Goal: Register for event/course: Sign up to attend an event or enroll in a course

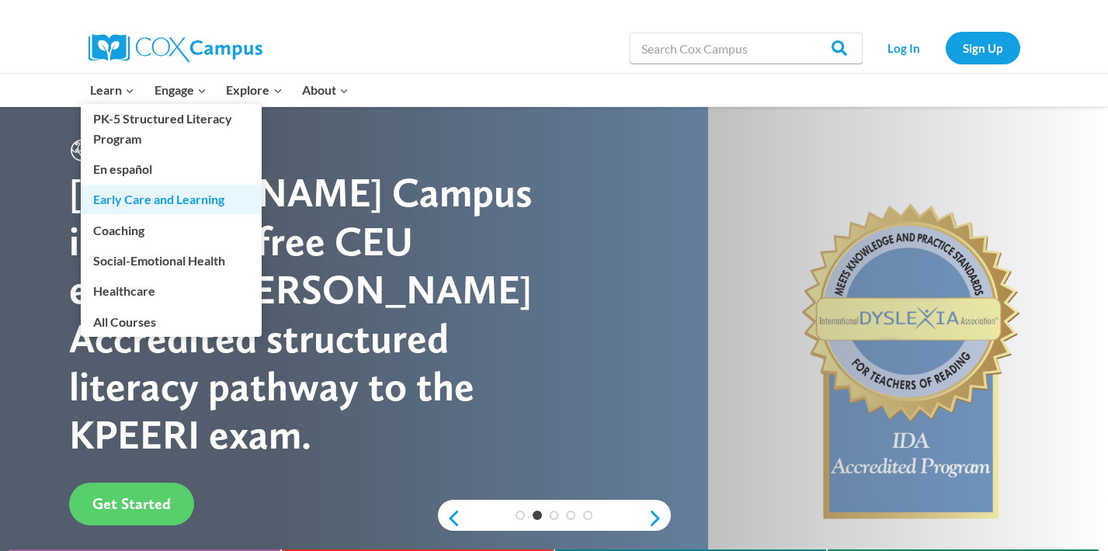
click at [153, 200] on link "Early Care and Learning" at bounding box center [171, 200] width 181 height 30
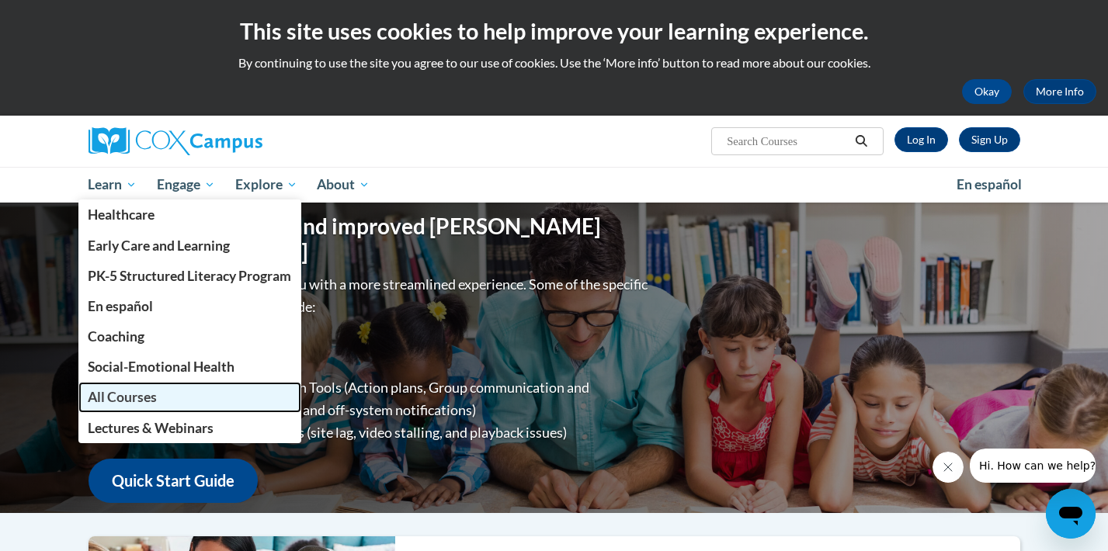
click at [134, 400] on span "All Courses" at bounding box center [122, 397] width 69 height 16
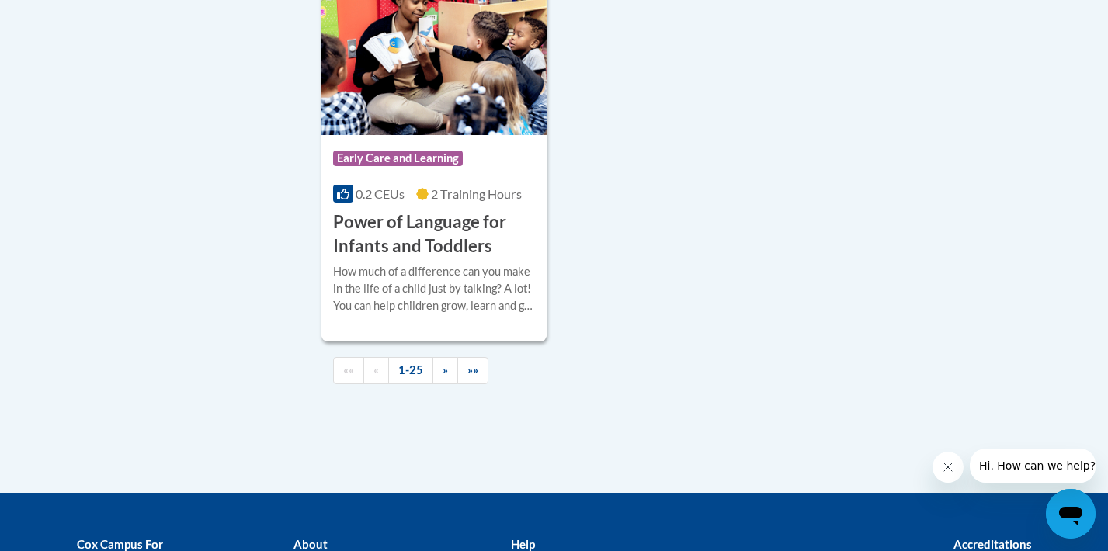
scroll to position [3880, 0]
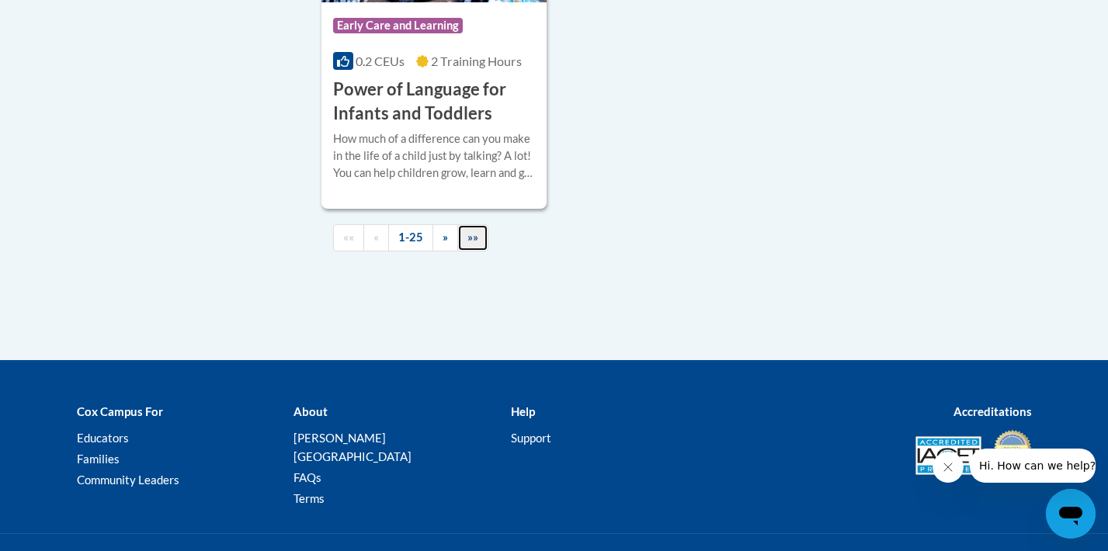
click at [471, 252] on link "»»" at bounding box center [472, 237] width 31 height 27
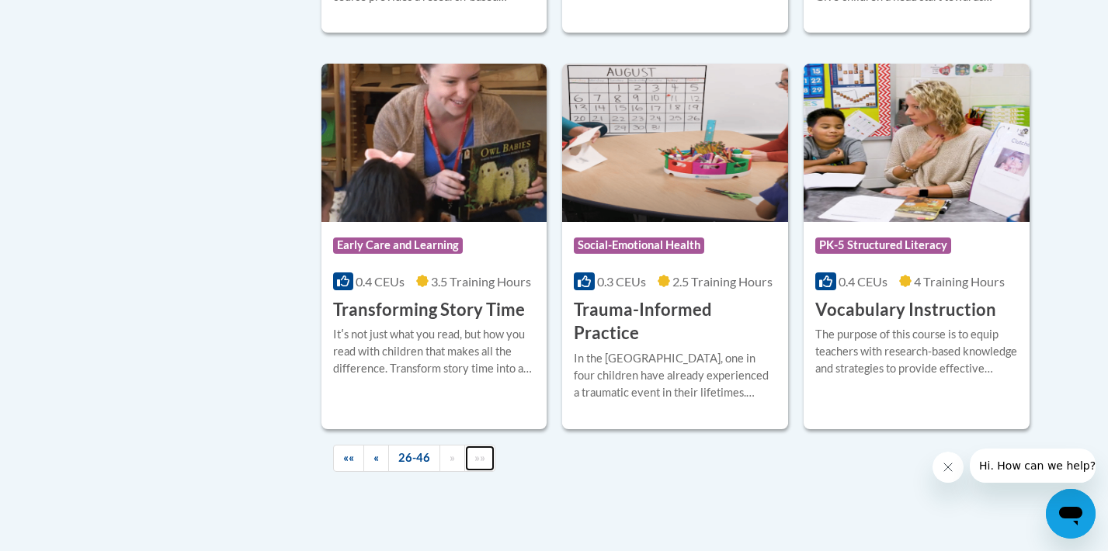
scroll to position [2725, 0]
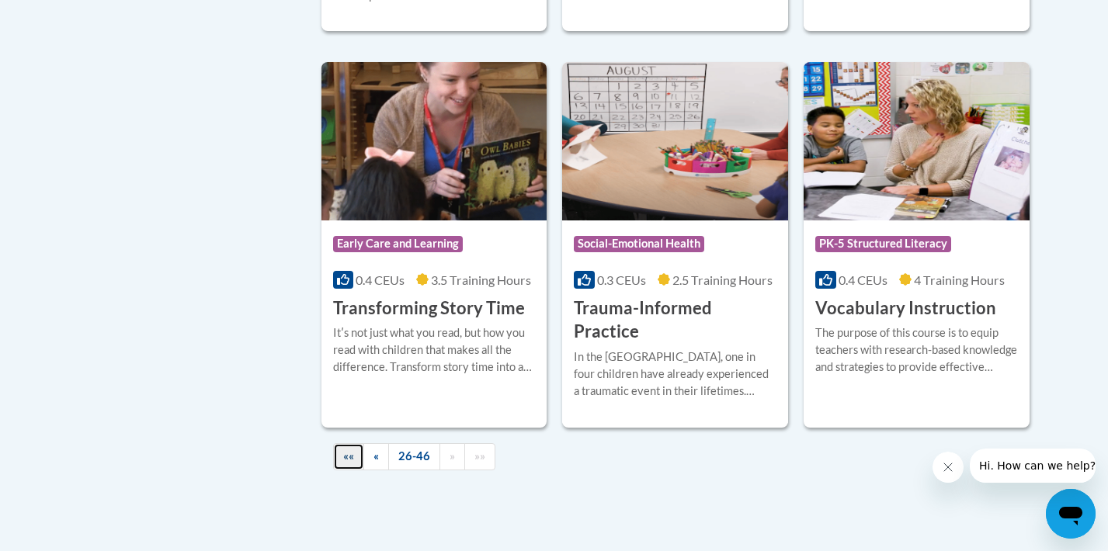
click at [344, 450] on span "««" at bounding box center [348, 456] width 11 height 13
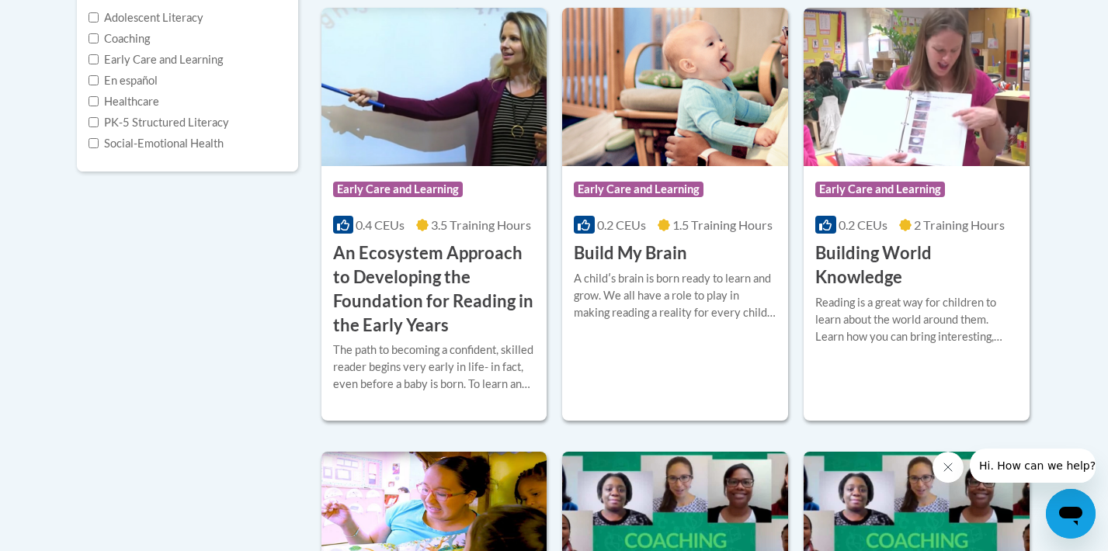
scroll to position [402, 0]
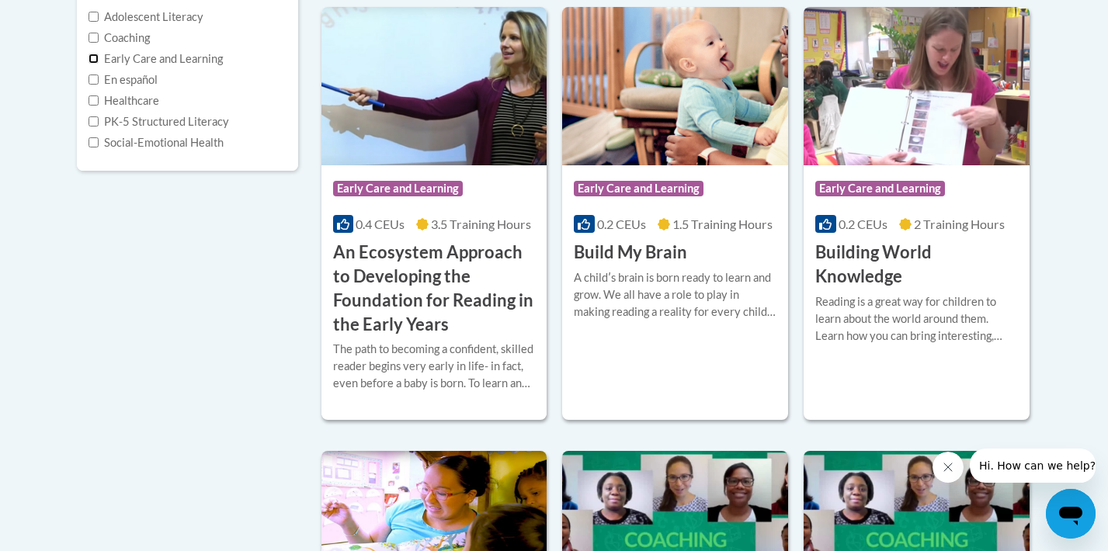
click at [92, 61] on input "Early Care and Learning" at bounding box center [94, 59] width 10 height 10
checkbox input "true"
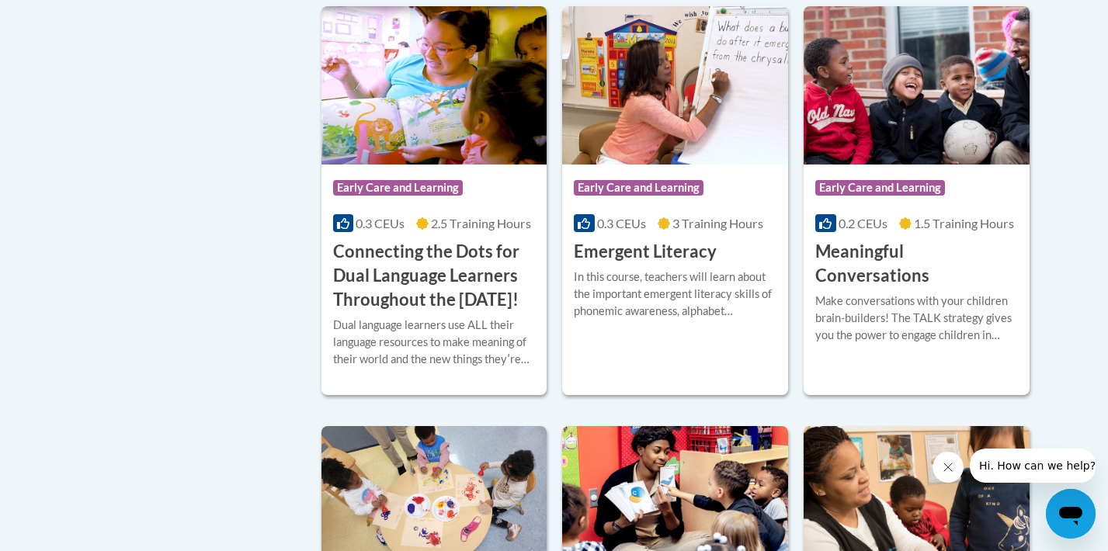
scroll to position [839, 0]
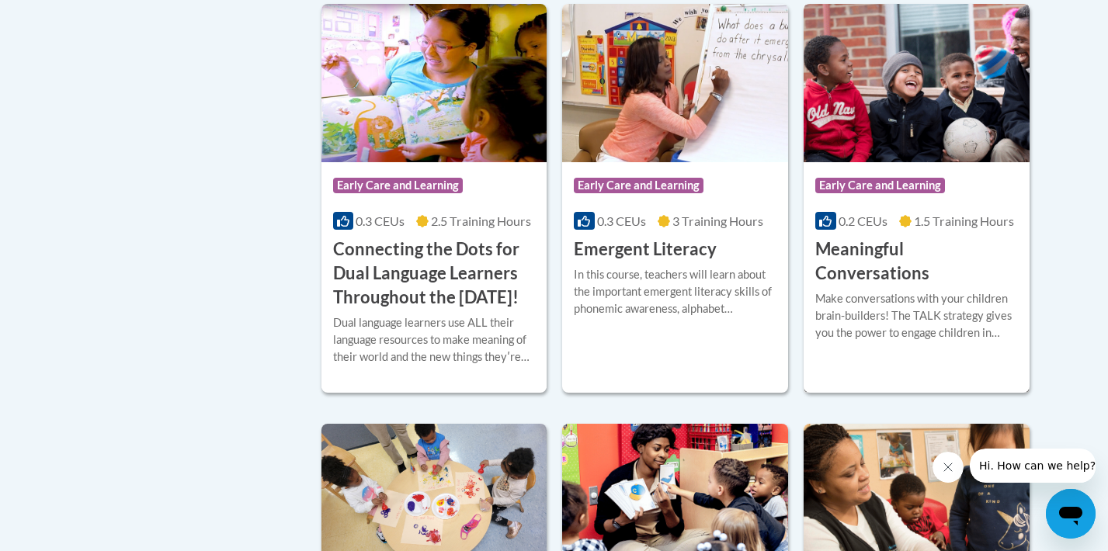
click at [921, 96] on img at bounding box center [917, 83] width 226 height 158
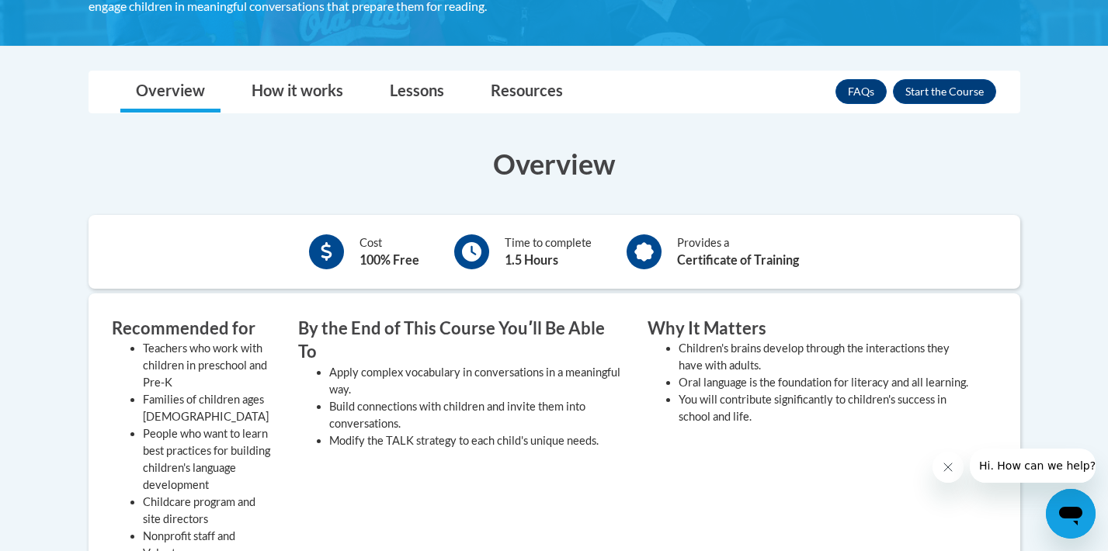
scroll to position [345, 0]
click at [968, 90] on button "Enroll" at bounding box center [944, 90] width 103 height 25
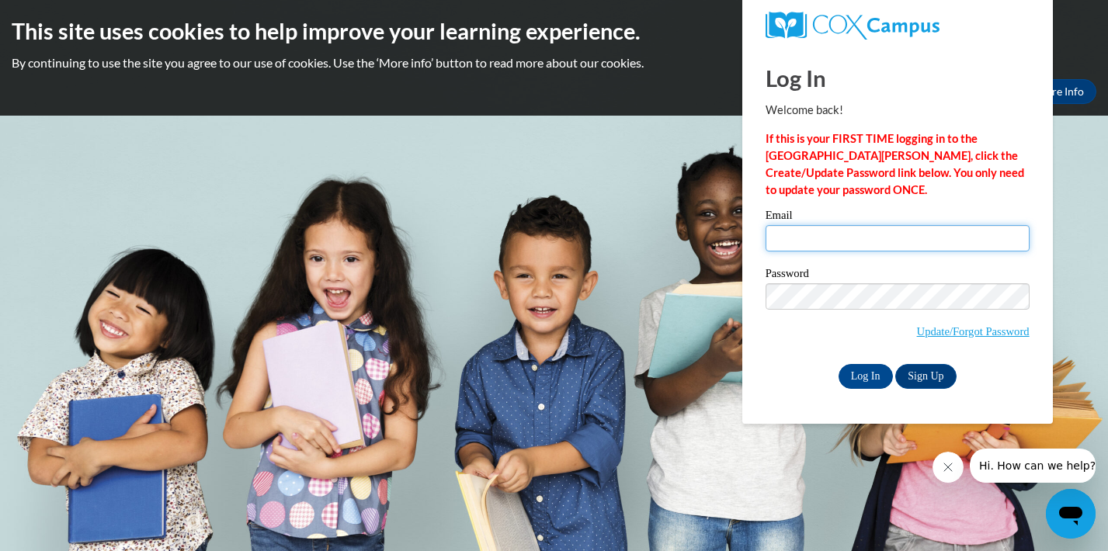
click at [783, 237] on input "Email" at bounding box center [898, 238] width 264 height 26
type input "kbel2734@gmail.com"
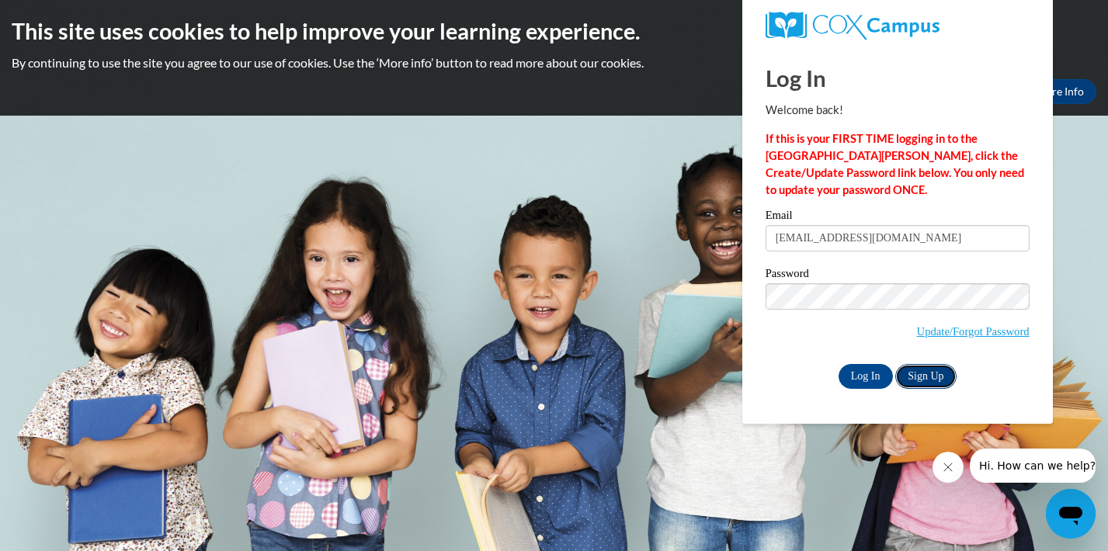
click at [920, 374] on link "Sign Up" at bounding box center [926, 376] width 61 height 25
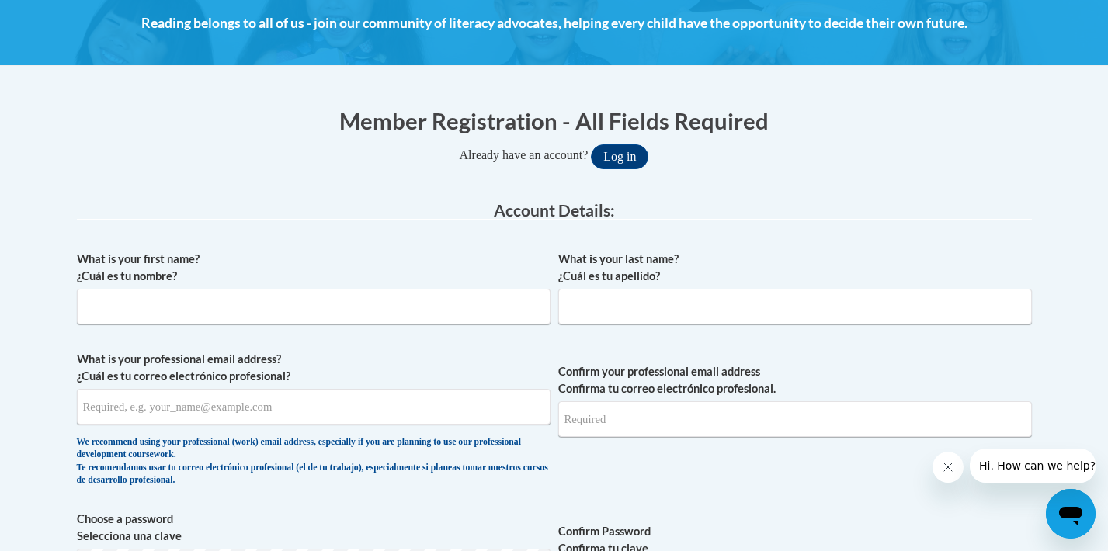
scroll to position [228, 0]
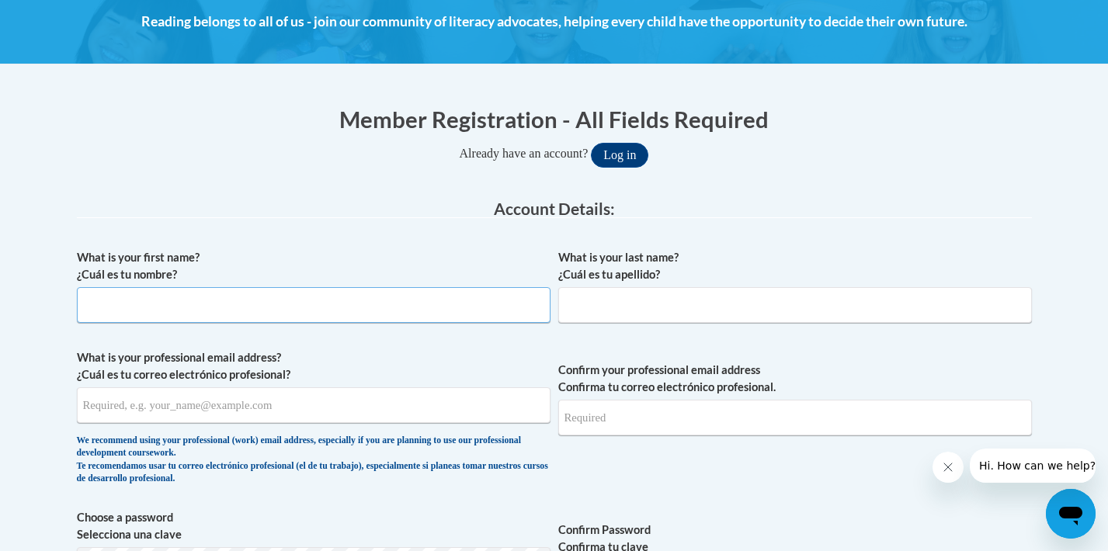
click at [194, 308] on input "What is your first name? ¿Cuál es tu nombre?" at bounding box center [314, 305] width 474 height 36
type input "Kelli"
click at [577, 307] on input "What is your last name? ¿Cuál es tu apellido?" at bounding box center [795, 305] width 474 height 36
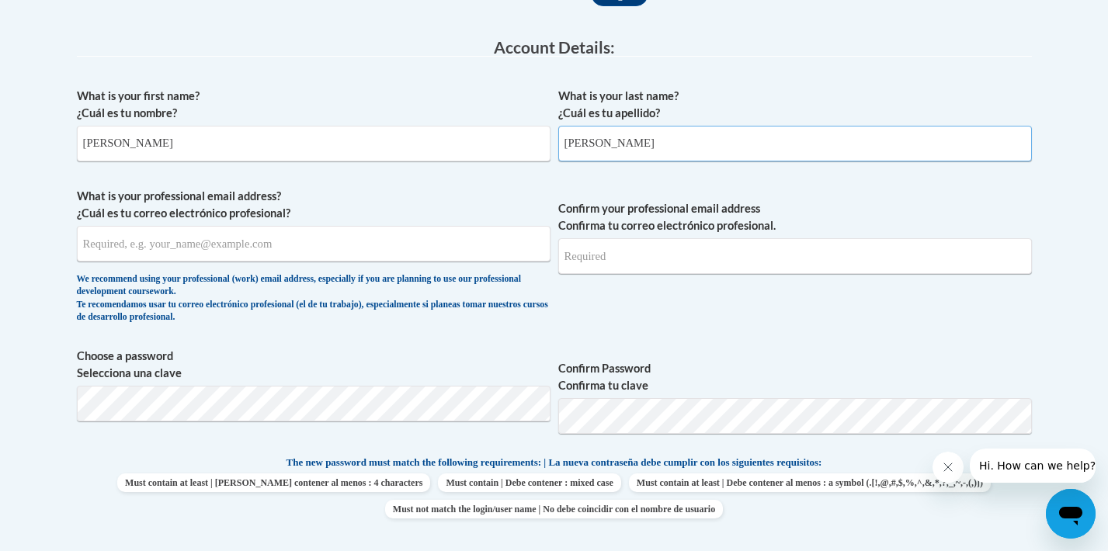
scroll to position [391, 0]
type input "Barker"
click at [623, 313] on span "Confirm your professional email address Confirma tu correo electrónico profesio…" at bounding box center [795, 258] width 474 height 144
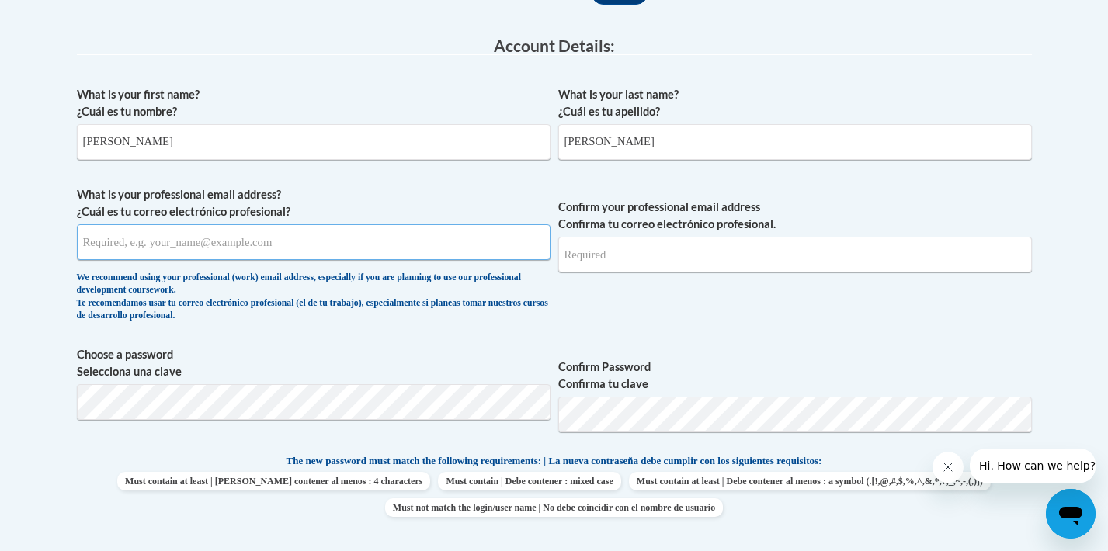
click at [386, 244] on input "What is your professional email address? ¿Cuál es tu correo electrónico profesi…" at bounding box center [314, 242] width 474 height 36
type input "kbel2734@gmail.com"
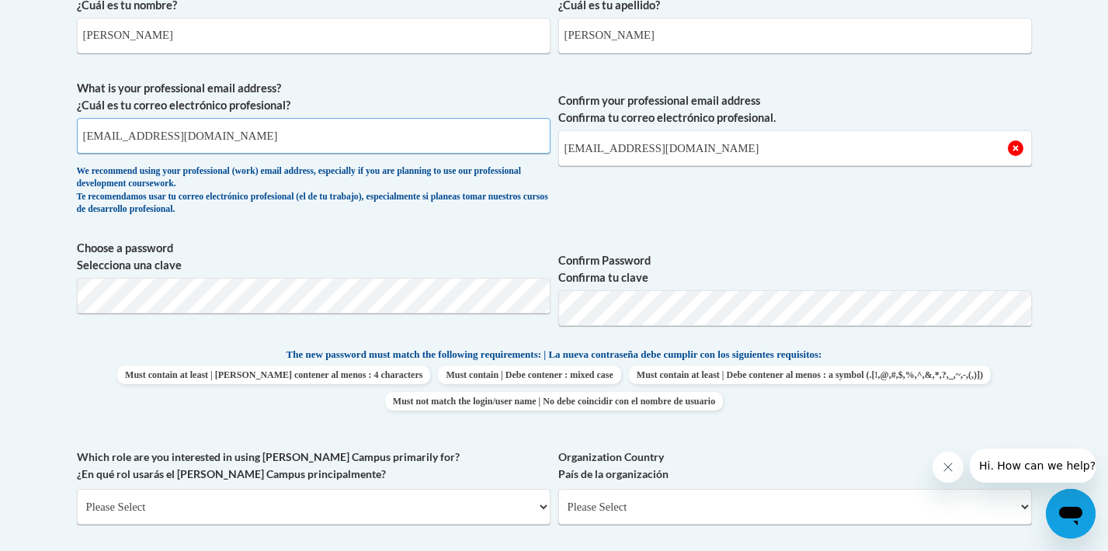
scroll to position [498, 0]
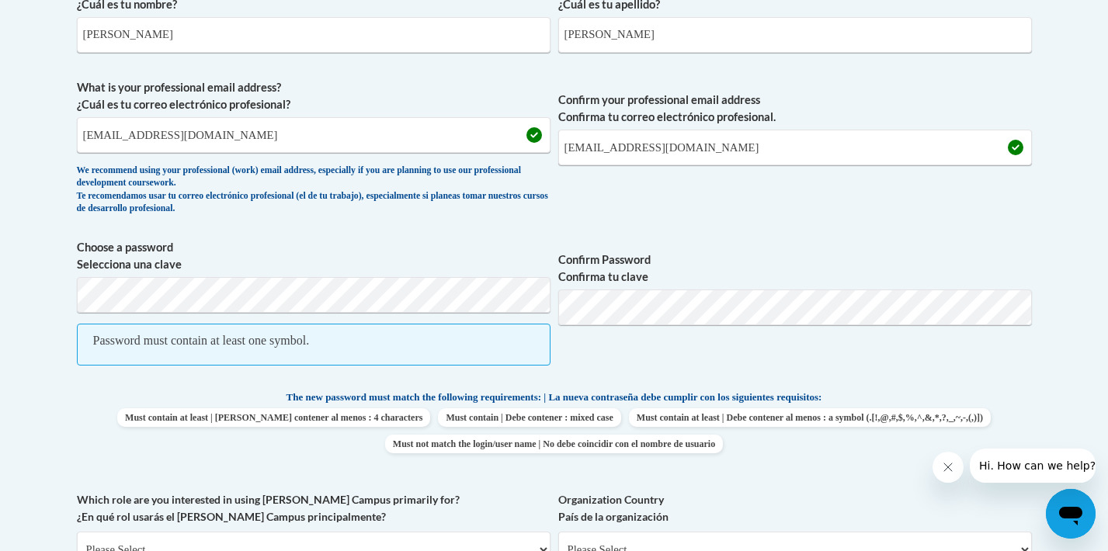
click at [693, 355] on span "Confirm Password Confirma tu clave" at bounding box center [795, 310] width 474 height 143
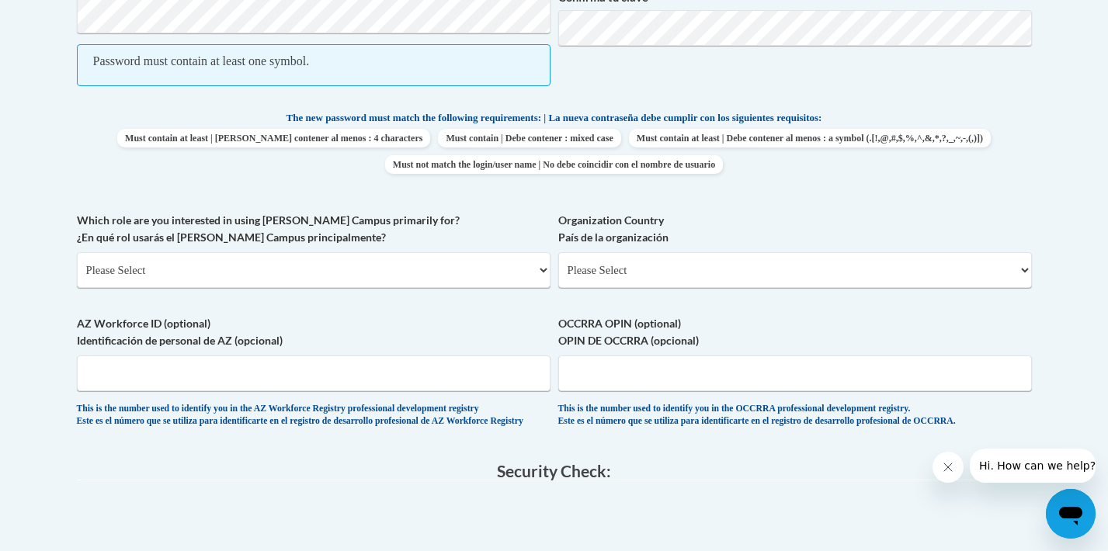
scroll to position [817, 0]
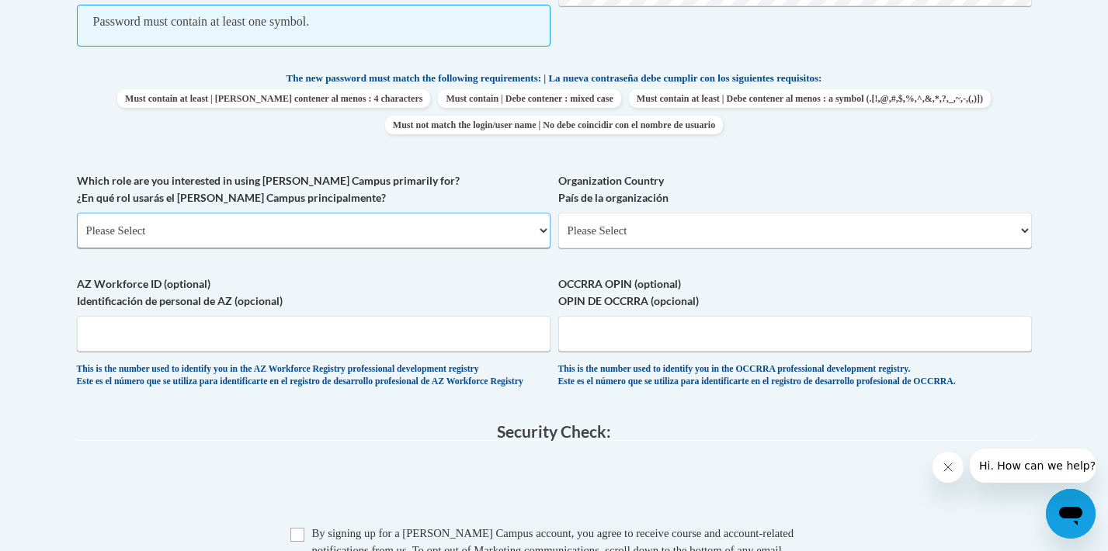
click at [379, 224] on select "Please Select College/University | Colegio/Universidad Community/Nonprofit Part…" at bounding box center [314, 231] width 474 height 36
select select "fbf2d438-af2f-41f8-98f1-81c410e29de3"
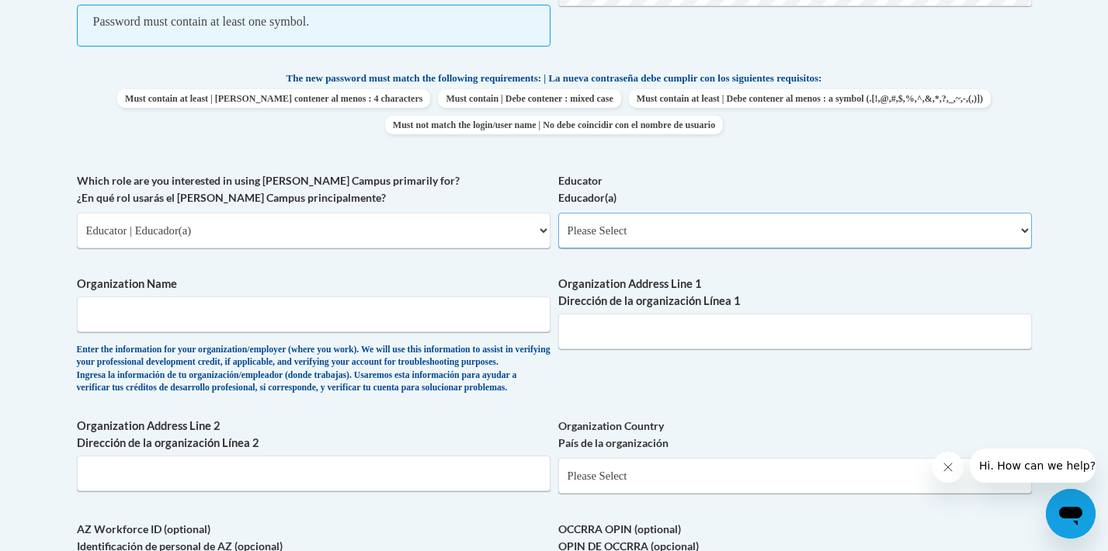
click at [645, 234] on select "Please Select Early Learning/Daycare Teacher/Family Home Care Provider | Maestr…" at bounding box center [795, 231] width 474 height 36
select select "8e1a676a-2f1d-4924-8ba1-6ffde03e8dcb"
click at [405, 305] on input "Organization Name" at bounding box center [314, 315] width 474 height 36
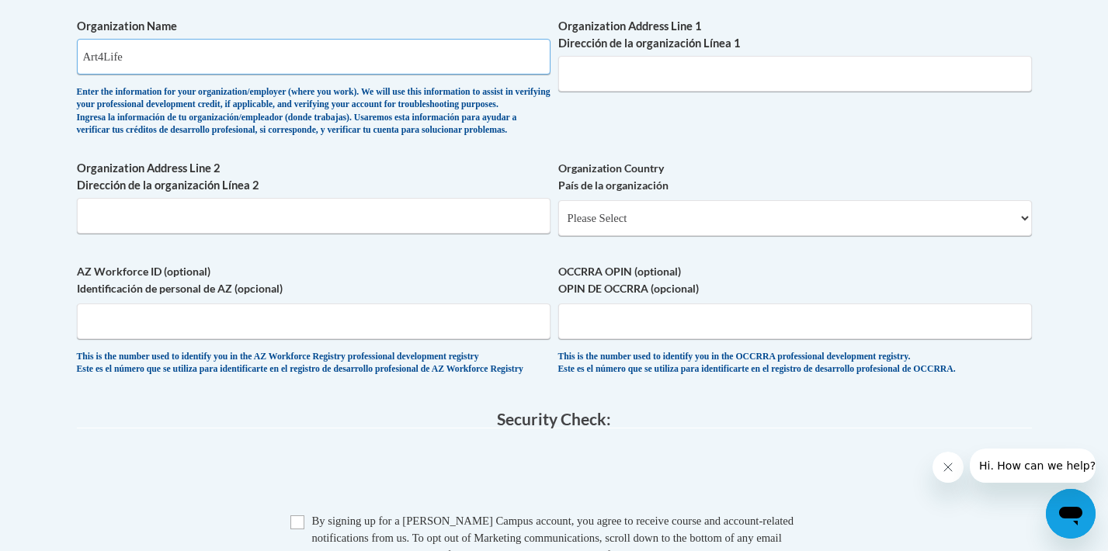
scroll to position [1076, 0]
type input "Art4Life"
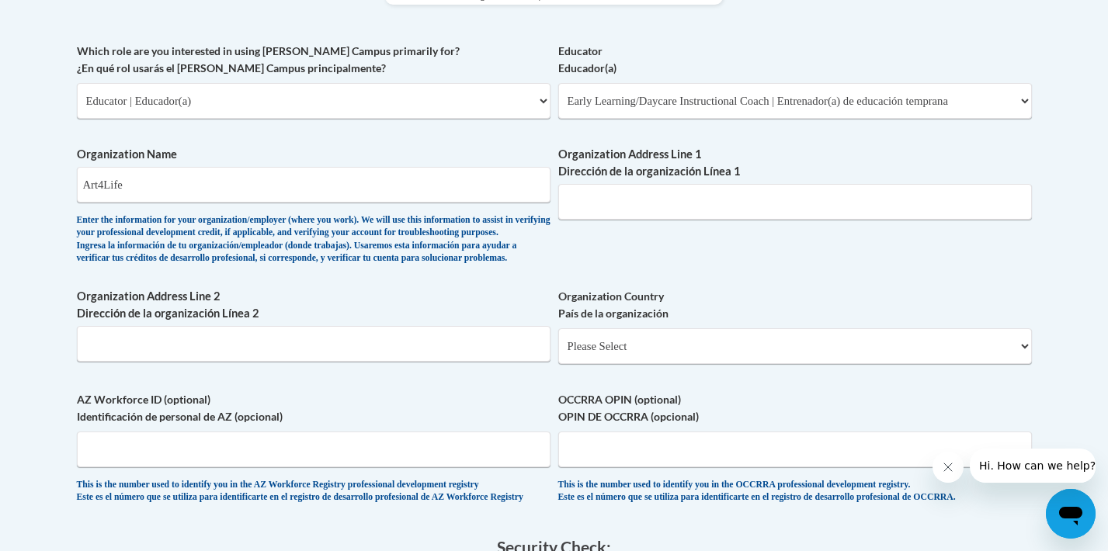
scroll to position [941, 0]
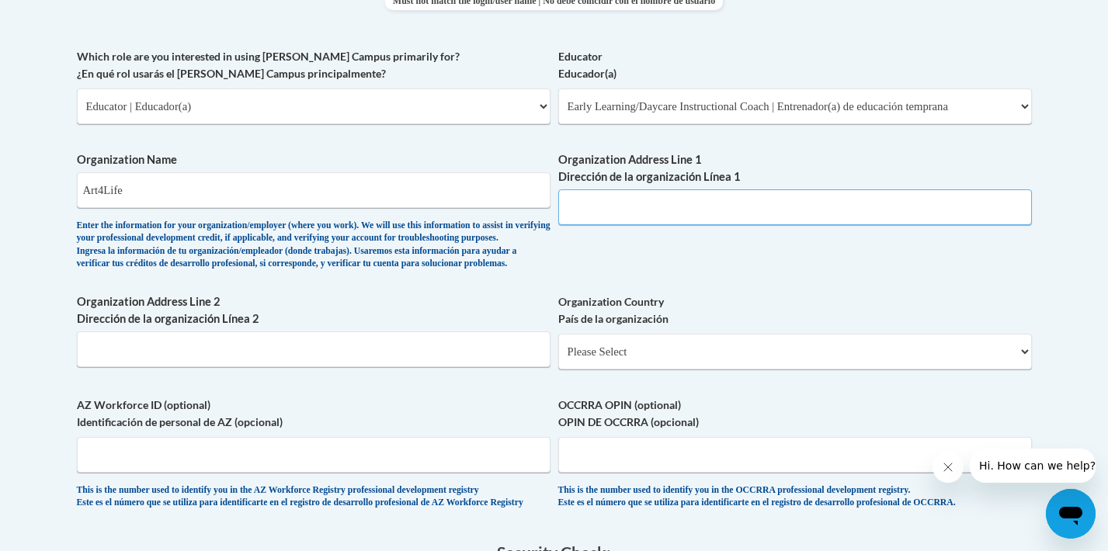
click at [650, 216] on input "Organization Address Line 1 Dirección de la organización Línea 1" at bounding box center [795, 208] width 474 height 36
type input "2276 se 41st ave portland oregon"
click at [759, 318] on div "What is your first name? ¿Cuál es tu nombre? Kelli What is your last name? ¿Cuá…" at bounding box center [554, 27] width 955 height 998
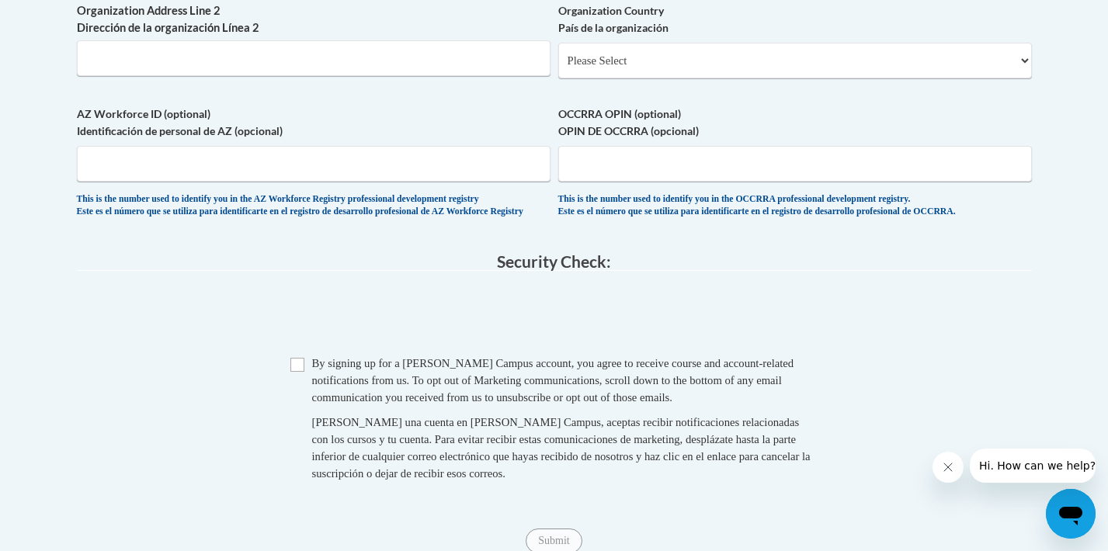
scroll to position [1234, 0]
click at [297, 371] on input "Checkbox" at bounding box center [298, 364] width 14 height 14
checkbox input "true"
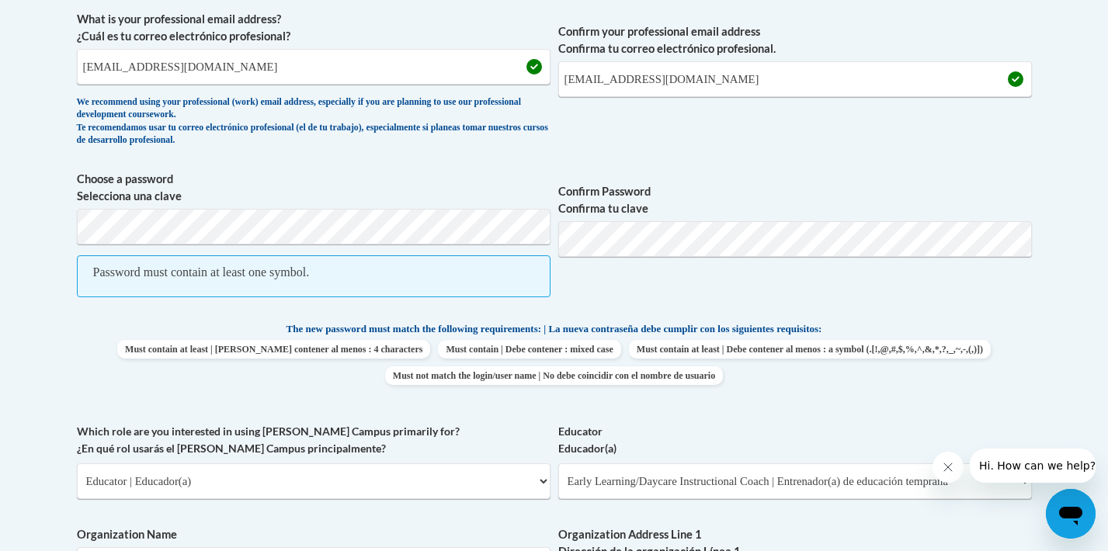
scroll to position [568, 0]
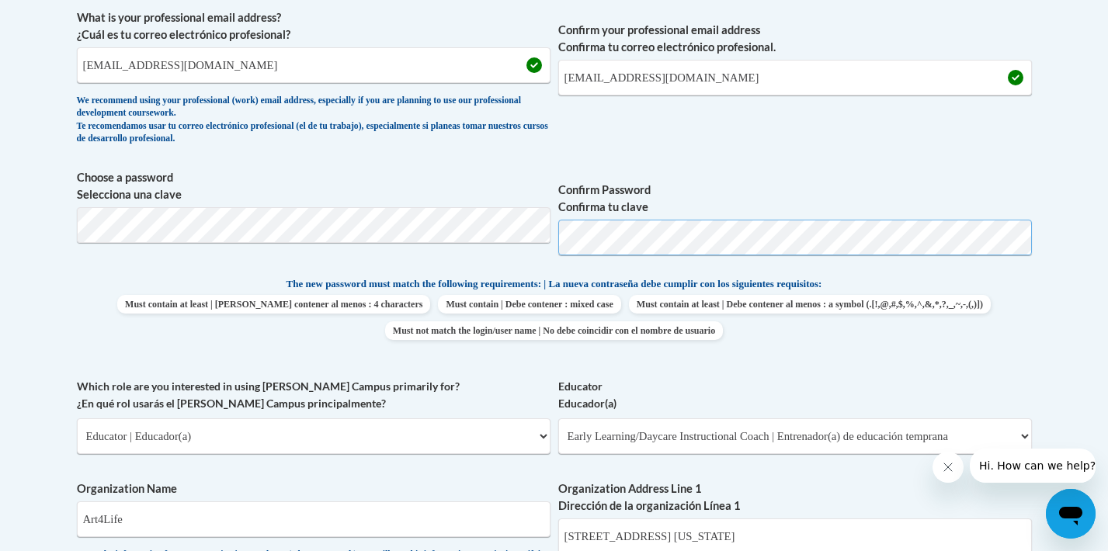
click at [447, 235] on span "Choose a password Selecciona una clave Confirm Password Confirma tu clave" at bounding box center [554, 218] width 955 height 99
click at [548, 269] on div "What is your first name? ¿Cuál es tu nombre? Kelli What is your last name? ¿Cuá…" at bounding box center [554, 378] width 955 height 954
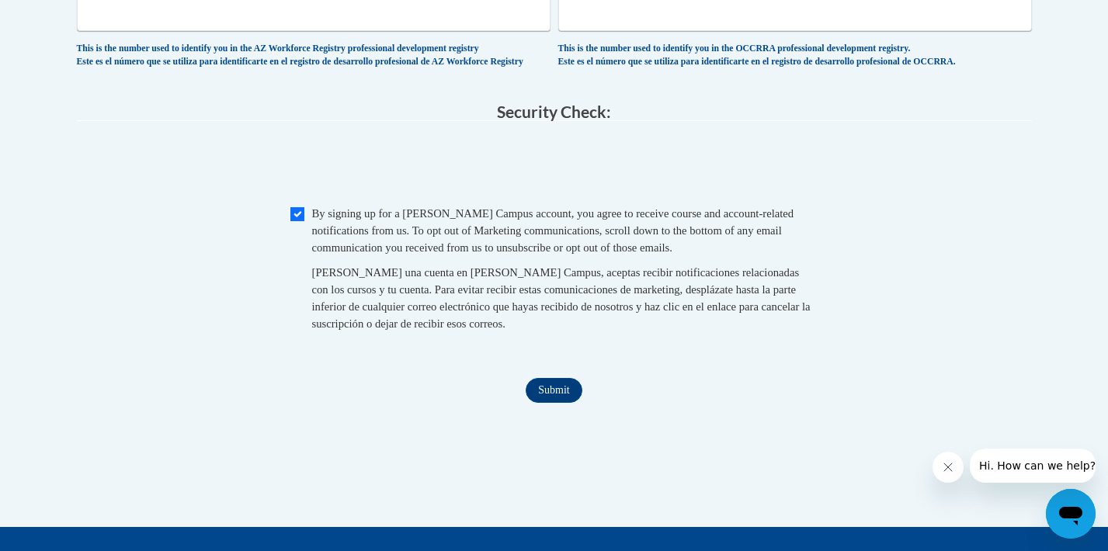
scroll to position [1341, 0]
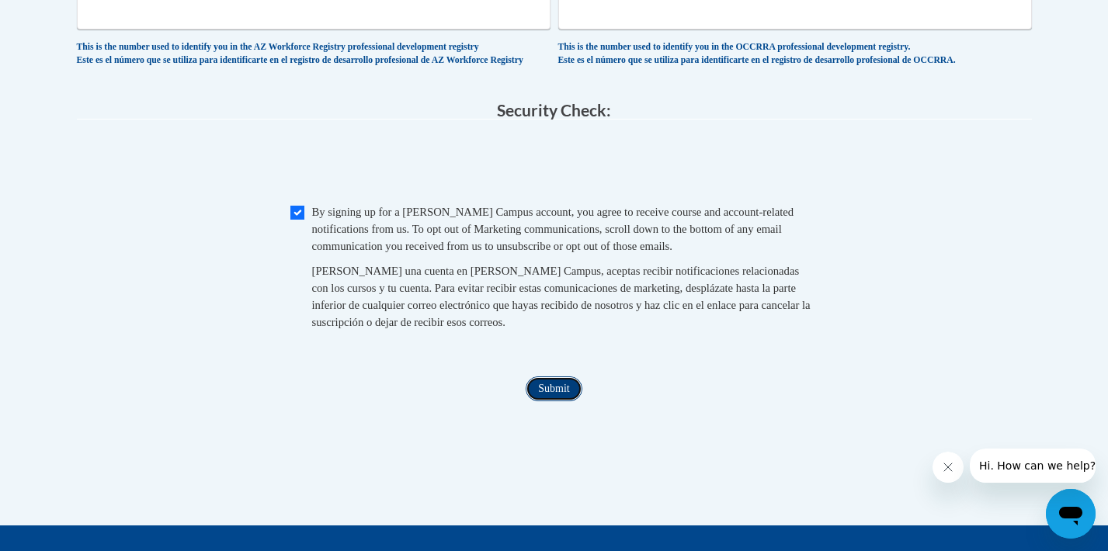
click at [572, 402] on input "Submit" at bounding box center [554, 389] width 56 height 25
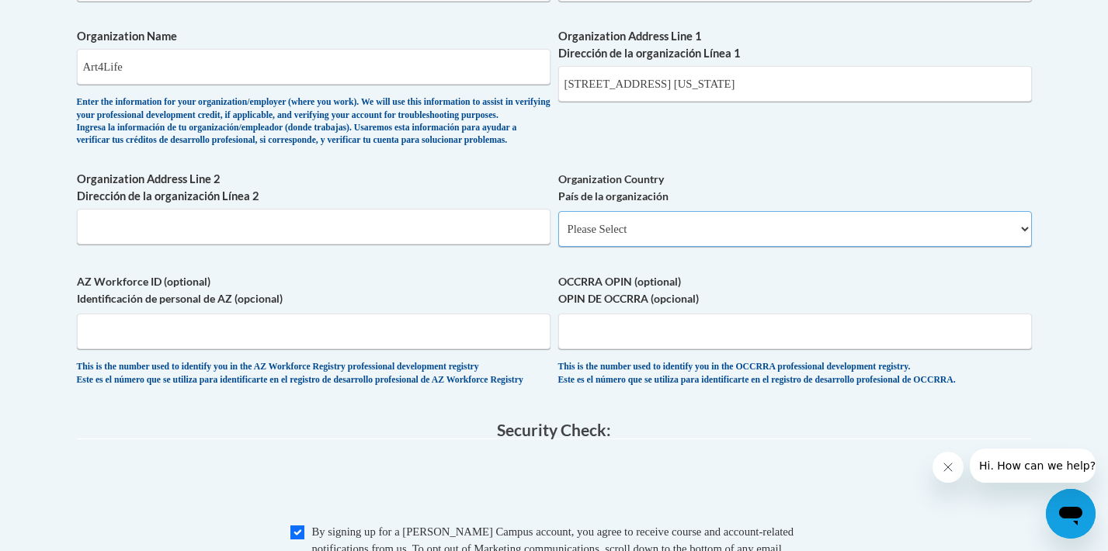
scroll to position [1018, 0]
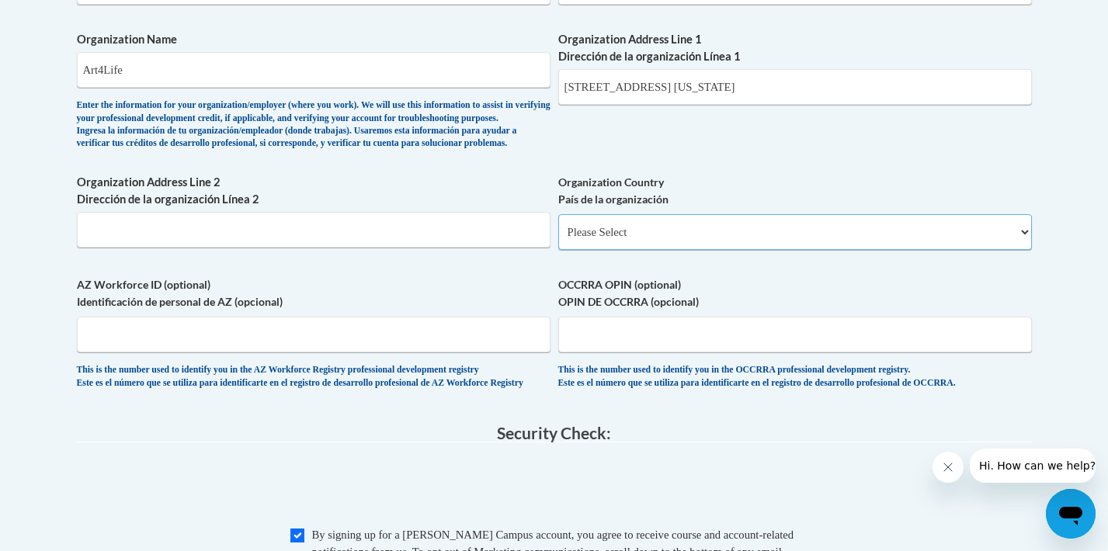
click at [652, 249] on select "Please Select United States | Estados Unidos Outside of the United States | Fue…" at bounding box center [795, 232] width 474 height 36
select select "ad49bcad-a171-4b2e-b99c-48b446064914"
select select
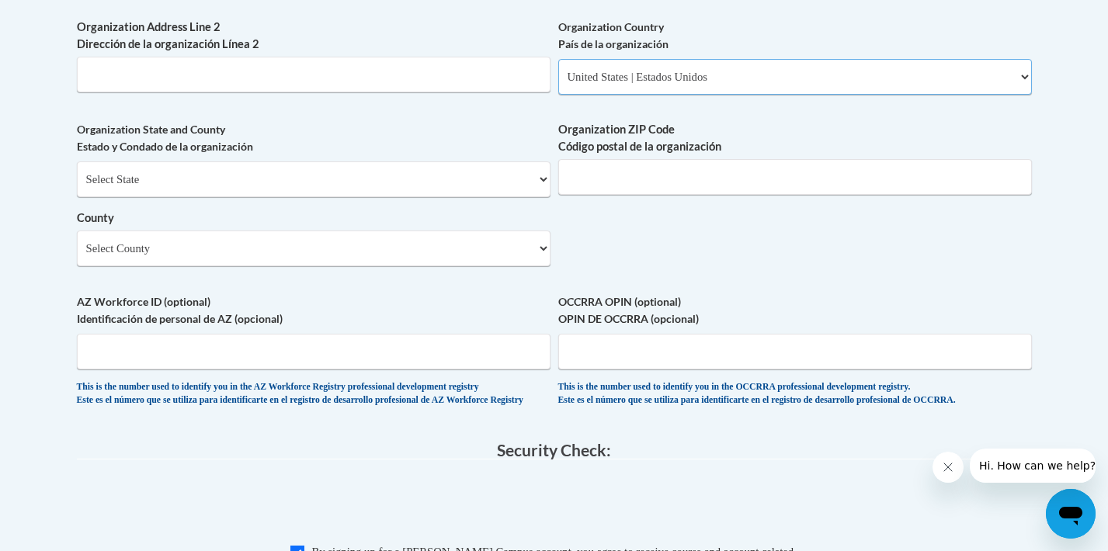
scroll to position [1174, 0]
click at [590, 193] on input "Organization ZIP Code Código postal de la organización" at bounding box center [795, 176] width 474 height 36
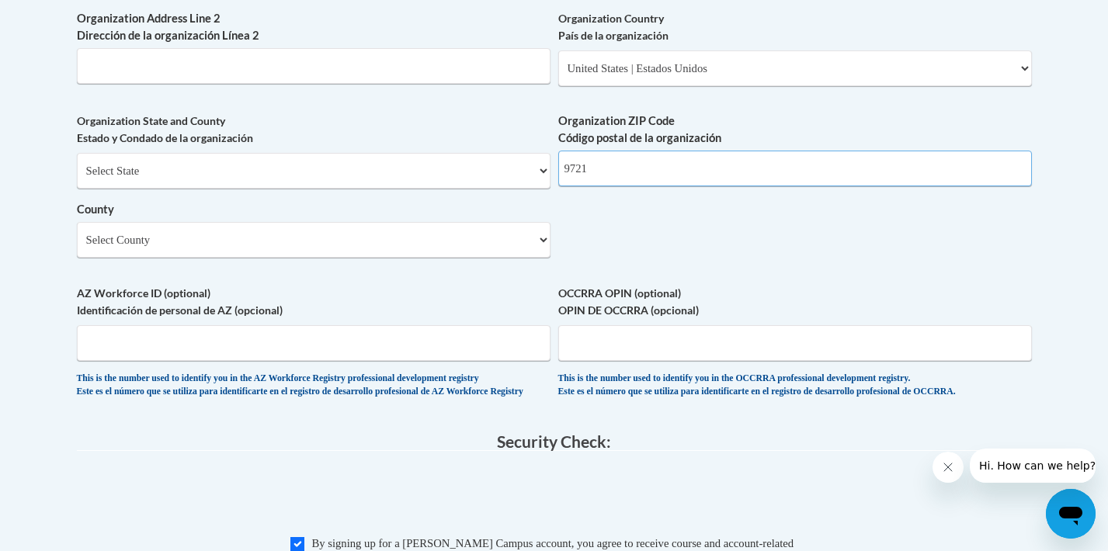
click at [607, 186] on input "9721" at bounding box center [795, 169] width 474 height 36
type input "97212"
click at [494, 189] on select "Select State Alabama Alaska Arizona Arkansas California Colorado Connecticut De…" at bounding box center [314, 171] width 474 height 36
select select "Oregon"
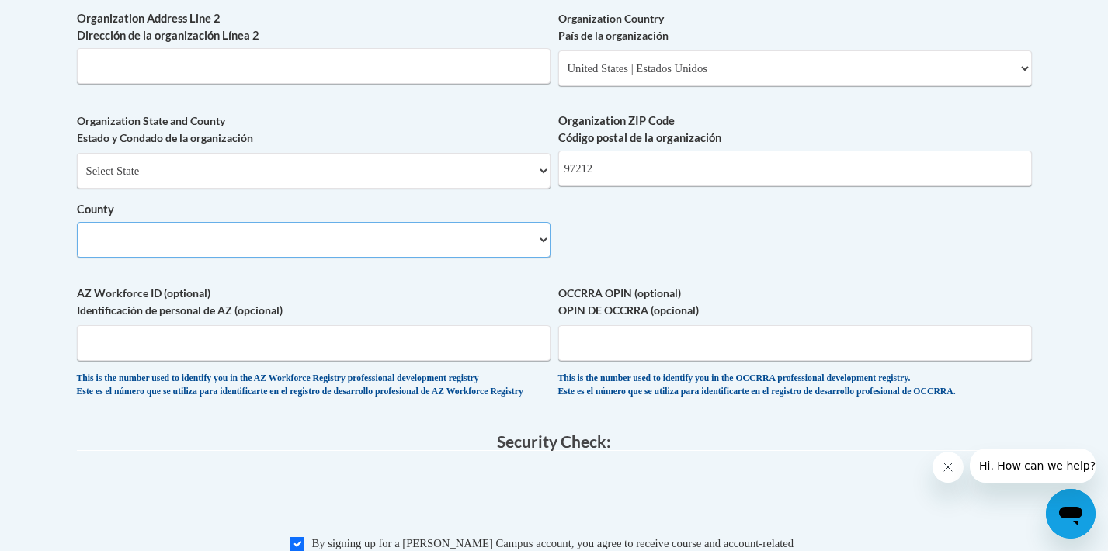
click at [358, 258] on select "County" at bounding box center [314, 240] width 474 height 36
click at [358, 258] on select "Select County Baker Benton Clackamas Clatsop Columbia Coos Crook Curry Deschute…" at bounding box center [314, 240] width 474 height 36
click at [371, 258] on select "Select County Baker Benton Clackamas Clatsop Columbia Coos Crook Curry Deschute…" at bounding box center [314, 240] width 474 height 36
select select "Clackamas"
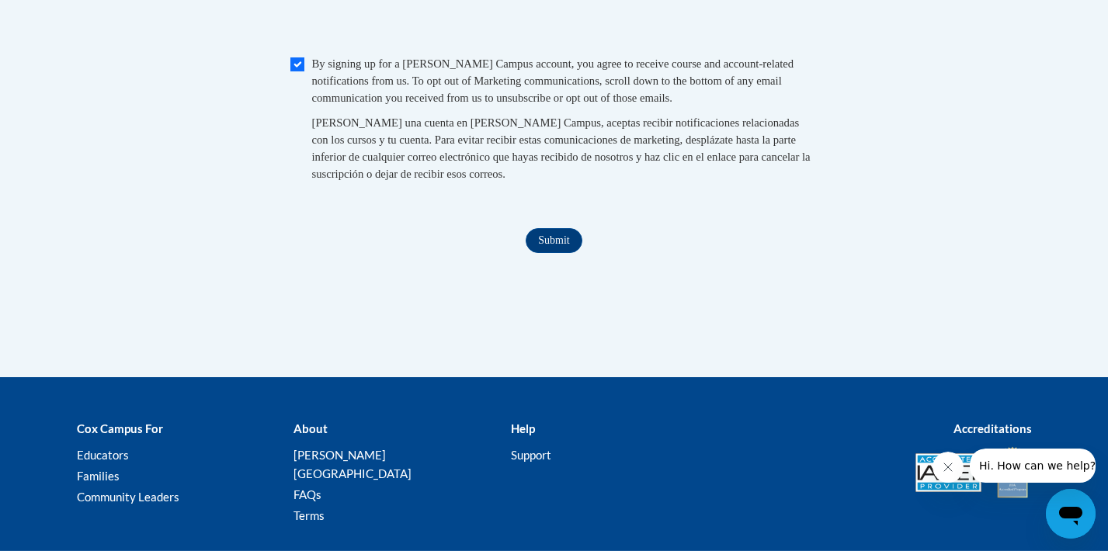
scroll to position [1673, 0]
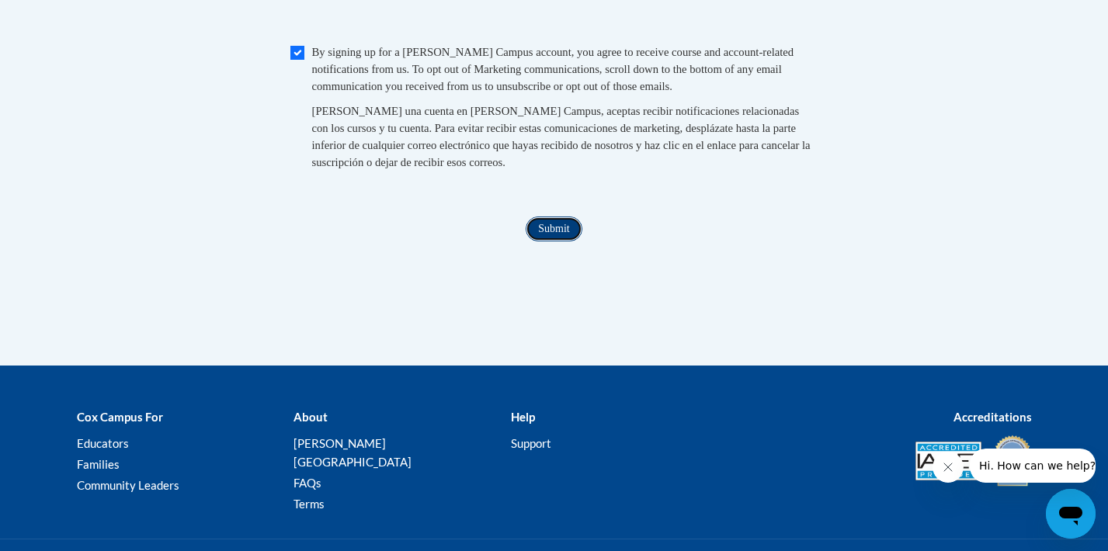
click at [571, 242] on input "Submit" at bounding box center [554, 229] width 56 height 25
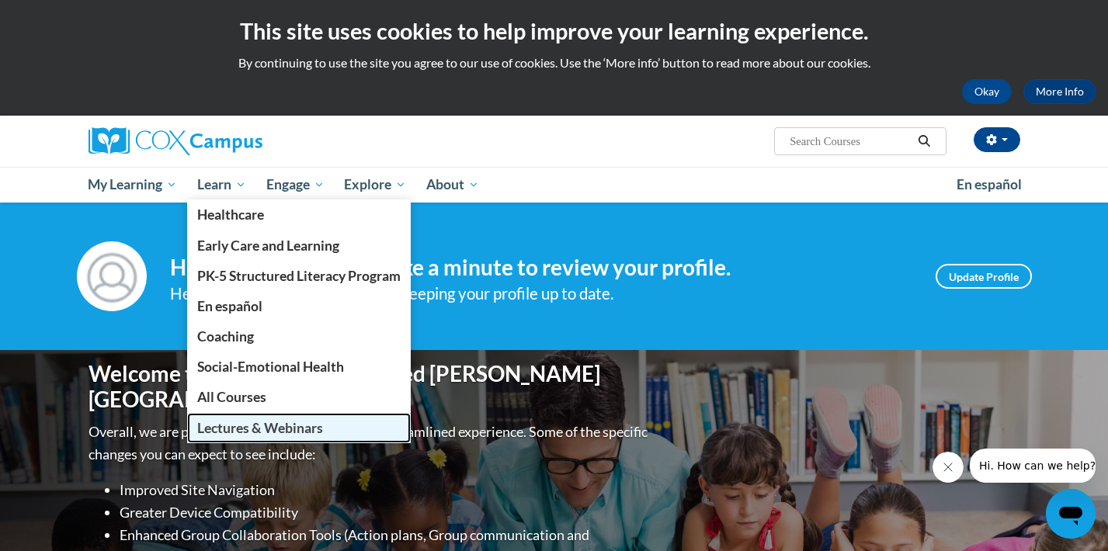
click at [242, 432] on span "Lectures & Webinars" at bounding box center [260, 428] width 126 height 16
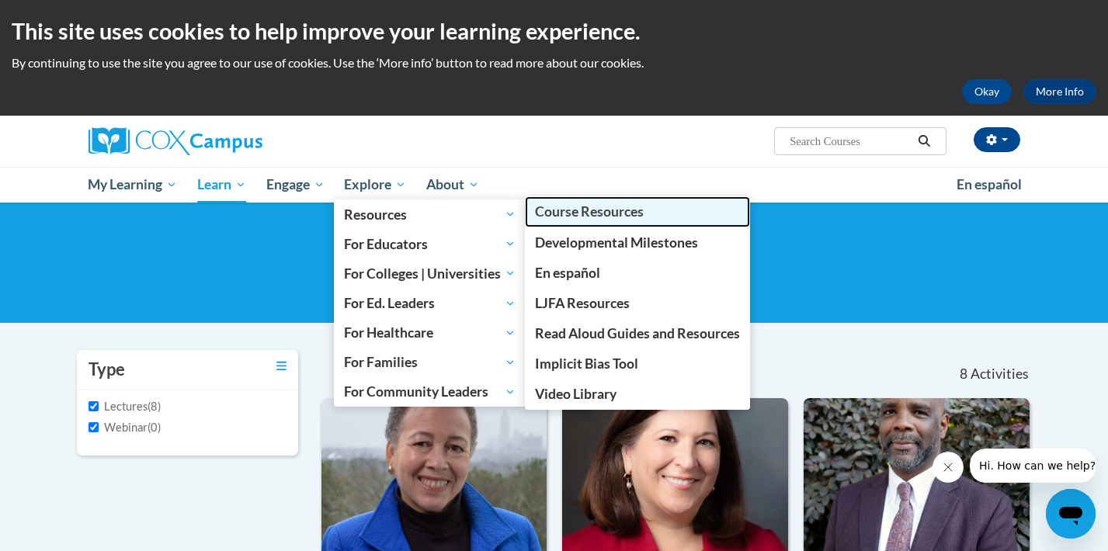
click at [604, 210] on span "Course Resources" at bounding box center [589, 212] width 109 height 16
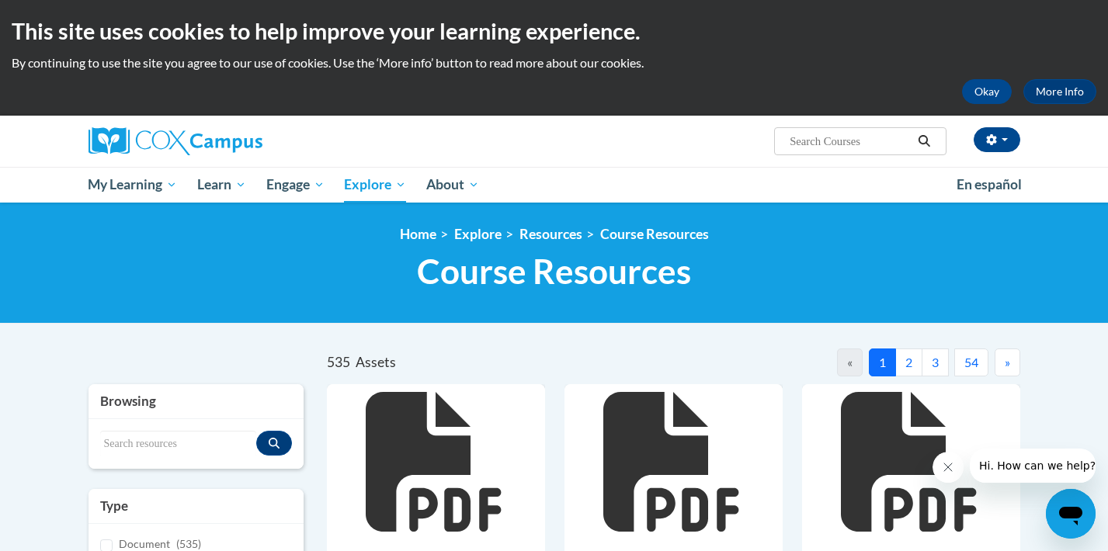
scroll to position [23, 0]
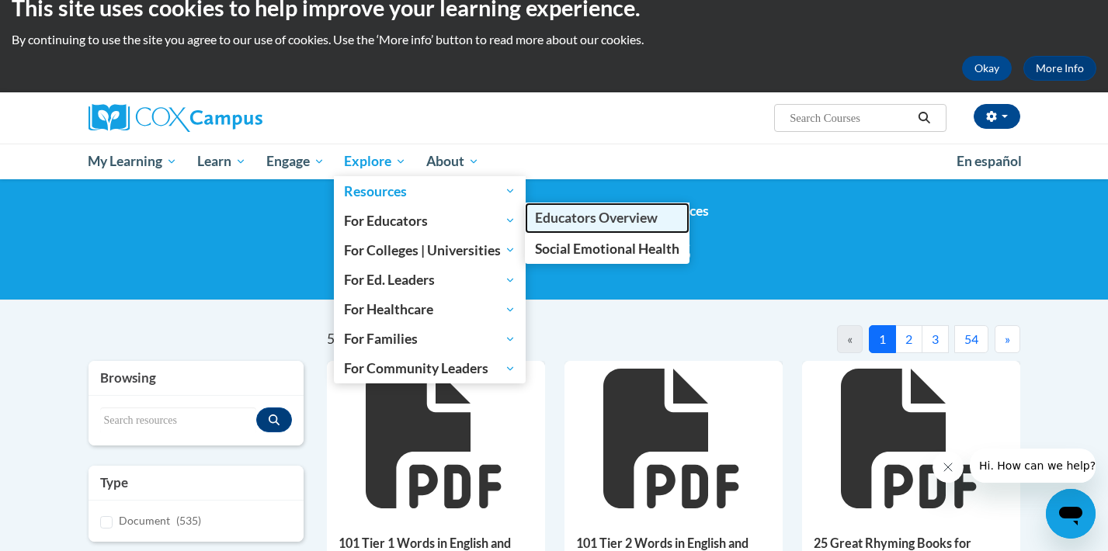
click at [604, 228] on link "Educators Overview" at bounding box center [607, 218] width 165 height 30
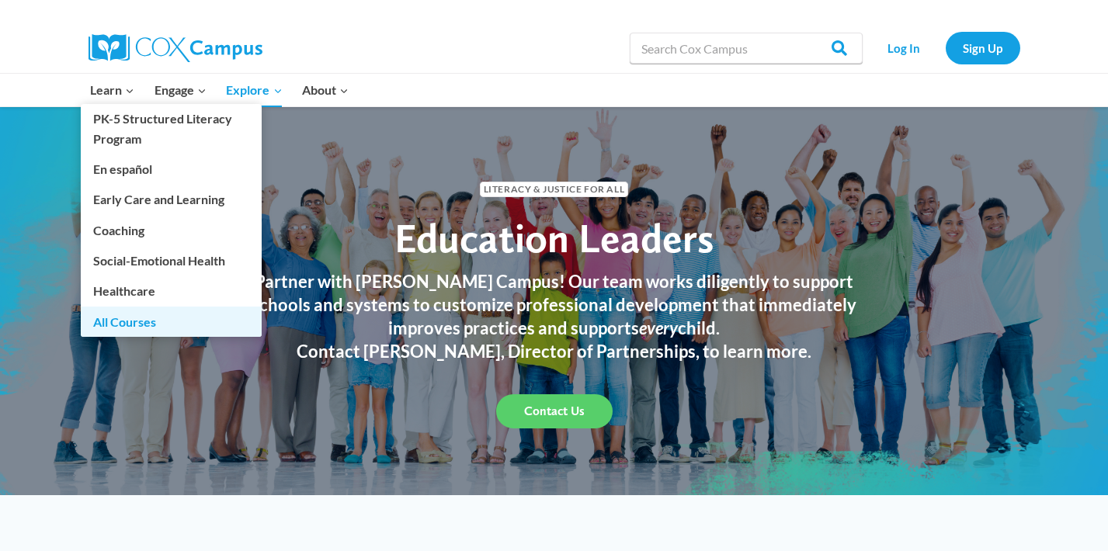
click at [120, 315] on link "All Courses" at bounding box center [171, 322] width 181 height 30
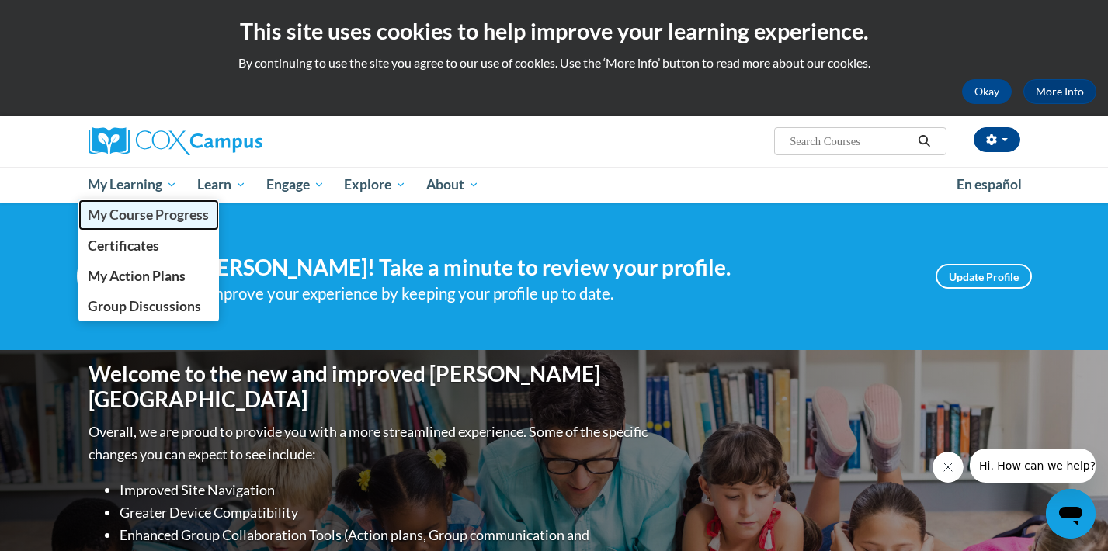
click at [156, 214] on span "My Course Progress" at bounding box center [148, 215] width 121 height 16
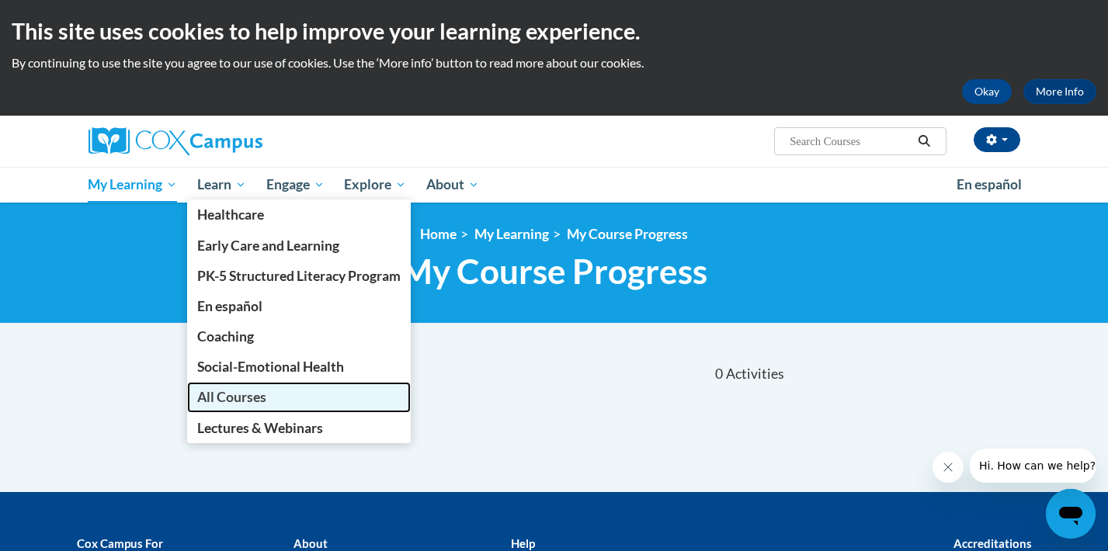
click at [253, 397] on span "All Courses" at bounding box center [231, 397] width 69 height 16
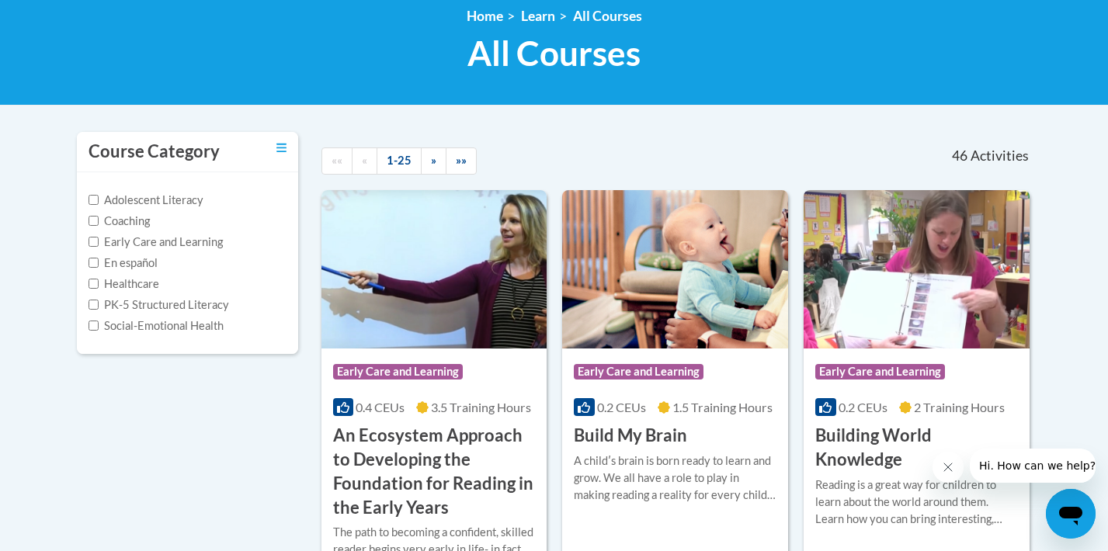
scroll to position [220, 0]
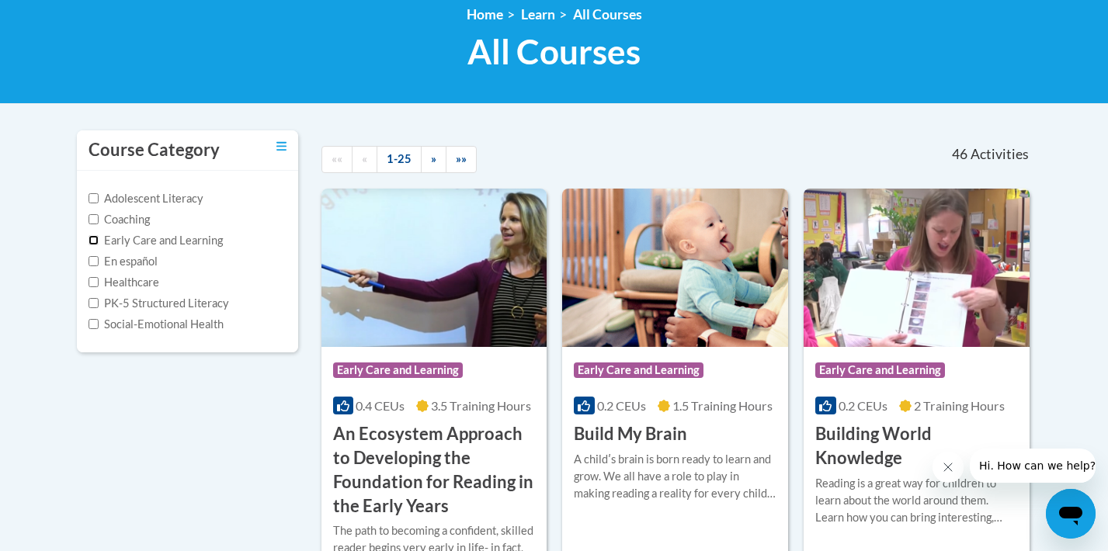
click at [92, 240] on input "Early Care and Learning" at bounding box center [94, 240] width 10 height 10
checkbox input "true"
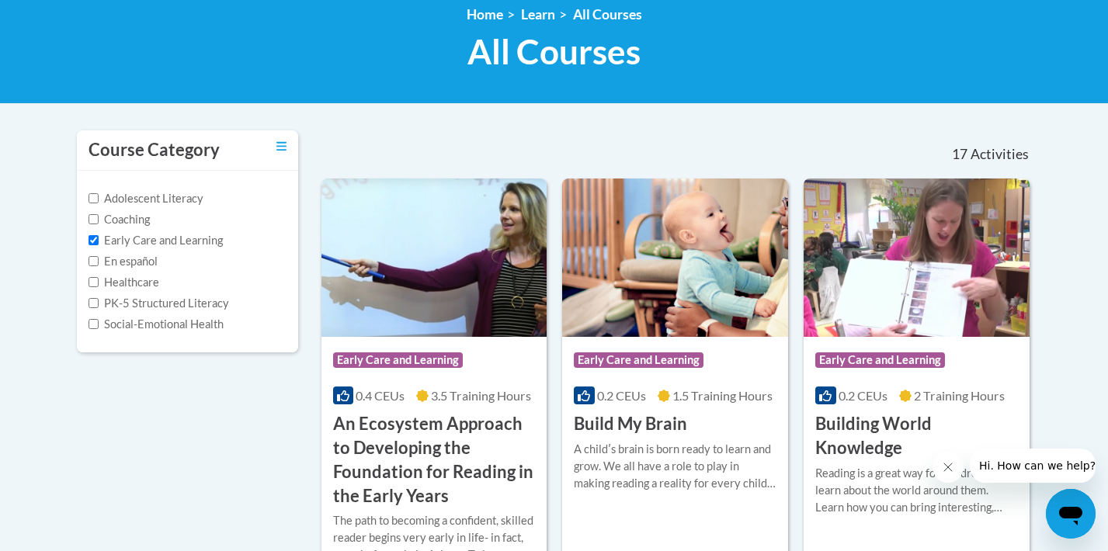
click at [99, 322] on label "Social-Emotional Health" at bounding box center [156, 324] width 135 height 17
click at [99, 322] on input "Social-Emotional Health" at bounding box center [94, 324] width 10 height 10
checkbox input "true"
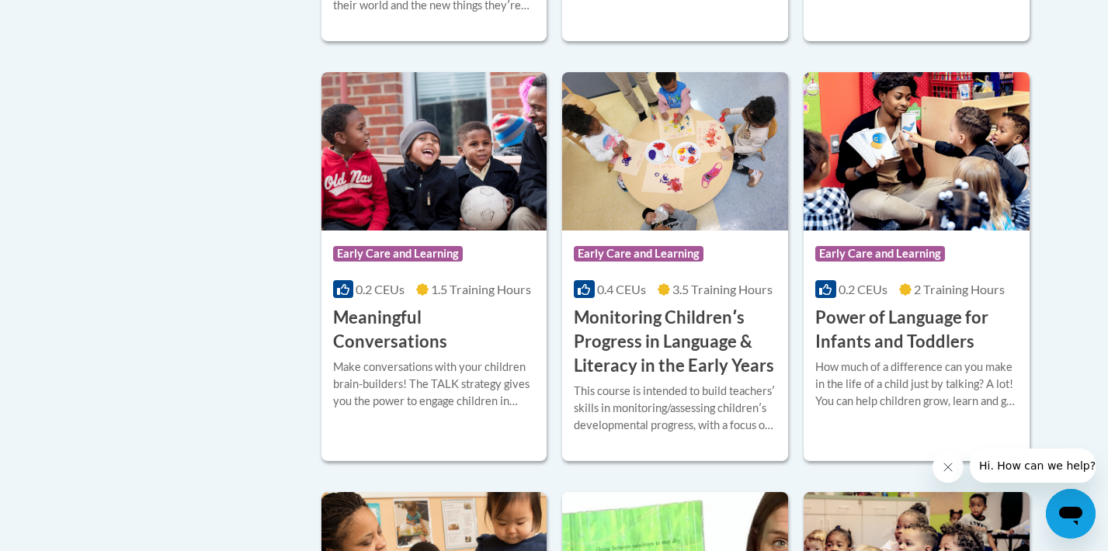
scroll to position [1196, 0]
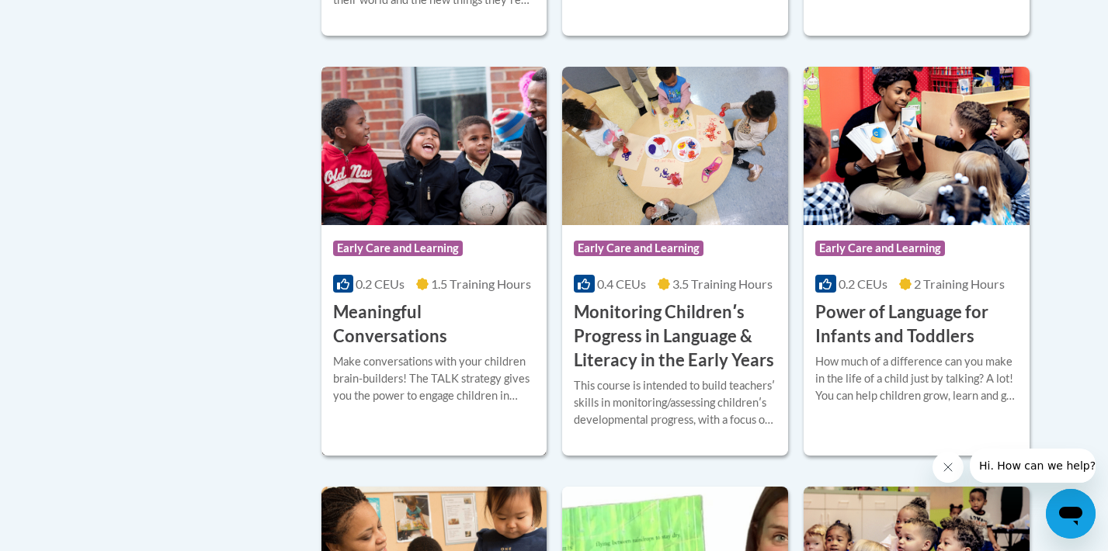
click at [475, 195] on img at bounding box center [435, 146] width 226 height 158
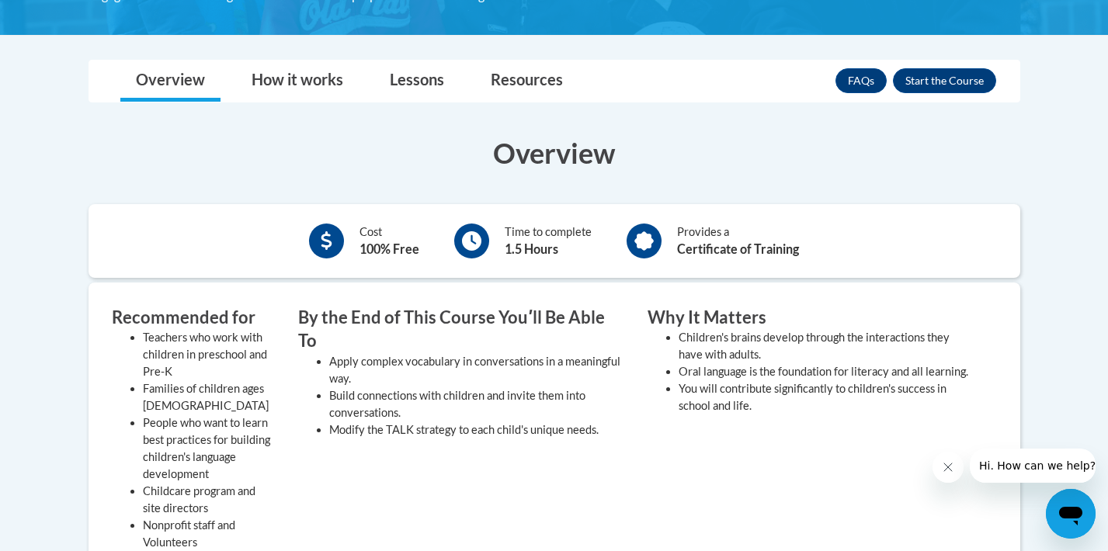
scroll to position [333, 0]
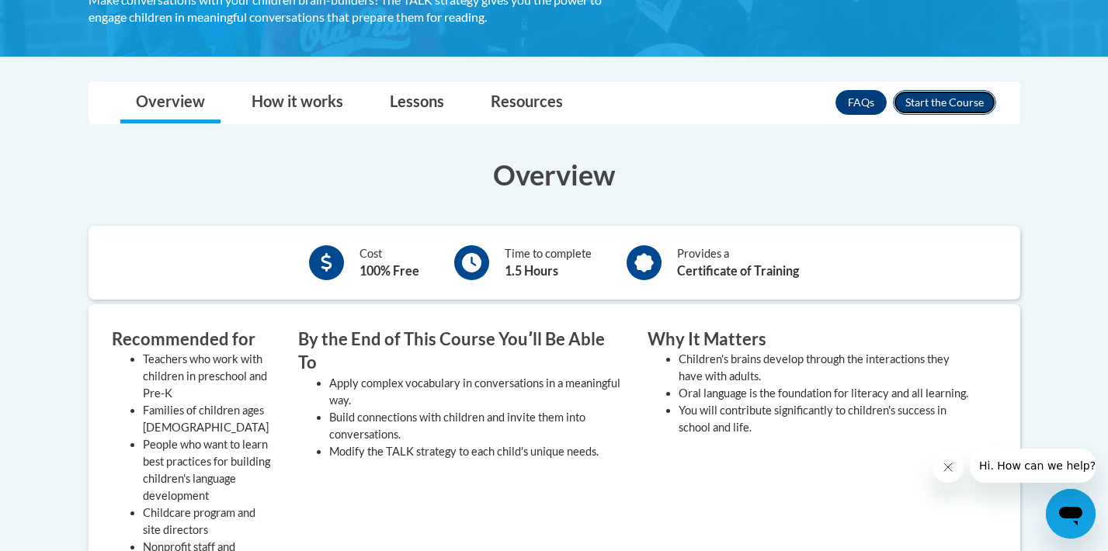
click at [958, 106] on button "Enroll" at bounding box center [944, 102] width 103 height 25
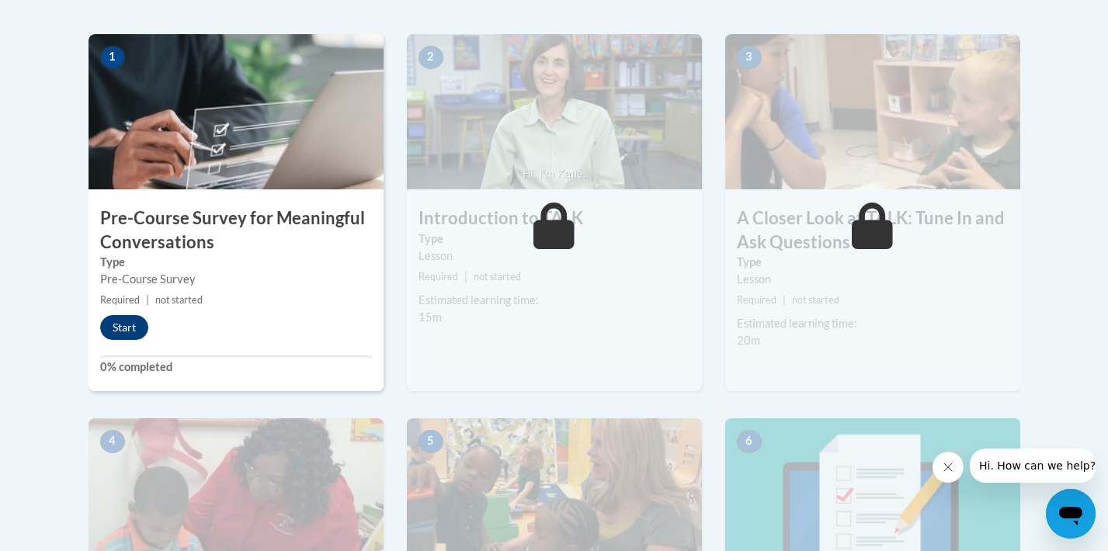
scroll to position [484, 0]
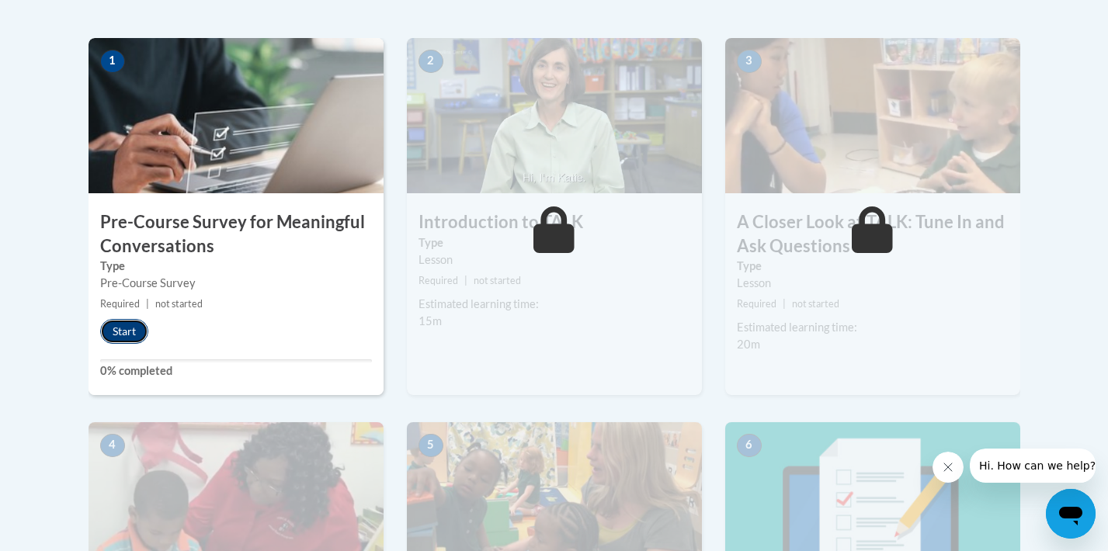
click at [130, 334] on button "Start" at bounding box center [124, 331] width 48 height 25
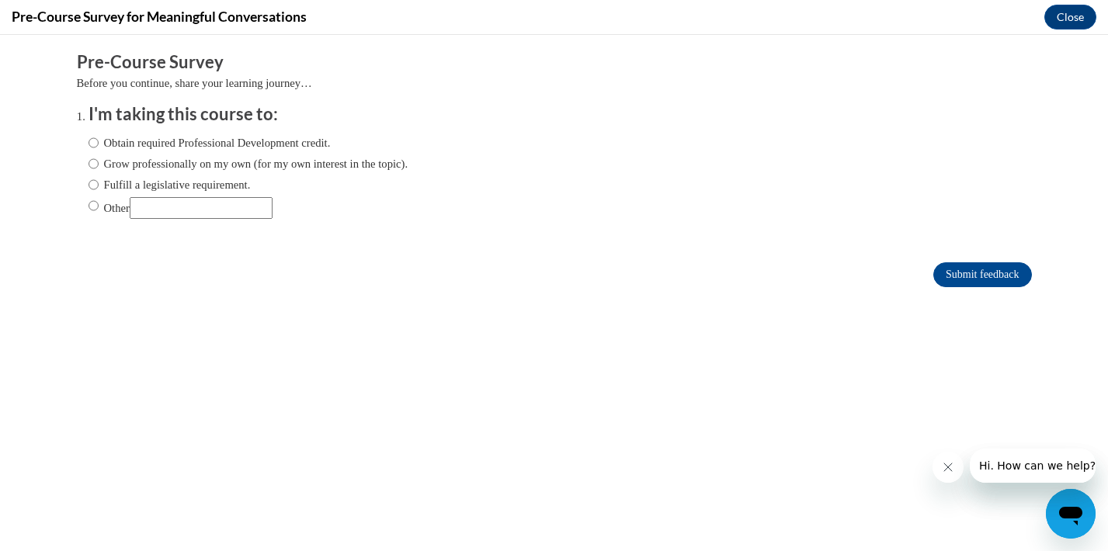
scroll to position [0, 0]
click at [95, 144] on input "Obtain required Professional Development credit." at bounding box center [94, 142] width 10 height 17
radio input "true"
click at [986, 271] on input "Submit feedback" at bounding box center [983, 275] width 98 height 25
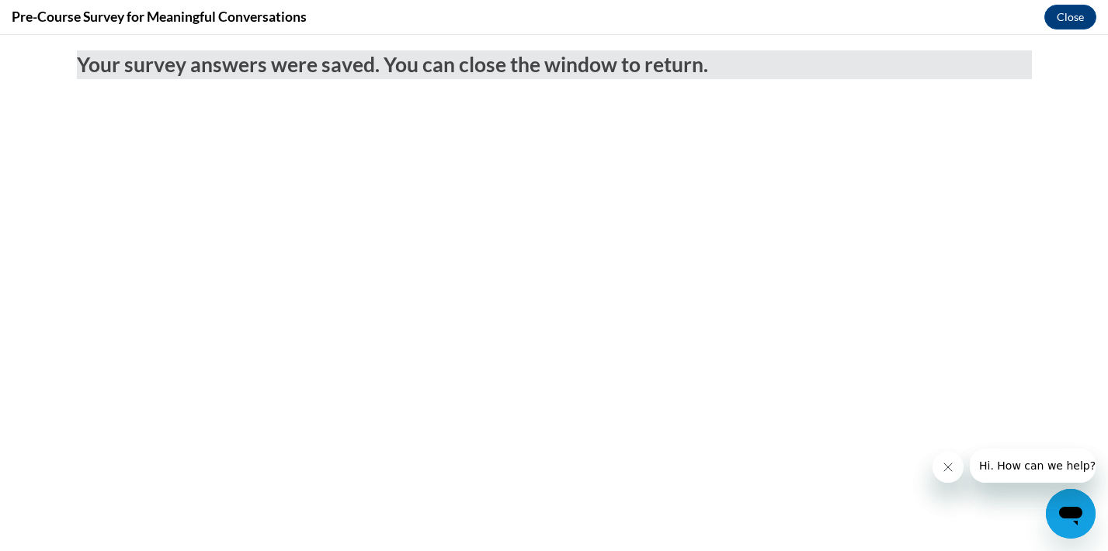
click at [943, 469] on icon "Close message from company" at bounding box center [948, 467] width 12 height 12
click at [1075, 16] on button "Close" at bounding box center [1071, 17] width 52 height 25
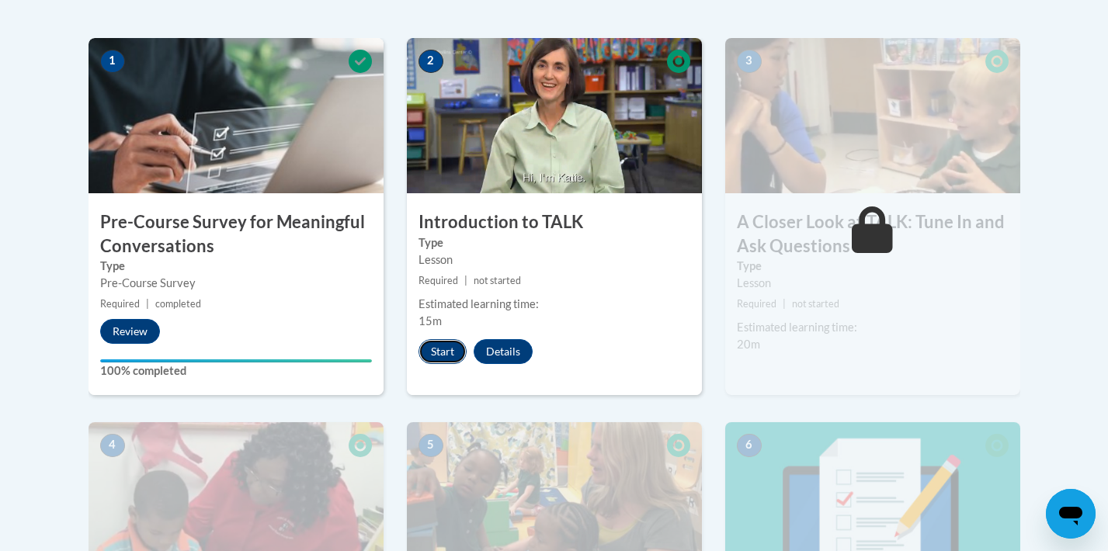
click at [442, 354] on button "Start" at bounding box center [443, 351] width 48 height 25
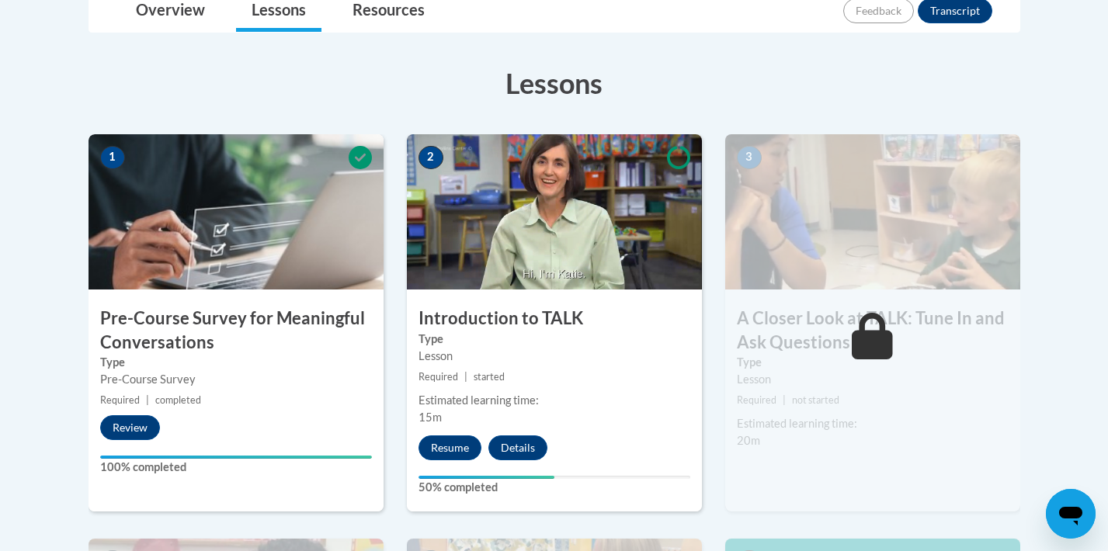
scroll to position [390, 0]
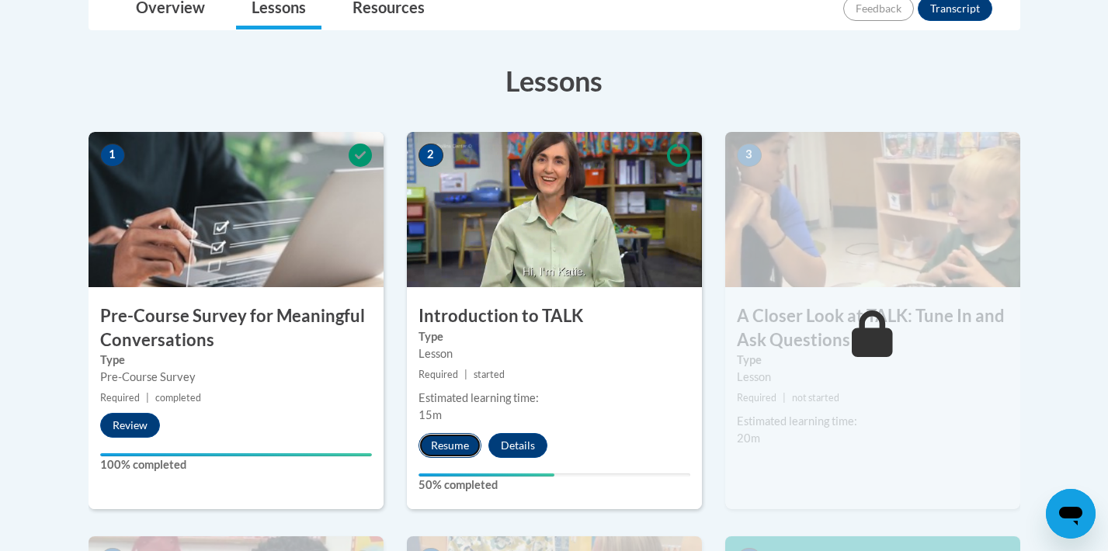
click at [453, 444] on button "Resume" at bounding box center [450, 445] width 63 height 25
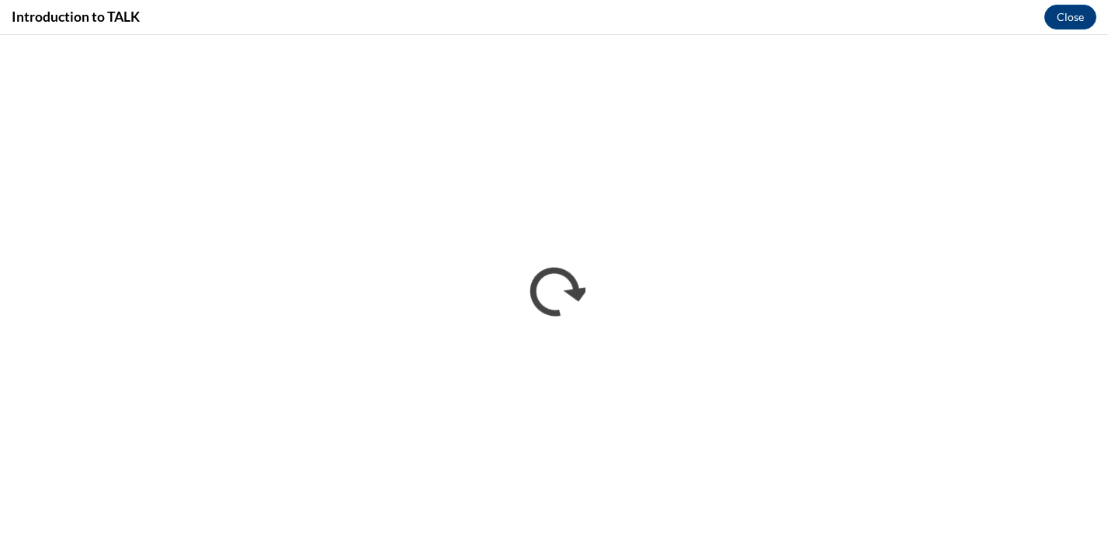
scroll to position [0, 0]
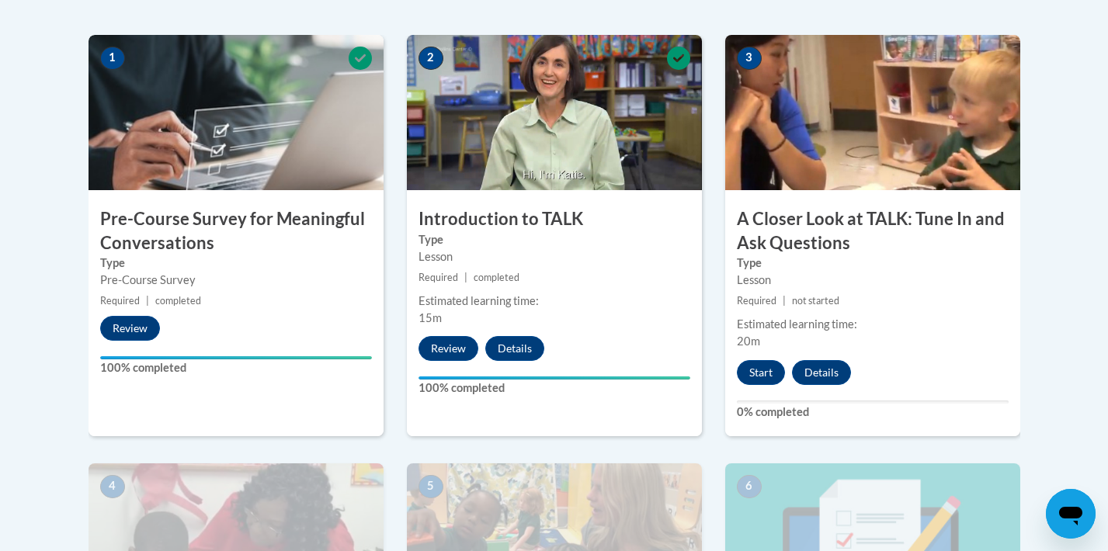
scroll to position [503, 0]
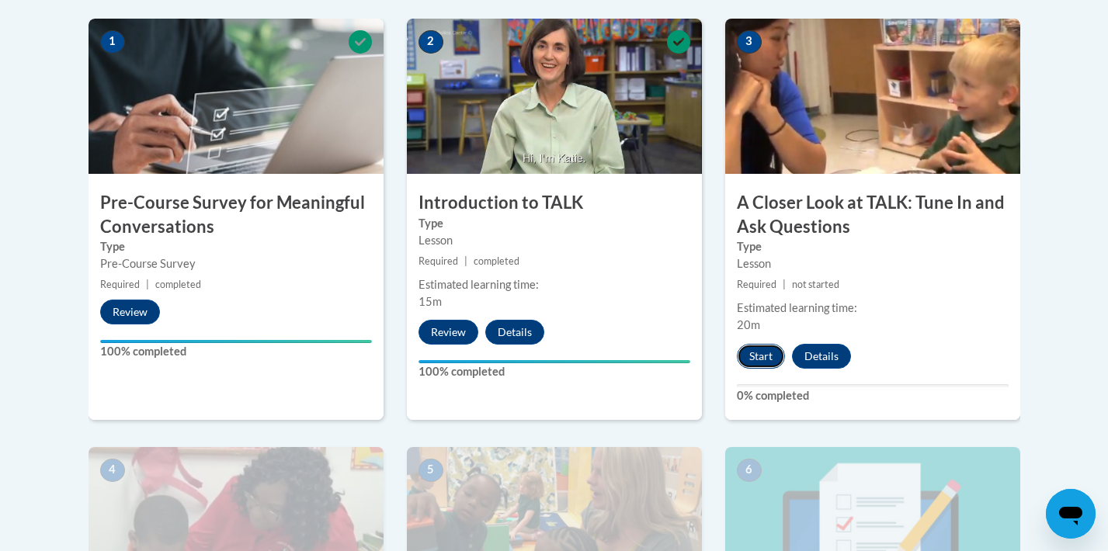
click at [767, 351] on button "Start" at bounding box center [761, 356] width 48 height 25
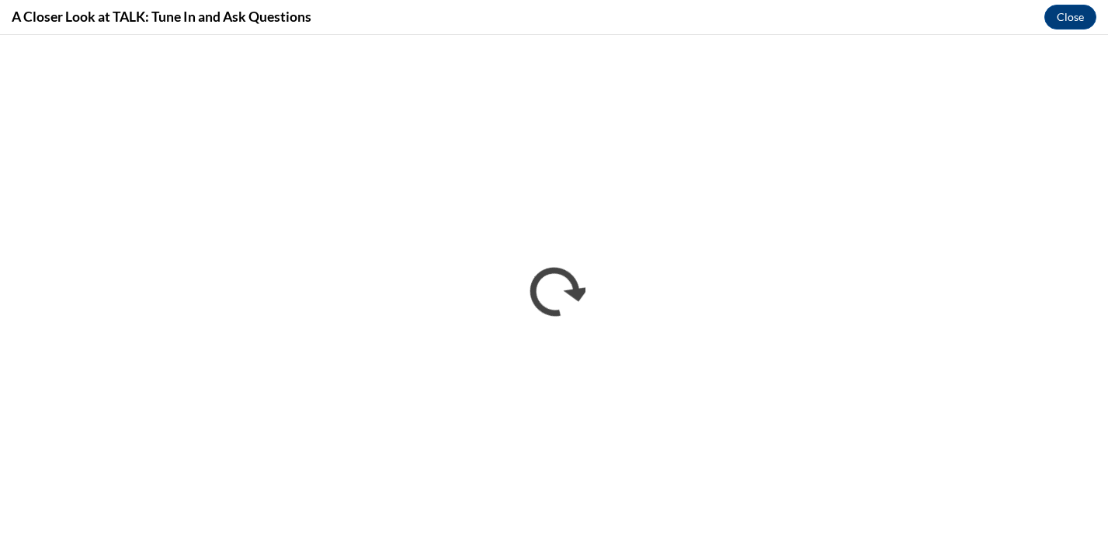
scroll to position [0, 0]
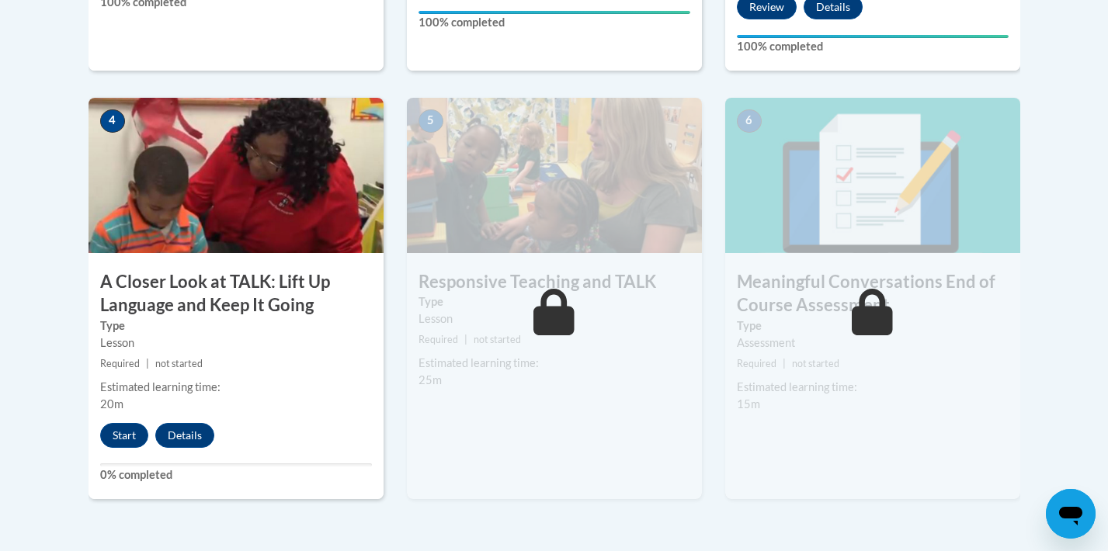
scroll to position [854, 0]
click at [120, 439] on button "Start" at bounding box center [124, 435] width 48 height 25
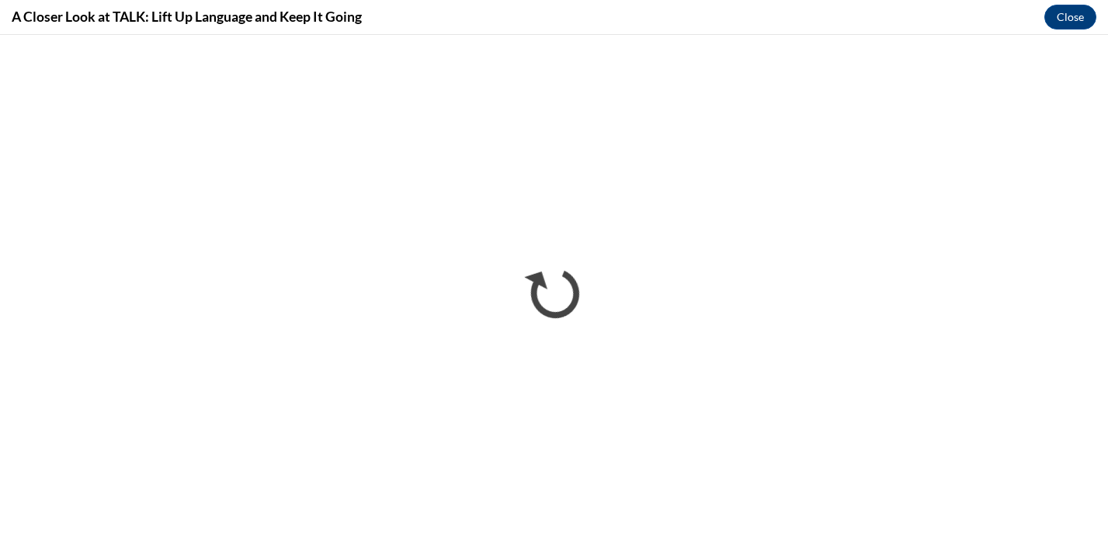
scroll to position [0, 0]
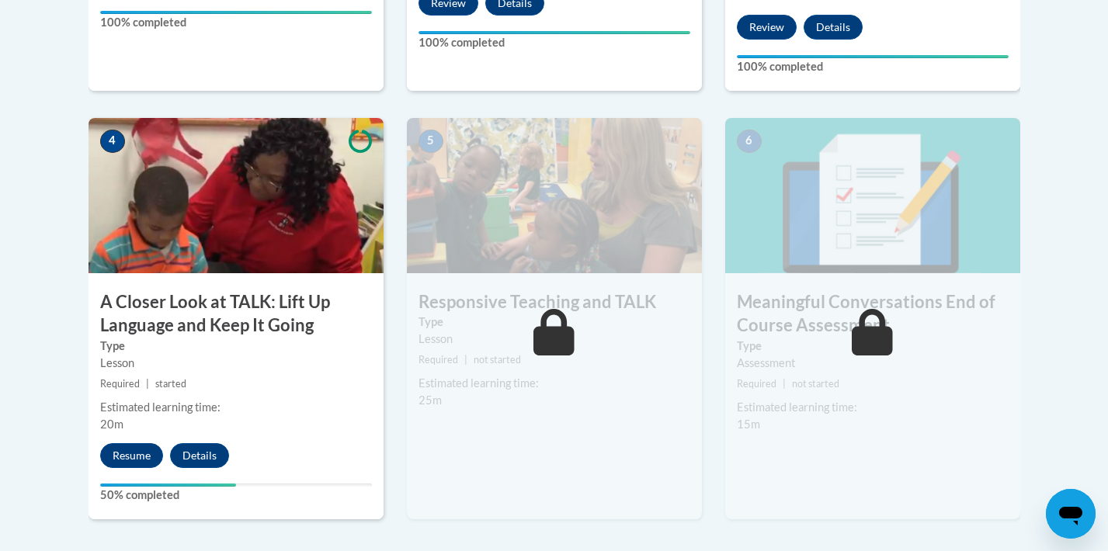
scroll to position [839, 0]
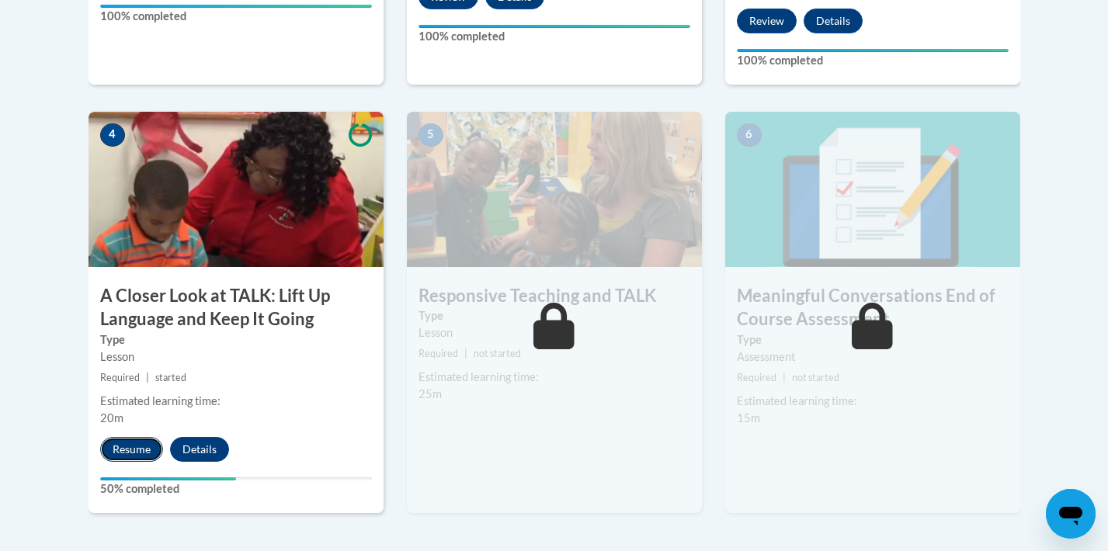
click at [141, 454] on button "Resume" at bounding box center [131, 449] width 63 height 25
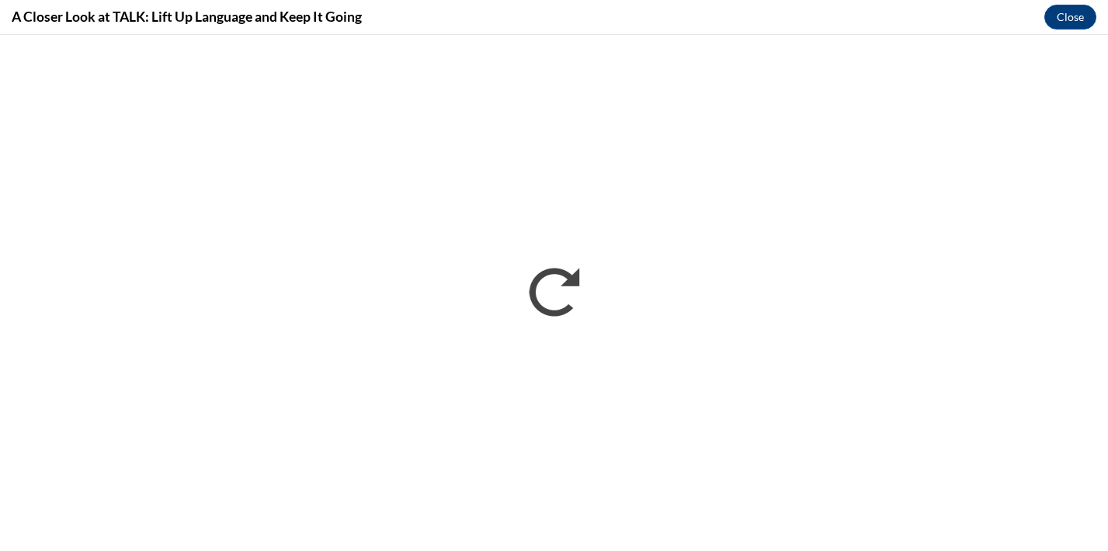
scroll to position [0, 0]
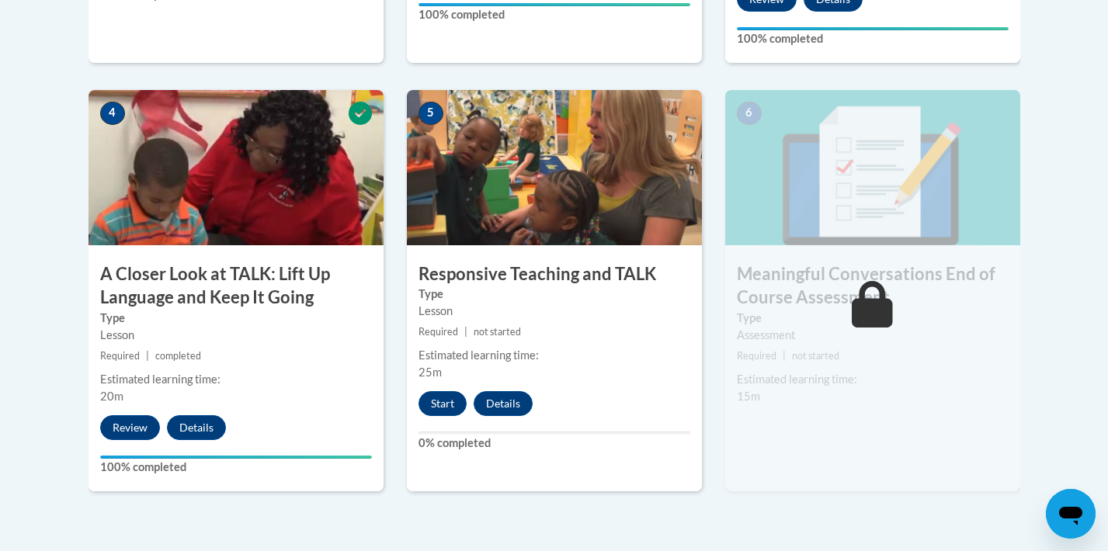
scroll to position [855, 0]
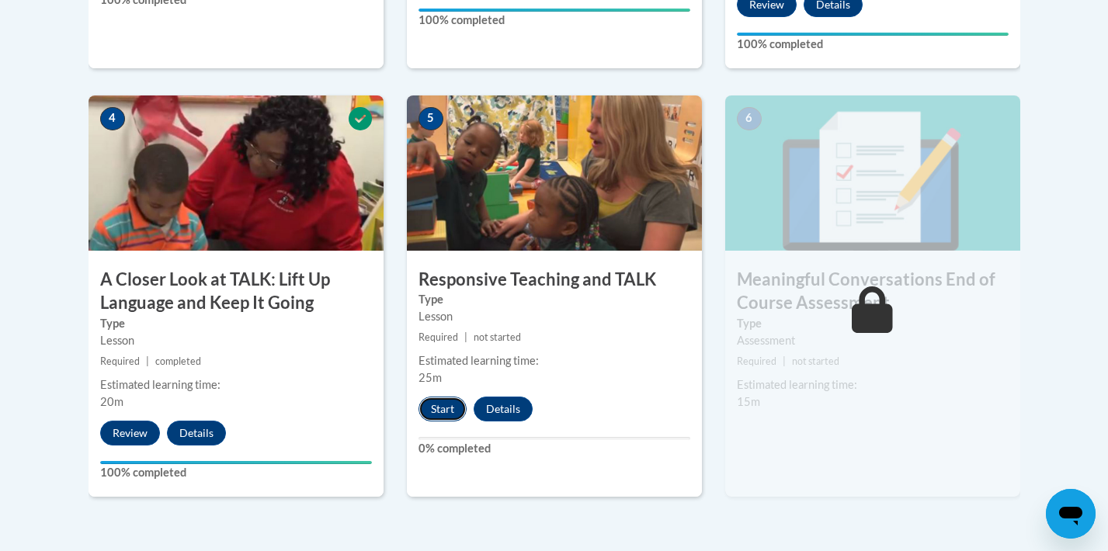
click at [444, 406] on button "Start" at bounding box center [443, 409] width 48 height 25
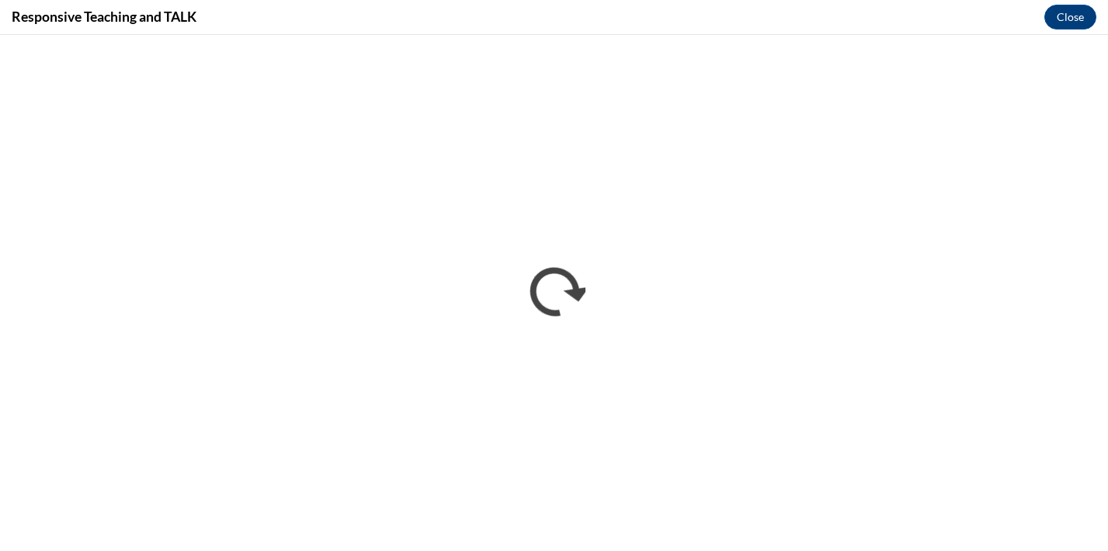
scroll to position [0, 0]
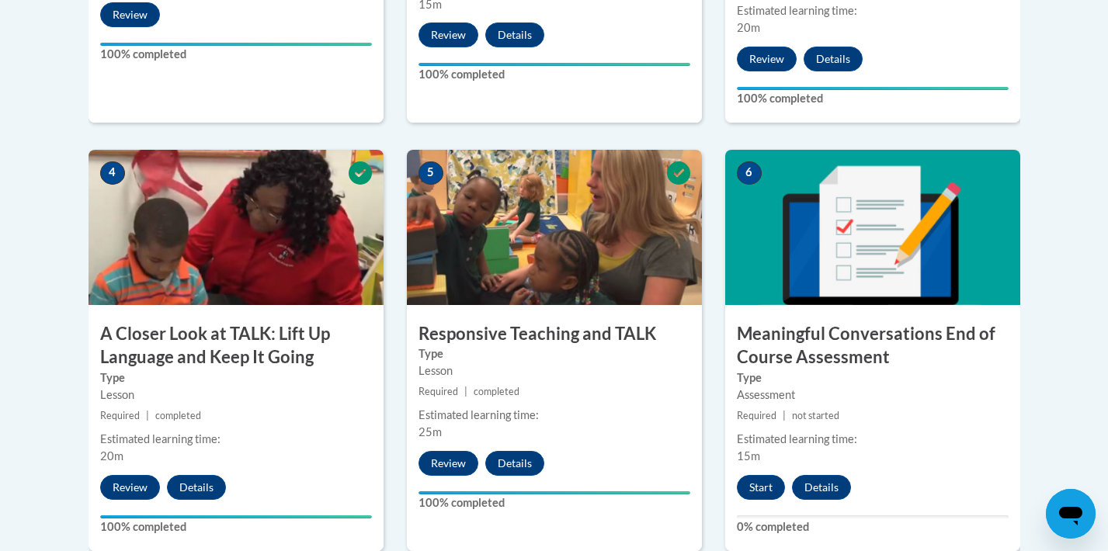
scroll to position [804, 0]
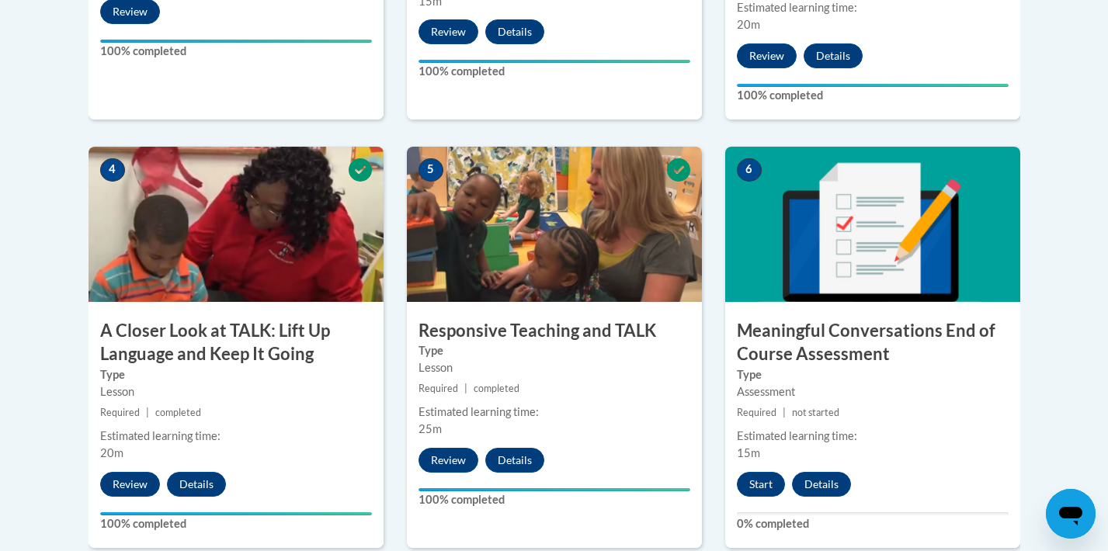
click at [811, 198] on img at bounding box center [872, 224] width 295 height 155
click at [767, 489] on button "Start" at bounding box center [761, 484] width 48 height 25
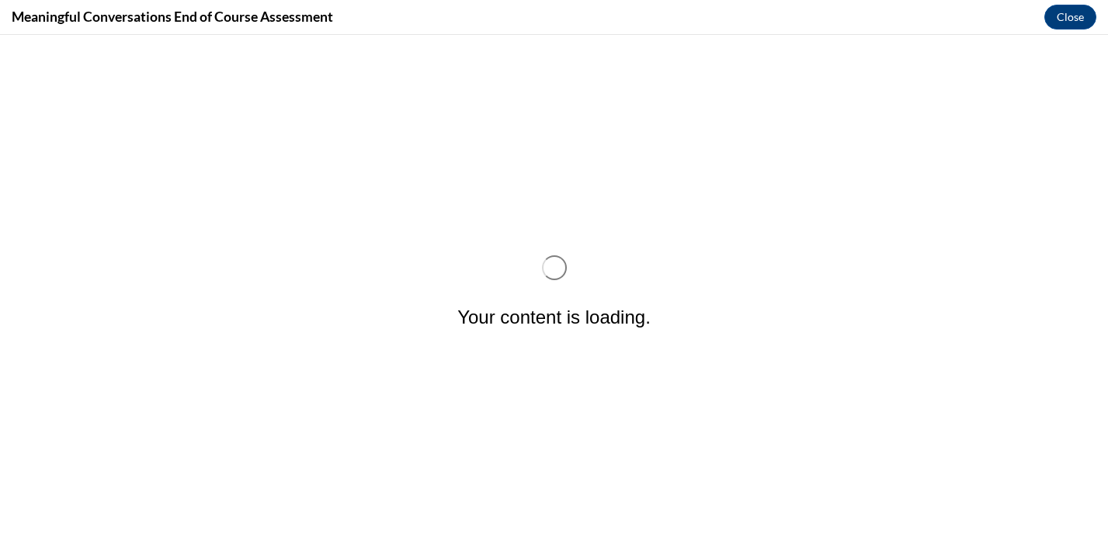
scroll to position [0, 0]
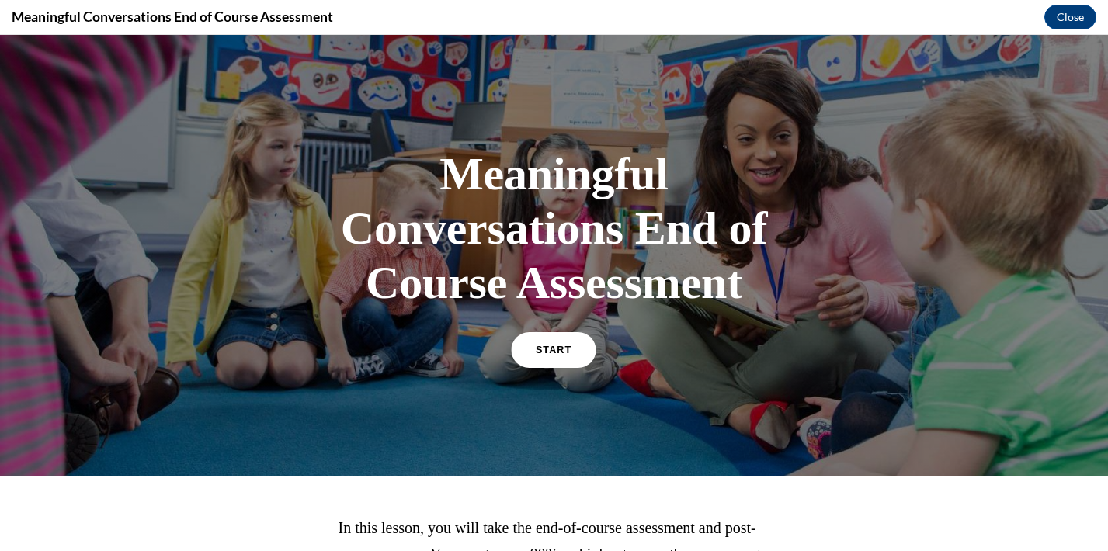
click at [577, 362] on link "START" at bounding box center [554, 350] width 85 height 36
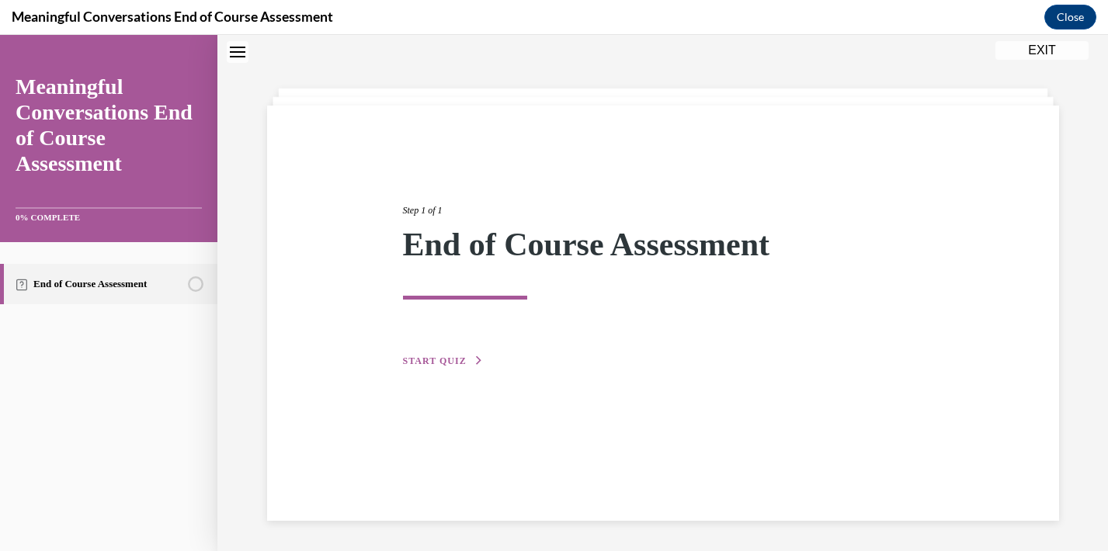
scroll to position [49, 0]
click at [450, 360] on span "START QUIZ" at bounding box center [435, 360] width 64 height 11
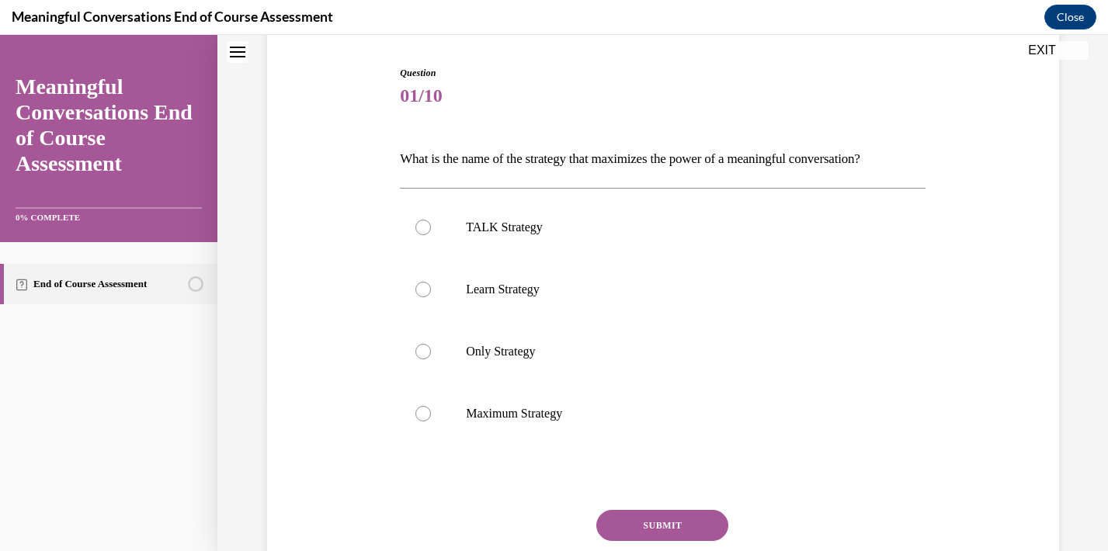
scroll to position [159, 0]
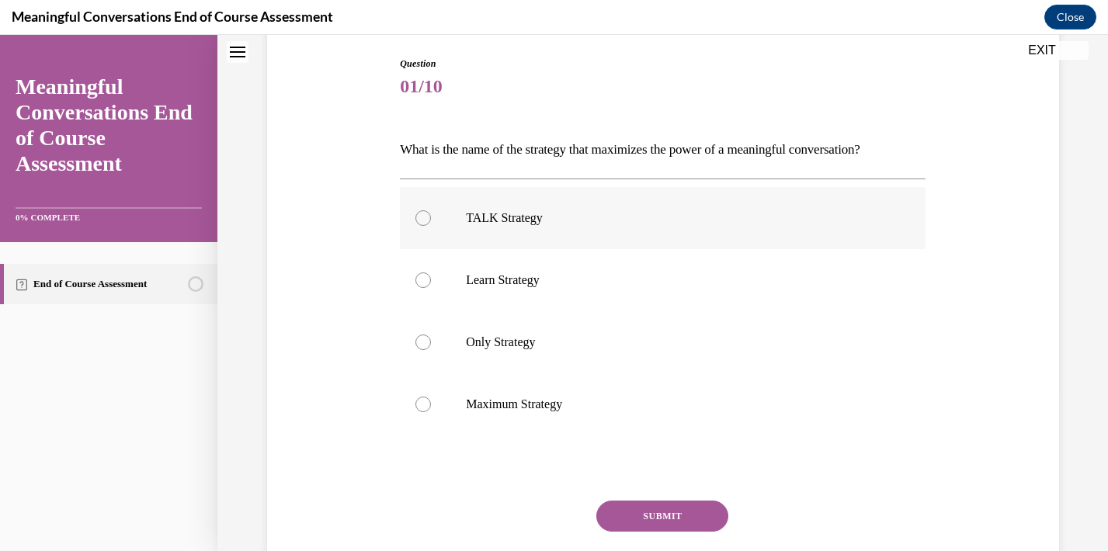
click at [538, 214] on p "TALK Strategy" at bounding box center [676, 218] width 421 height 16
click at [431, 214] on input "TALK Strategy" at bounding box center [424, 218] width 16 height 16
radio input "true"
click at [663, 517] on button "SUBMIT" at bounding box center [663, 516] width 132 height 31
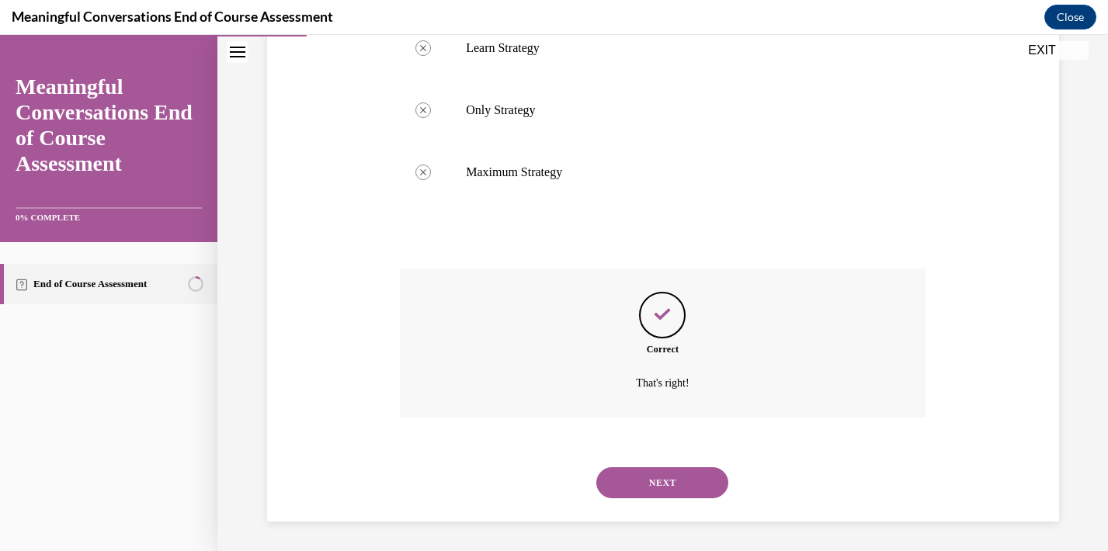
scroll to position [393, 0]
click at [670, 490] on button "NEXT" at bounding box center [663, 481] width 132 height 31
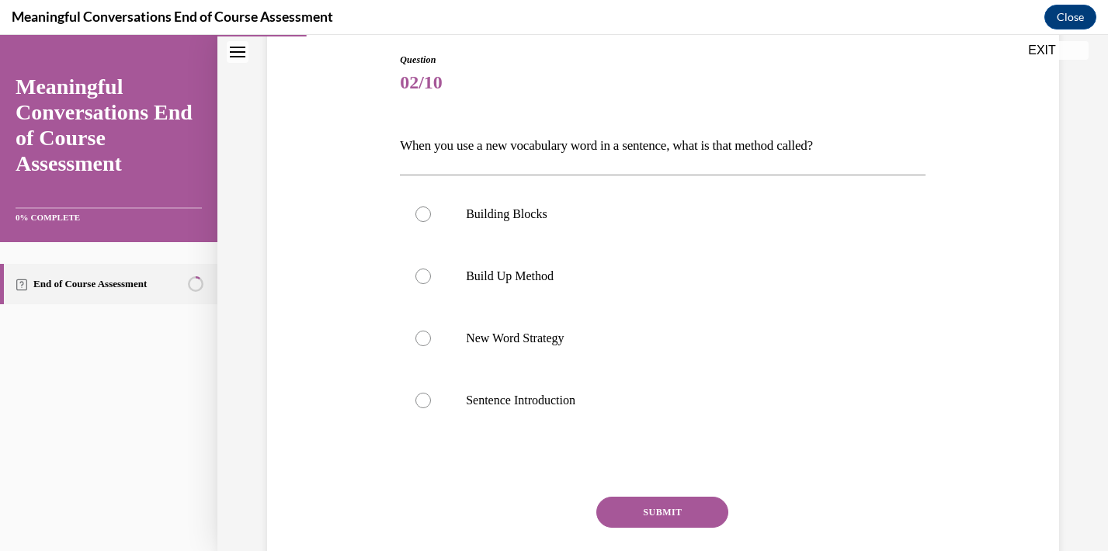
scroll to position [164, 0]
click at [665, 280] on p "Build Up Method" at bounding box center [676, 276] width 421 height 16
click at [431, 280] on input "Build Up Method" at bounding box center [424, 276] width 16 height 16
radio input "true"
click at [631, 511] on button "SUBMIT" at bounding box center [663, 511] width 132 height 31
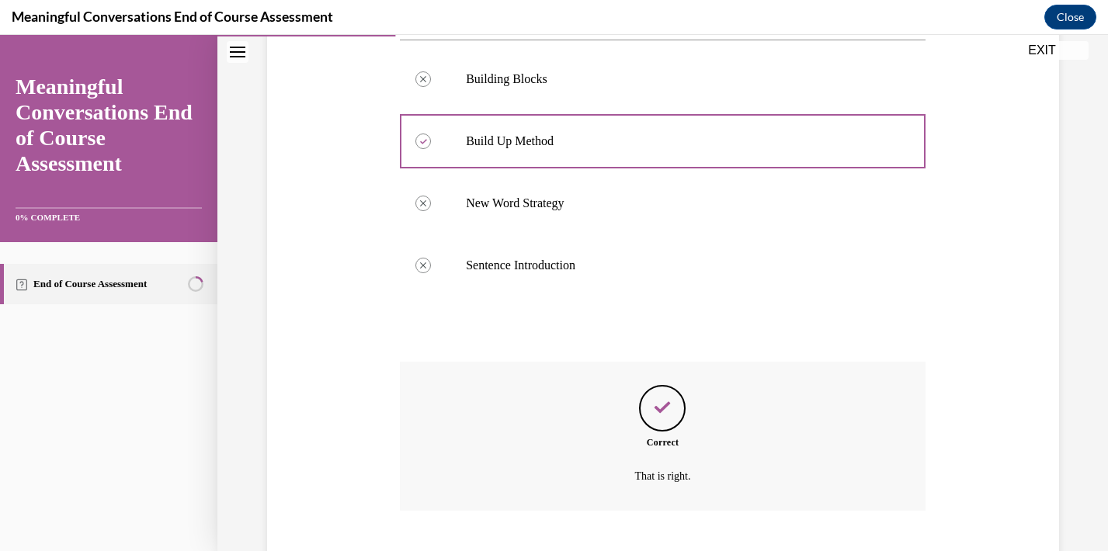
scroll to position [393, 0]
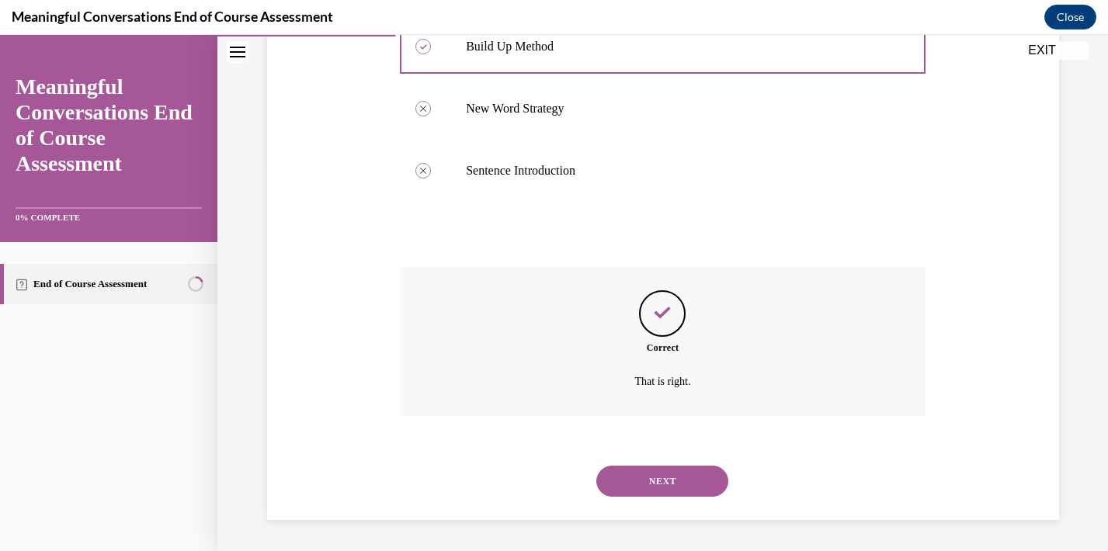
click at [641, 489] on button "NEXT" at bounding box center [663, 481] width 132 height 31
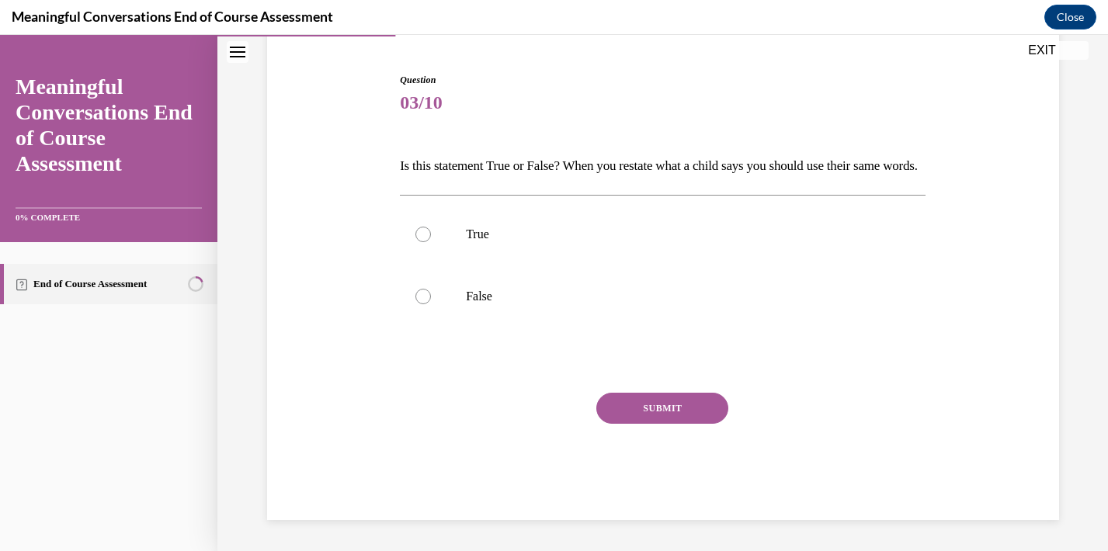
scroll to position [47, 0]
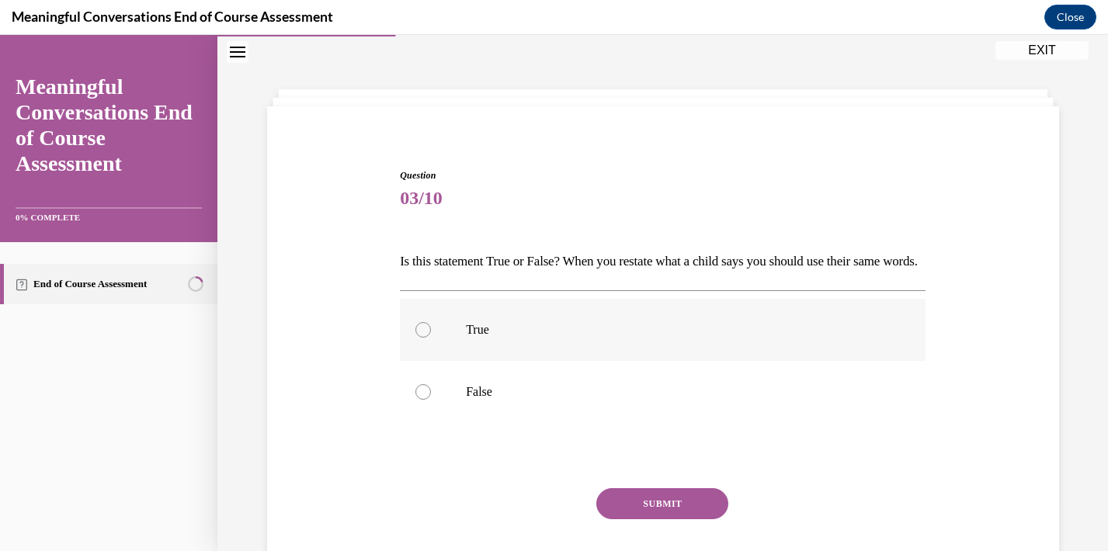
click at [499, 361] on label "True" at bounding box center [663, 330] width 526 height 62
click at [431, 338] on input "True" at bounding box center [424, 330] width 16 height 16
radio input "true"
click at [660, 520] on button "SUBMIT" at bounding box center [663, 504] width 132 height 31
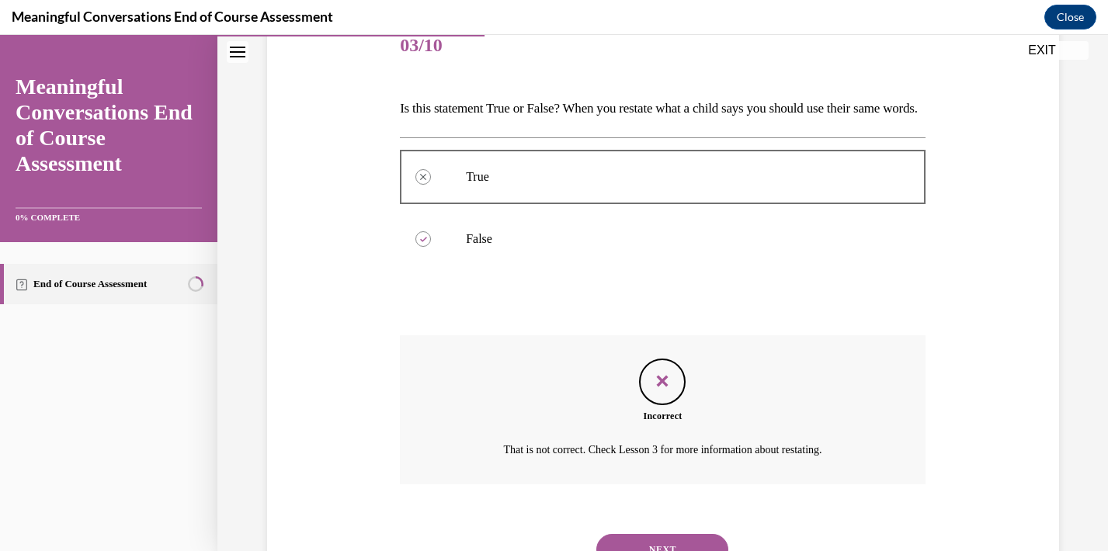
scroll to position [295, 0]
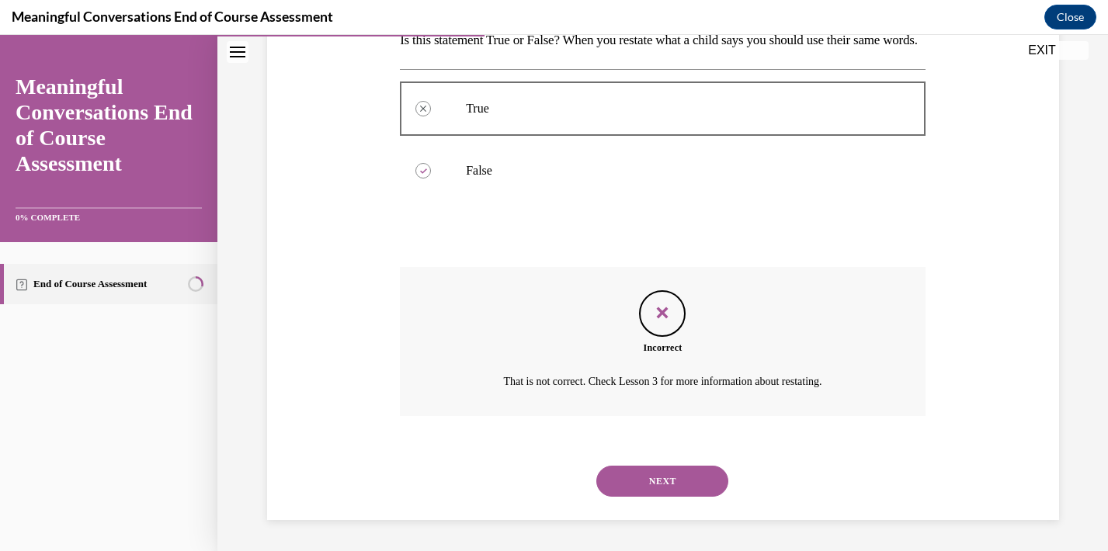
click at [673, 482] on button "NEXT" at bounding box center [663, 481] width 132 height 31
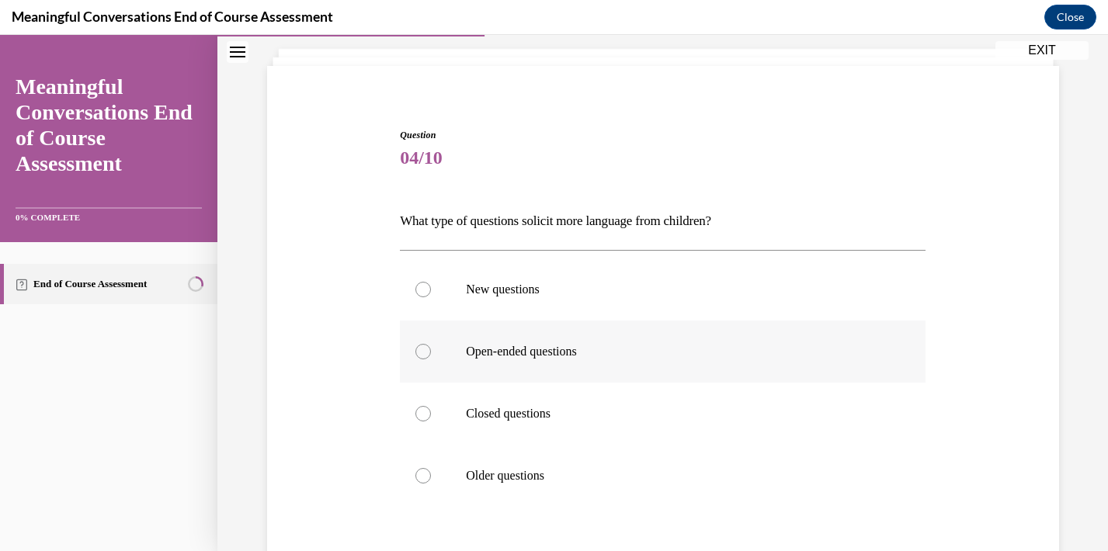
scroll to position [118, 0]
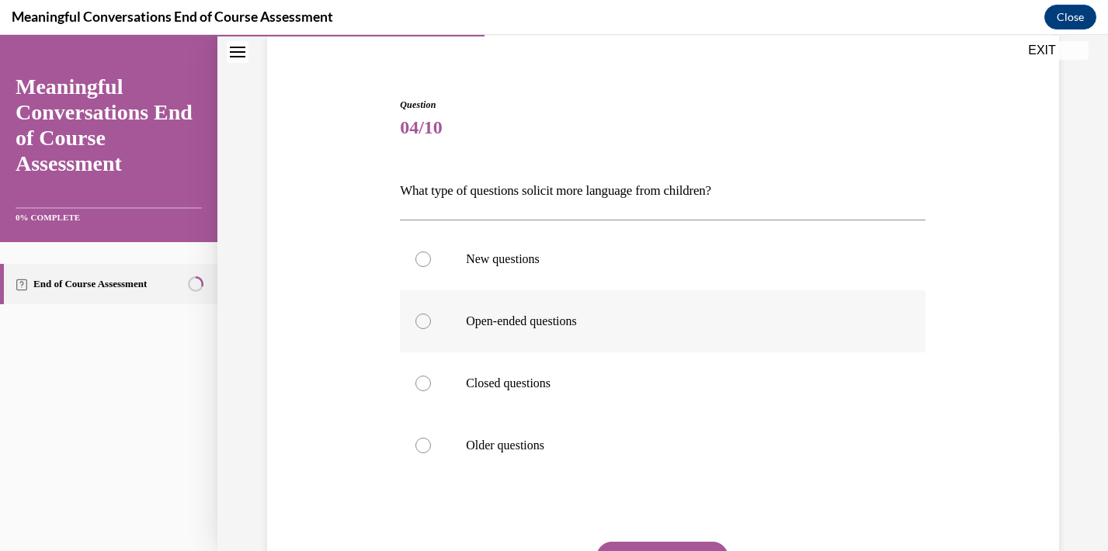
click at [659, 322] on p "Open-ended questions" at bounding box center [676, 322] width 421 height 16
click at [431, 322] on input "Open-ended questions" at bounding box center [424, 322] width 16 height 16
radio input "true"
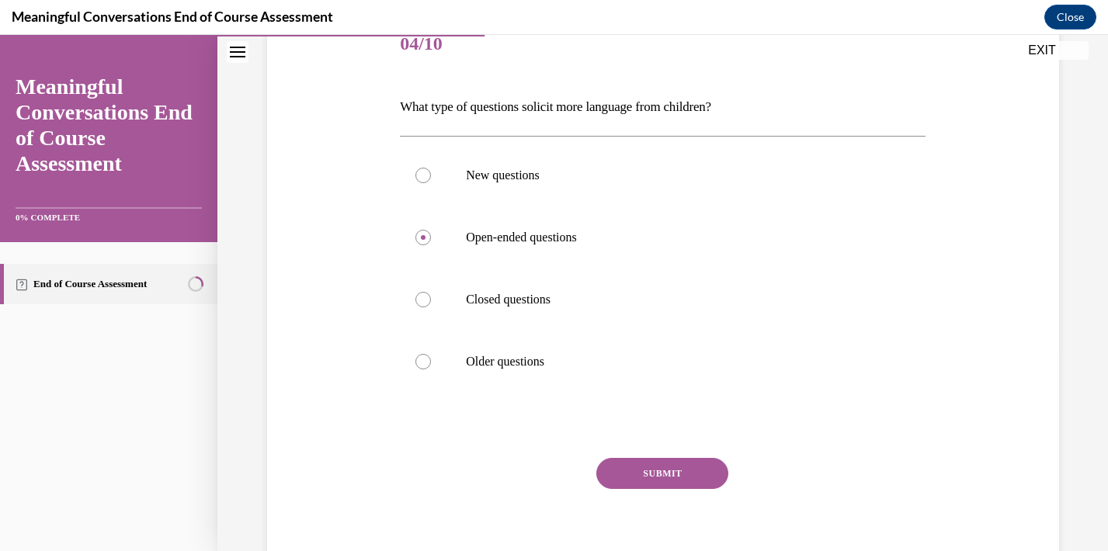
click at [649, 476] on button "SUBMIT" at bounding box center [663, 473] width 132 height 31
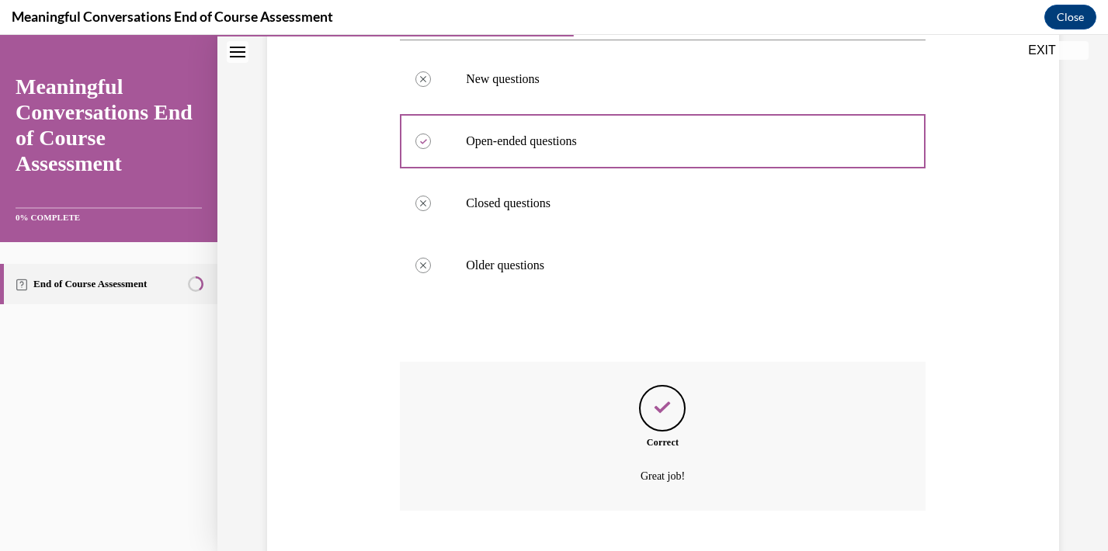
scroll to position [393, 0]
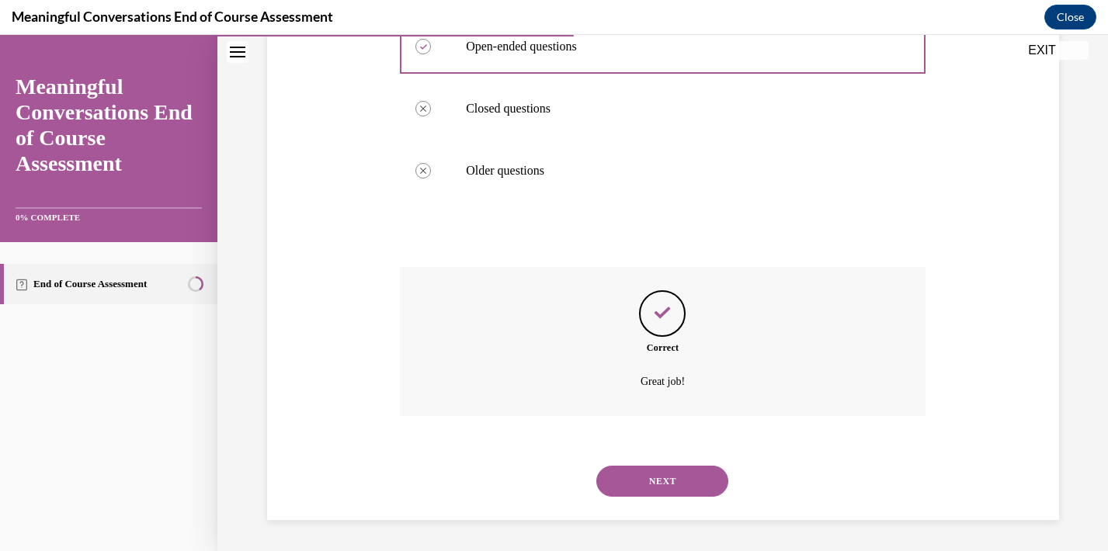
click at [663, 478] on button "NEXT" at bounding box center [663, 481] width 132 height 31
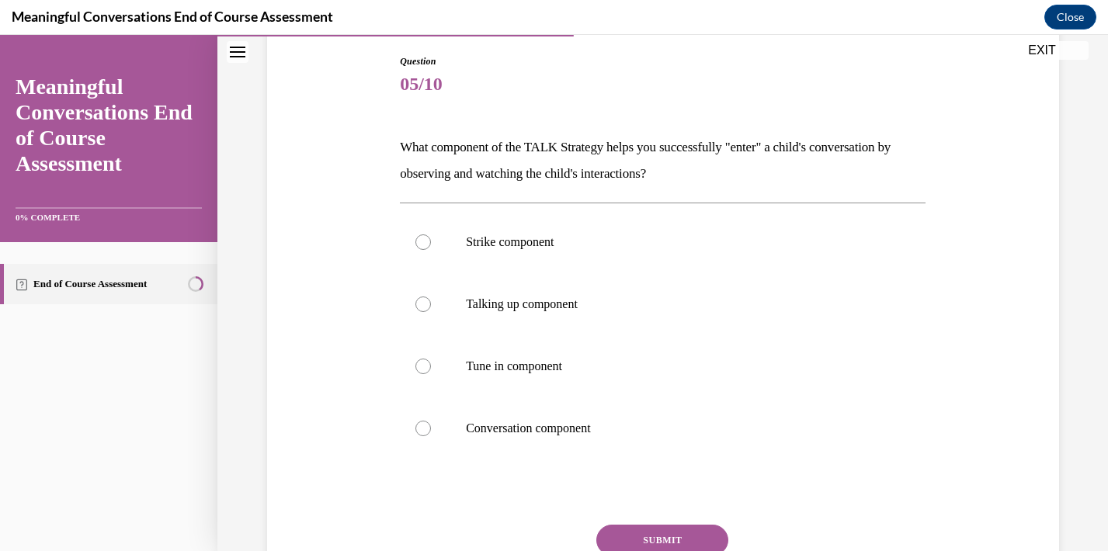
scroll to position [181, 0]
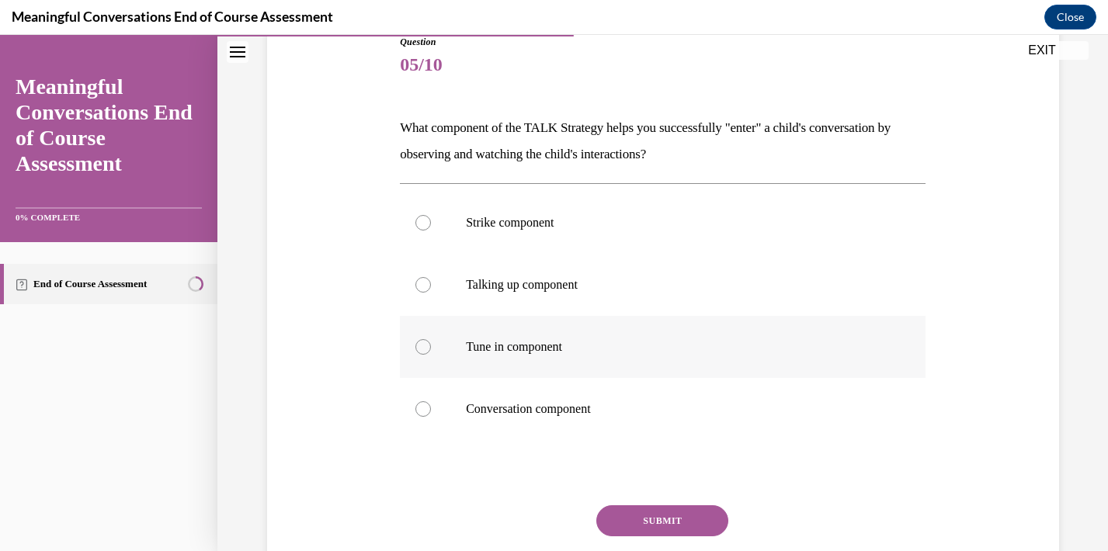
click at [659, 346] on p "Tune in component" at bounding box center [676, 347] width 421 height 16
click at [431, 346] on input "Tune in component" at bounding box center [424, 347] width 16 height 16
radio input "true"
click at [674, 521] on button "SUBMIT" at bounding box center [663, 521] width 132 height 31
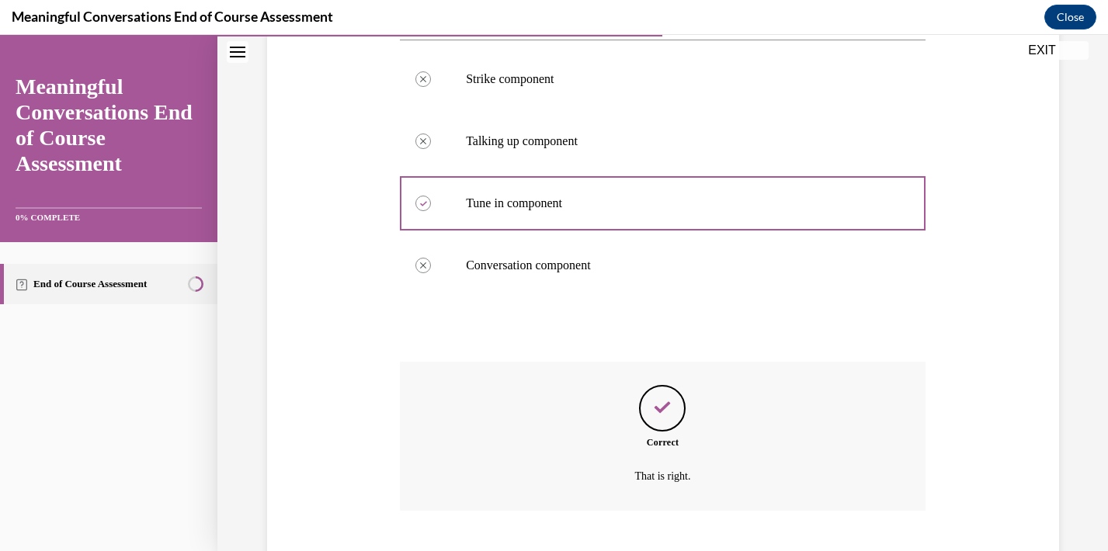
scroll to position [419, 0]
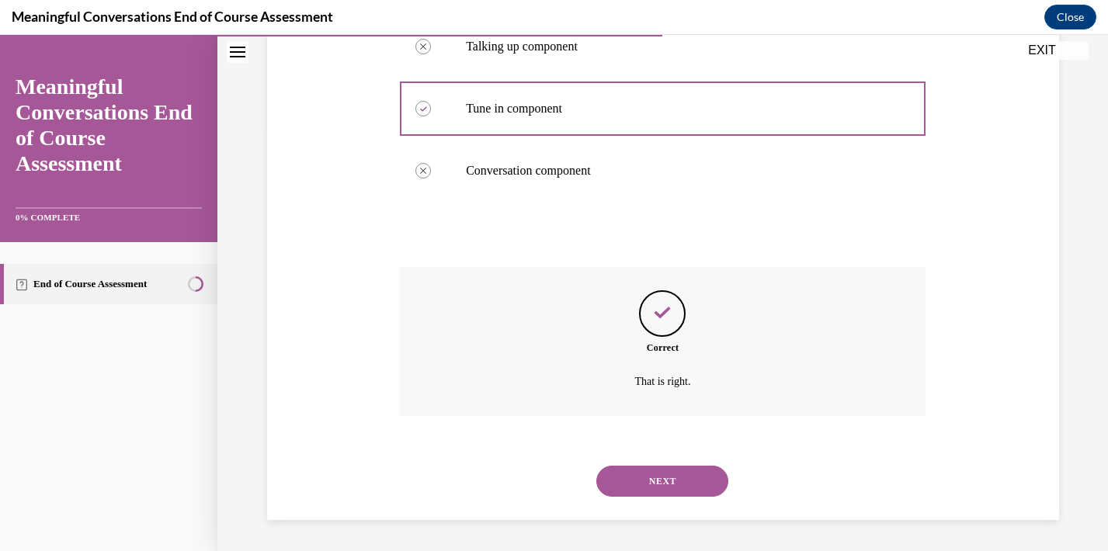
click at [665, 487] on button "NEXT" at bounding box center [663, 481] width 132 height 31
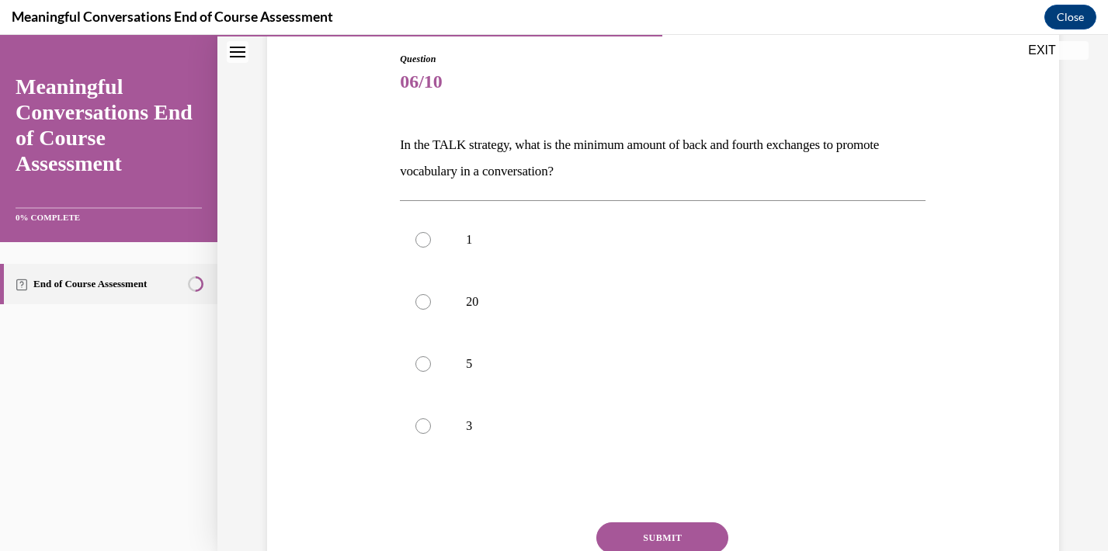
scroll to position [173, 0]
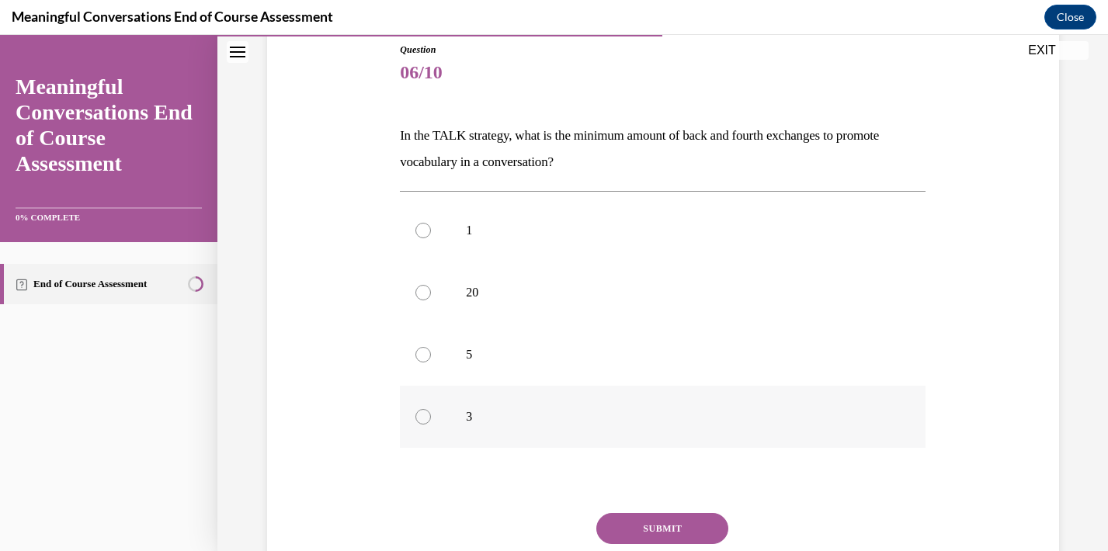
click at [581, 414] on p "3" at bounding box center [676, 417] width 421 height 16
click at [431, 414] on input "3" at bounding box center [424, 417] width 16 height 16
radio input "true"
click at [652, 520] on button "SUBMIT" at bounding box center [663, 528] width 132 height 31
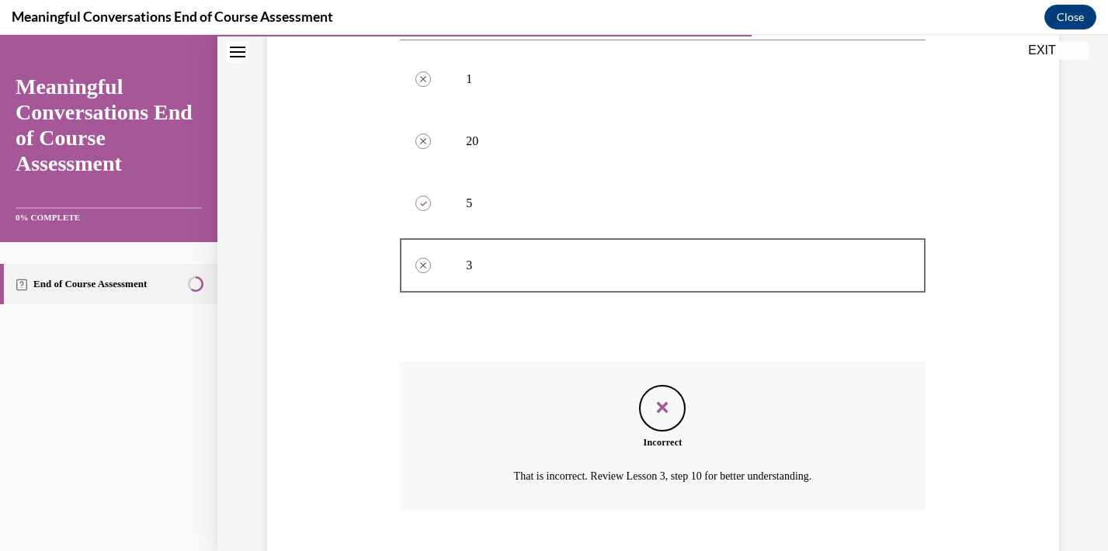
scroll to position [419, 0]
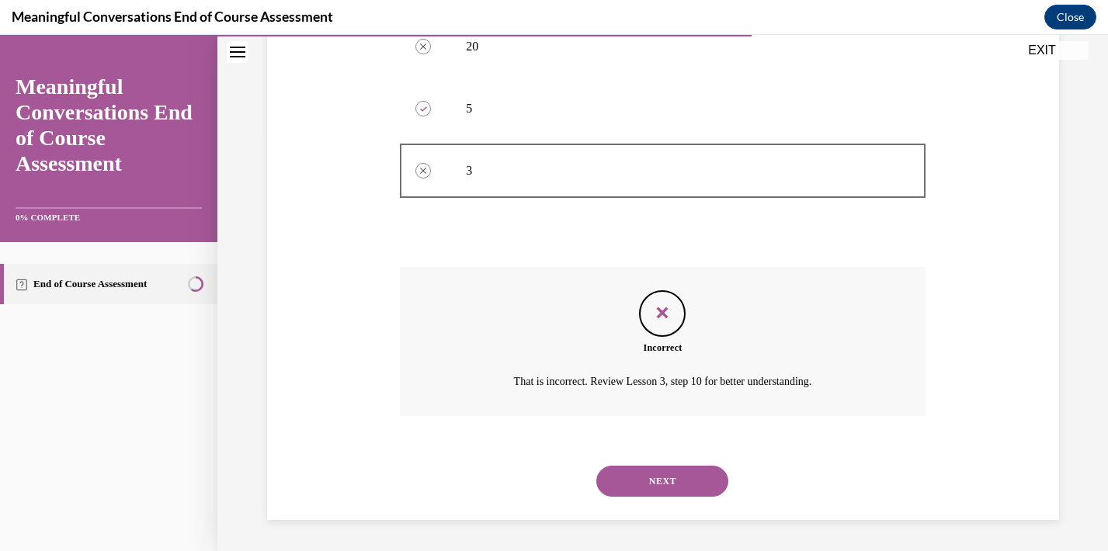
click at [671, 487] on button "NEXT" at bounding box center [663, 481] width 132 height 31
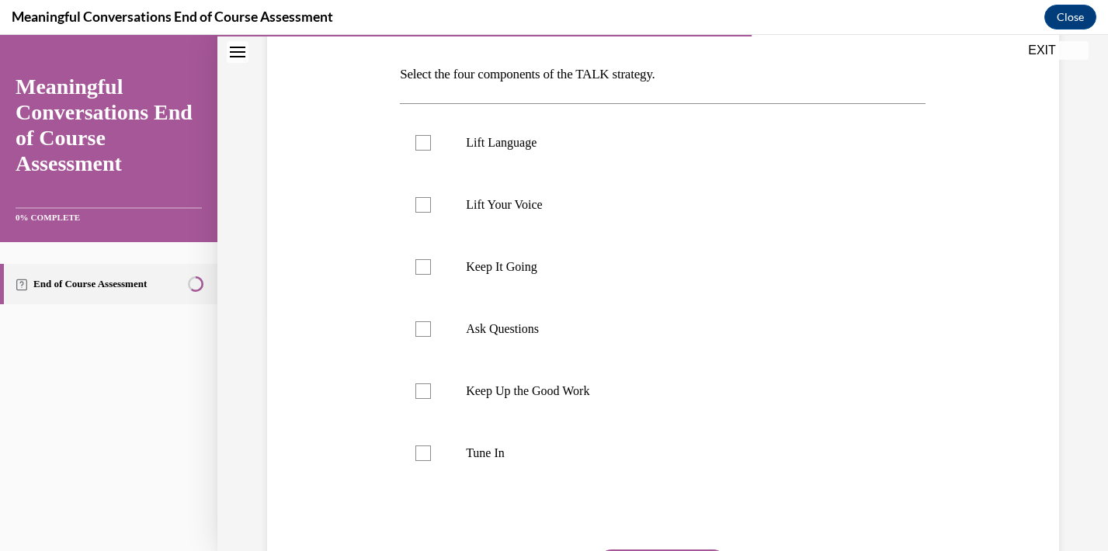
scroll to position [235, 0]
click at [554, 144] on p "Lift Language" at bounding box center [676, 142] width 421 height 16
click at [431, 144] on input "Lift Language" at bounding box center [424, 142] width 16 height 16
checkbox input "true"
click at [505, 325] on p "Ask Questions" at bounding box center [676, 329] width 421 height 16
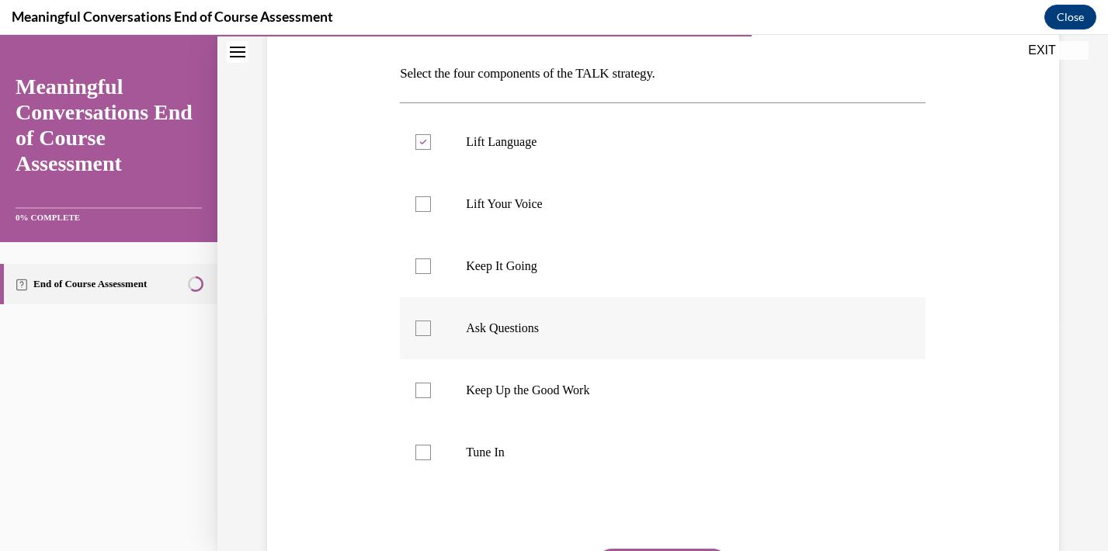
click at [431, 325] on input "Ask Questions" at bounding box center [424, 329] width 16 height 16
checkbox input "true"
click at [506, 269] on p "Keep It Going" at bounding box center [676, 267] width 421 height 16
click at [431, 269] on input "Keep It Going" at bounding box center [424, 267] width 16 height 16
checkbox input "true"
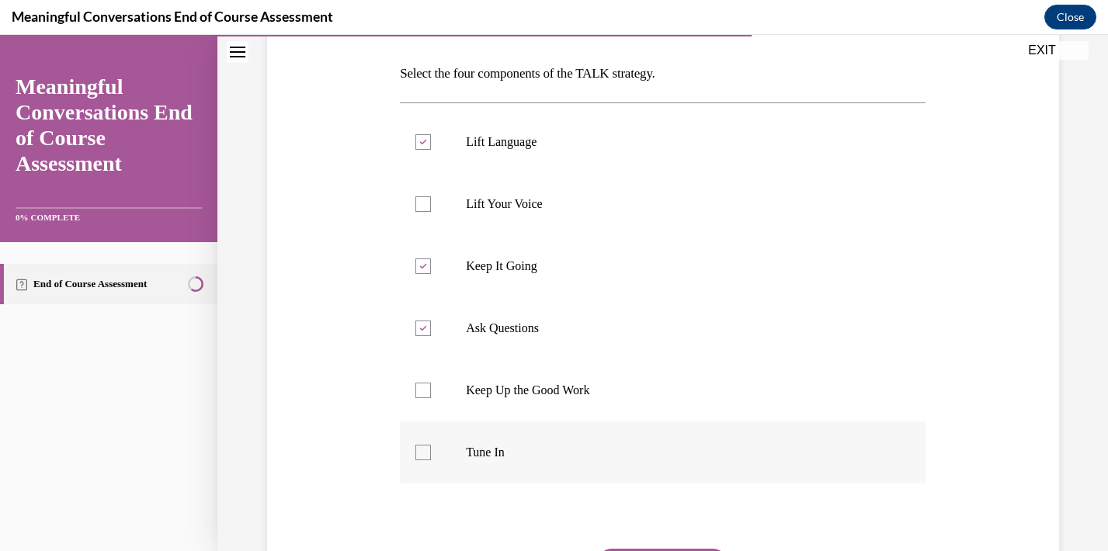
click at [488, 447] on p "Tune In" at bounding box center [676, 453] width 421 height 16
click at [431, 447] on input "Tune In" at bounding box center [424, 453] width 16 height 16
checkbox input "true"
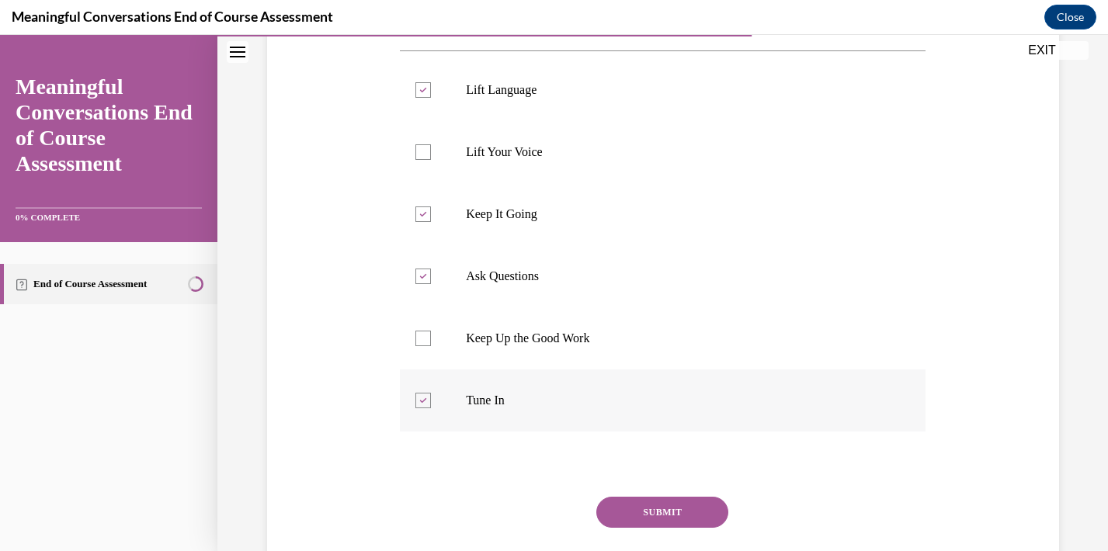
scroll to position [291, 0]
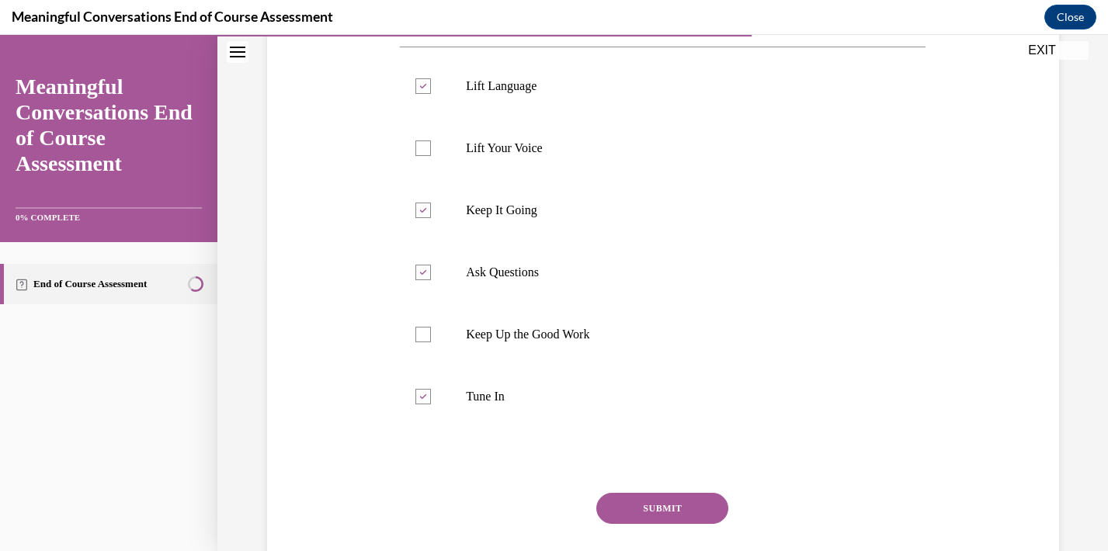
click at [673, 509] on button "SUBMIT" at bounding box center [663, 508] width 132 height 31
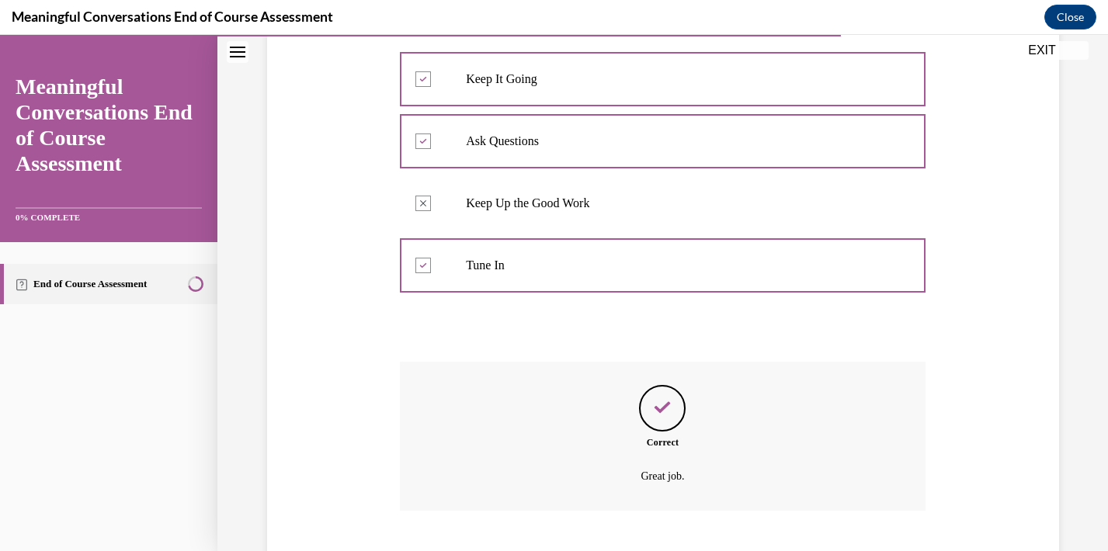
scroll to position [517, 0]
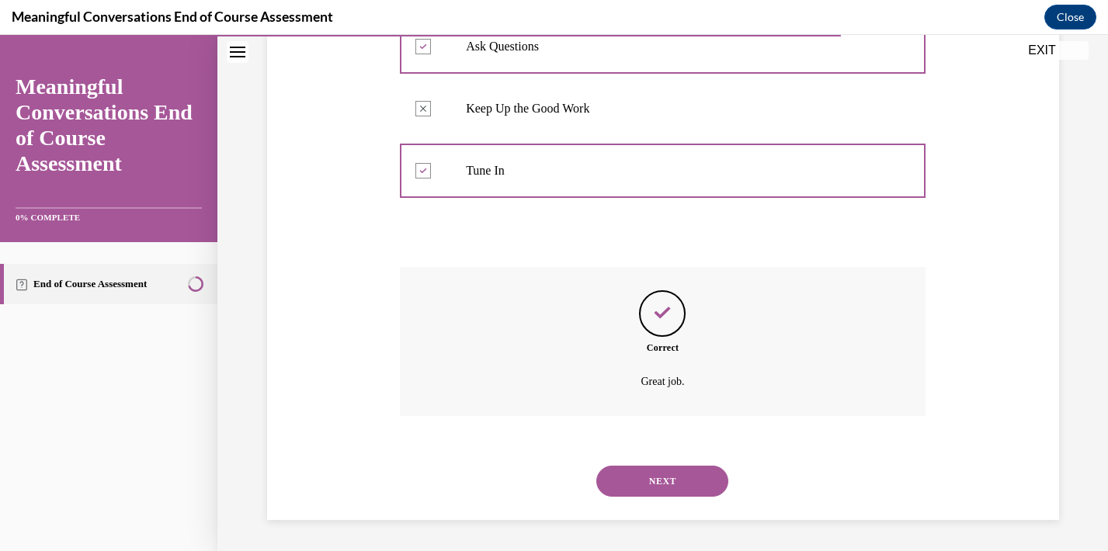
click at [676, 488] on button "NEXT" at bounding box center [663, 481] width 132 height 31
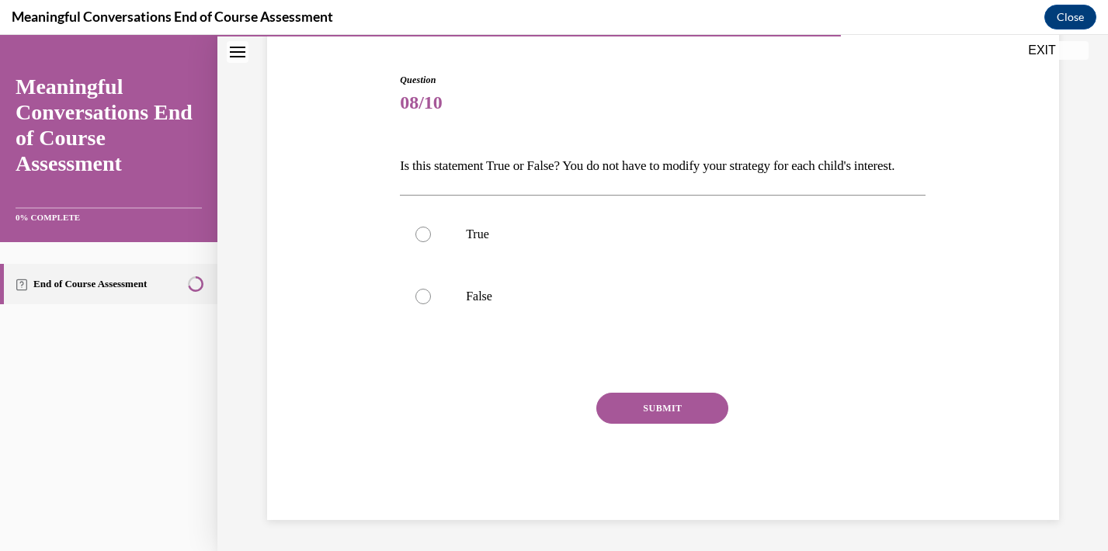
scroll to position [47, 0]
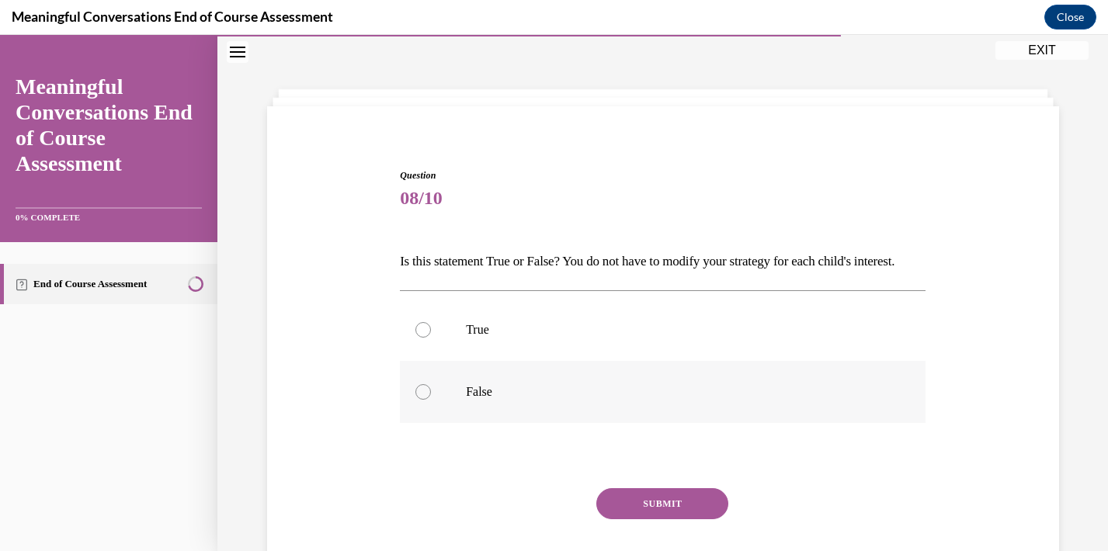
click at [503, 400] on p "False" at bounding box center [676, 392] width 421 height 16
click at [431, 400] on input "False" at bounding box center [424, 392] width 16 height 16
radio input "true"
click at [666, 519] on button "SUBMIT" at bounding box center [663, 504] width 132 height 31
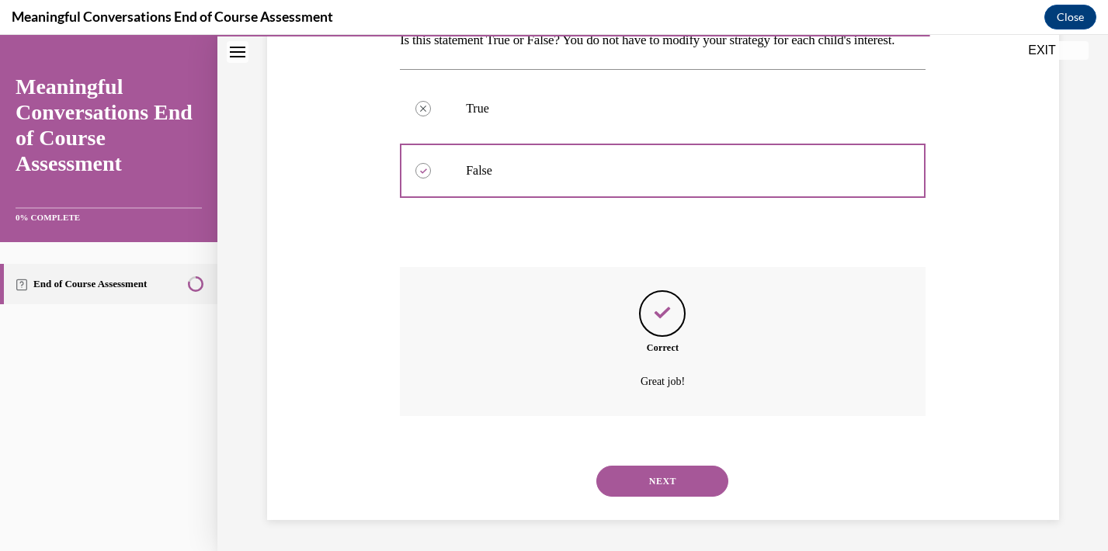
scroll to position [295, 0]
click at [673, 474] on button "NEXT" at bounding box center [663, 481] width 132 height 31
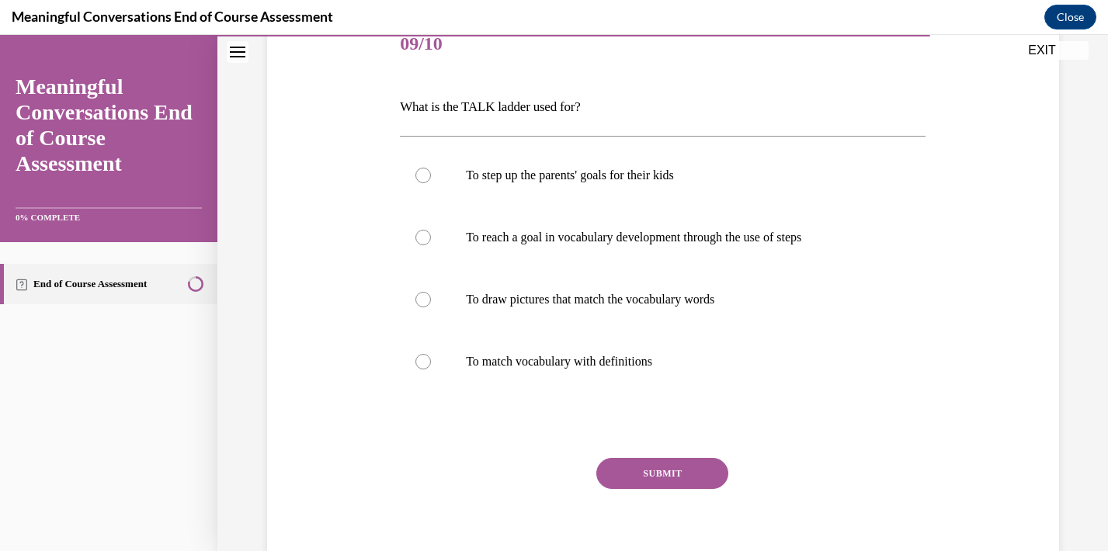
scroll to position [204, 0]
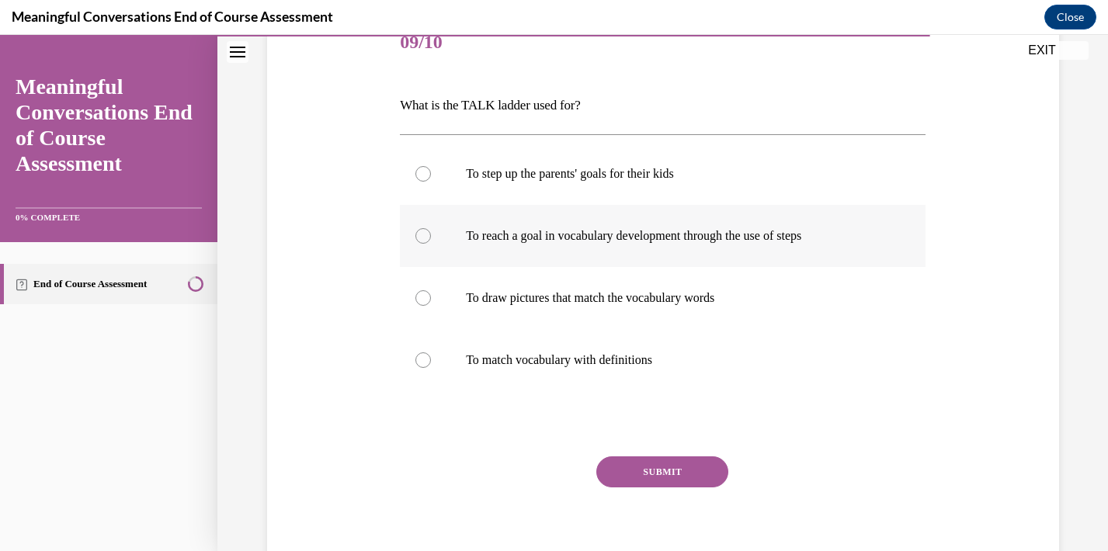
click at [624, 246] on label "To reach a goal in vocabulary development through the use of steps" at bounding box center [663, 236] width 526 height 62
click at [431, 244] on input "To reach a goal in vocabulary development through the use of steps" at bounding box center [424, 236] width 16 height 16
radio input "true"
click at [667, 471] on button "SUBMIT" at bounding box center [663, 472] width 132 height 31
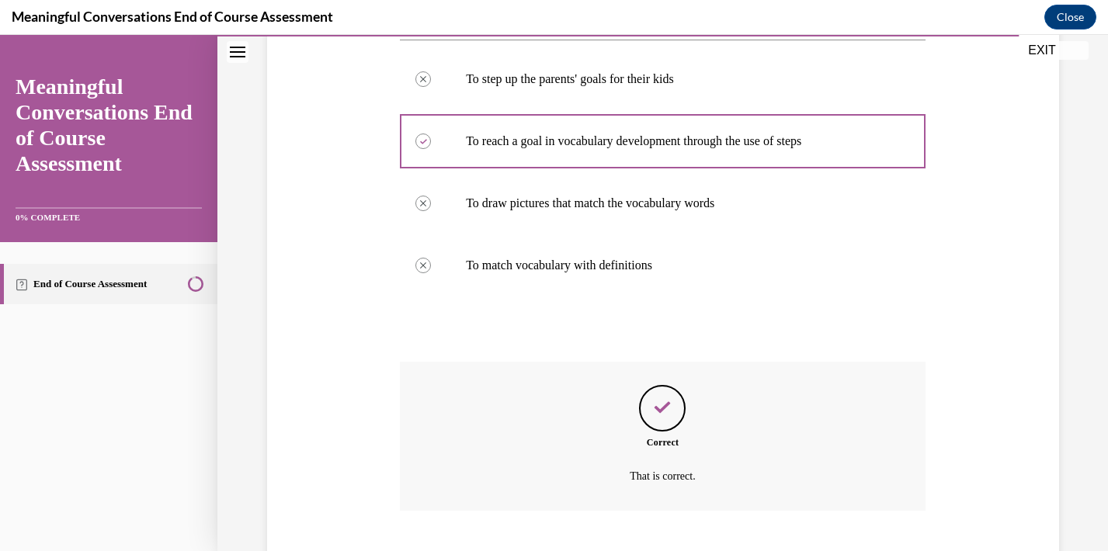
scroll to position [393, 0]
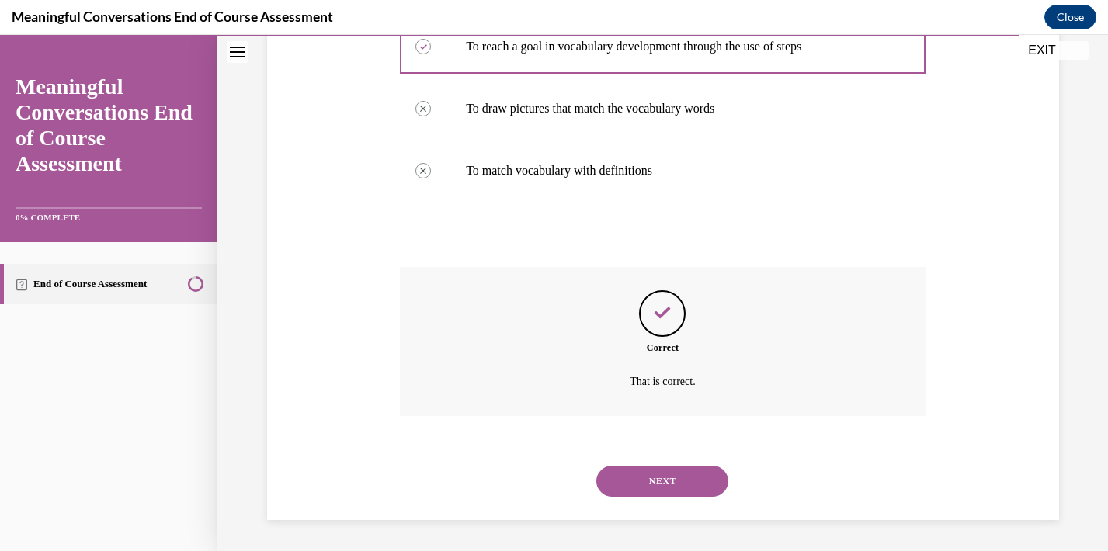
click at [666, 482] on button "NEXT" at bounding box center [663, 481] width 132 height 31
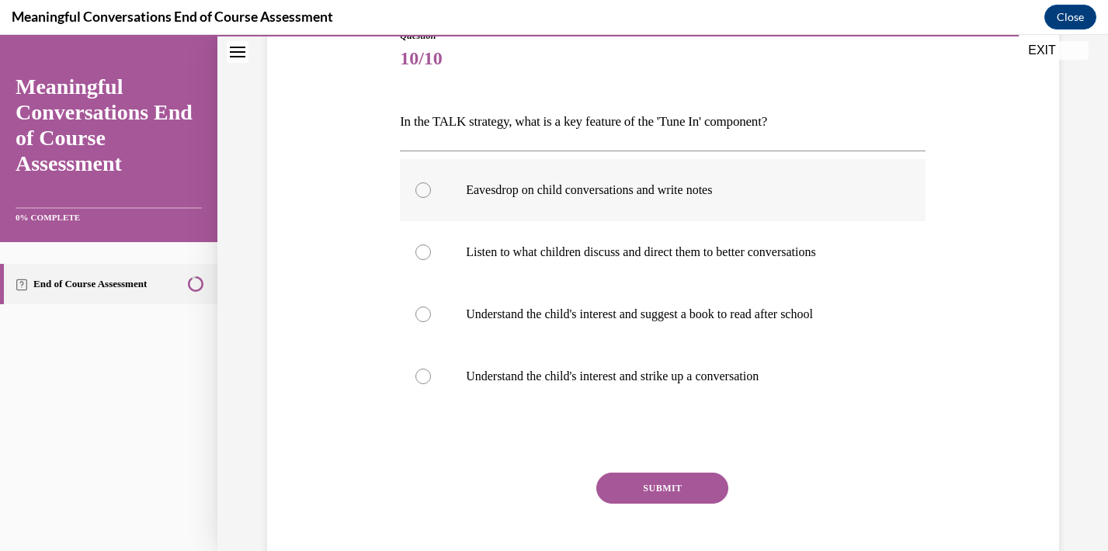
scroll to position [193, 0]
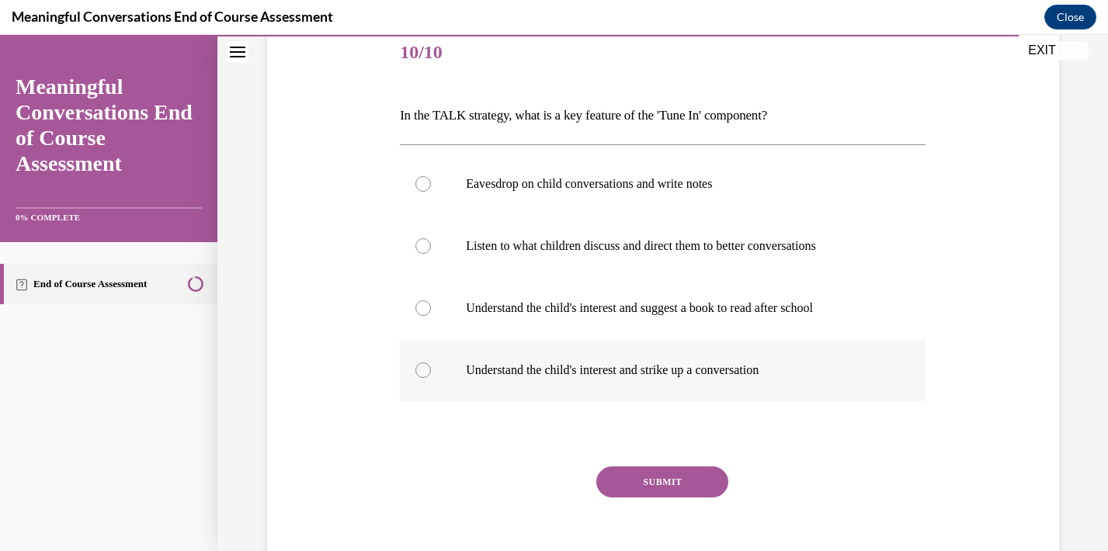
click at [669, 357] on label "Understand the child's interest and strike up a conversation" at bounding box center [663, 370] width 526 height 62
click at [431, 363] on input "Understand the child's interest and strike up a conversation" at bounding box center [424, 371] width 16 height 16
radio input "true"
click at [686, 487] on button "SUBMIT" at bounding box center [663, 482] width 132 height 31
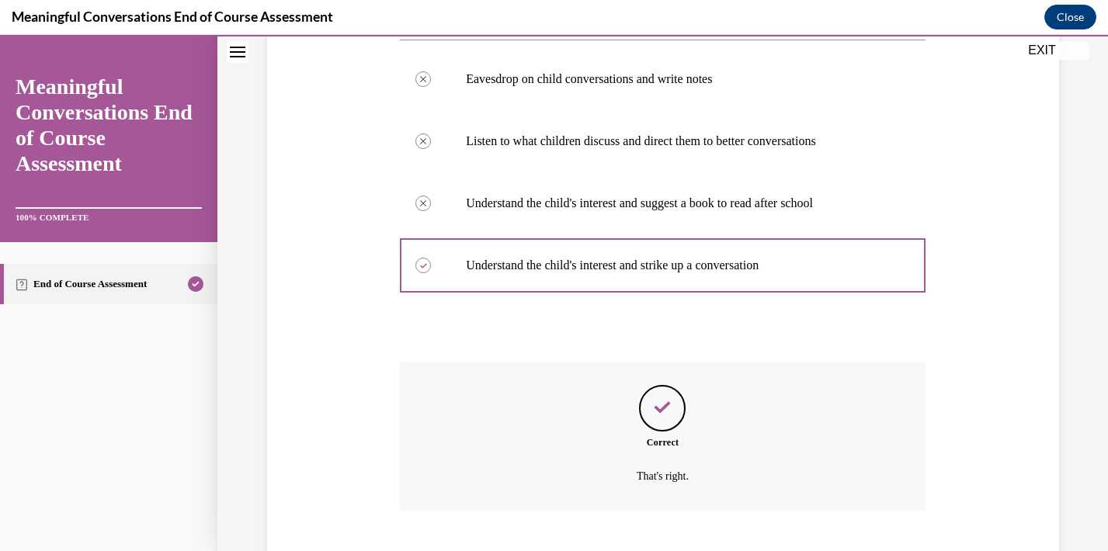
scroll to position [393, 0]
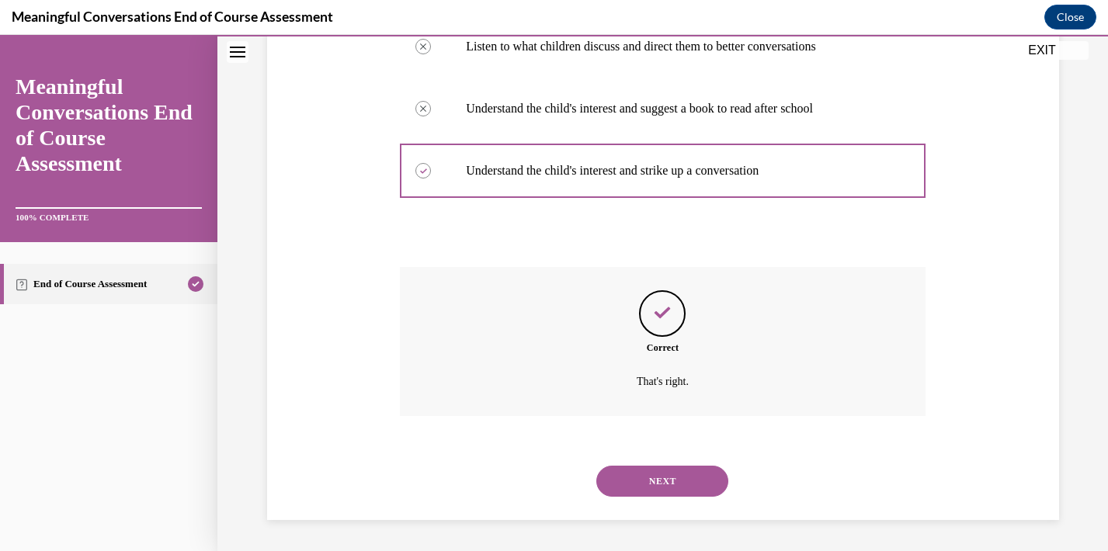
click at [685, 482] on button "NEXT" at bounding box center [663, 481] width 132 height 31
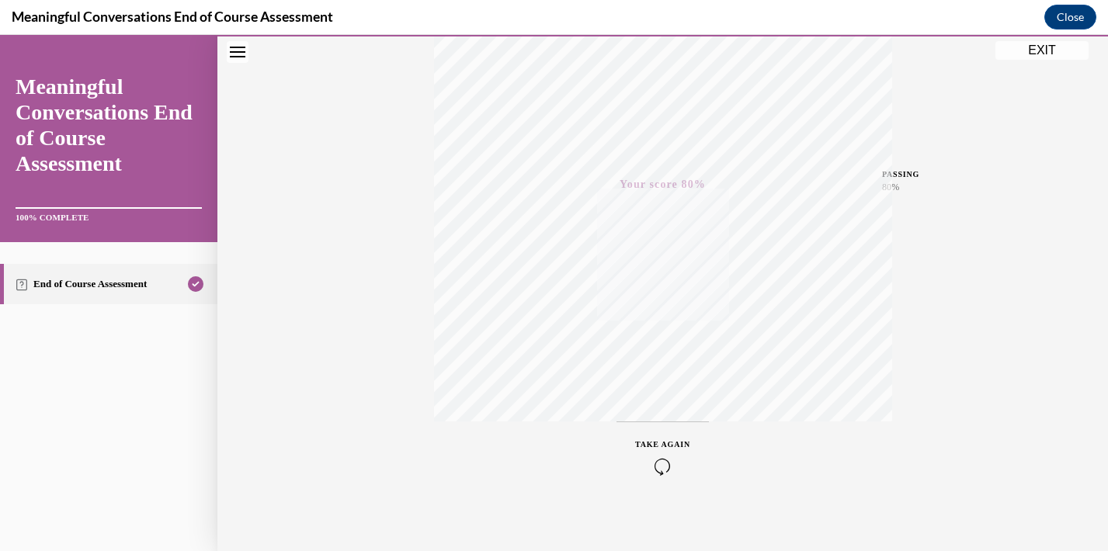
scroll to position [280, 0]
click at [1050, 49] on button "EXIT" at bounding box center [1042, 50] width 93 height 19
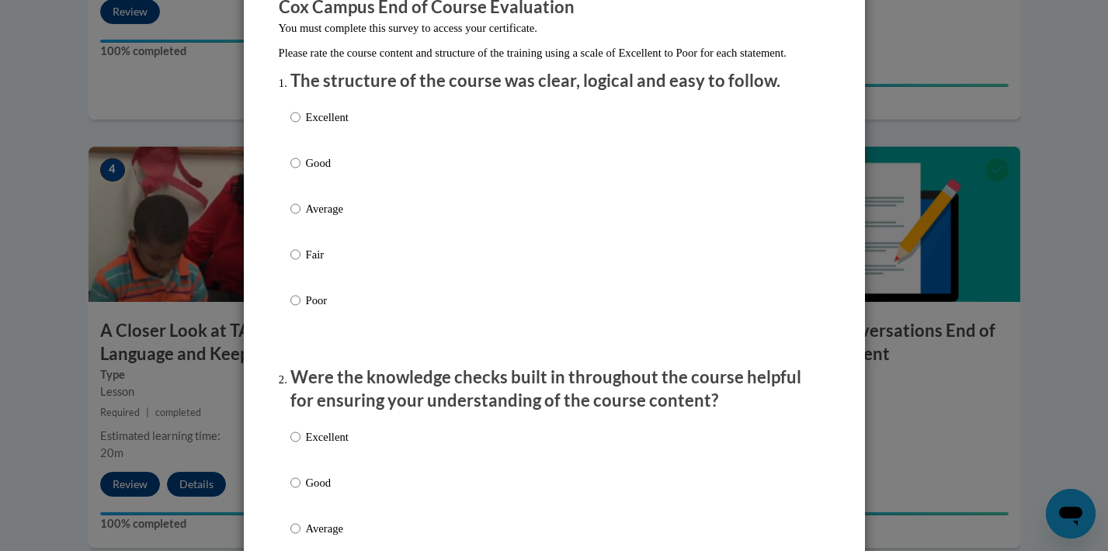
scroll to position [148, 0]
click at [296, 171] on input "Good" at bounding box center [296, 162] width 10 height 17
radio input "true"
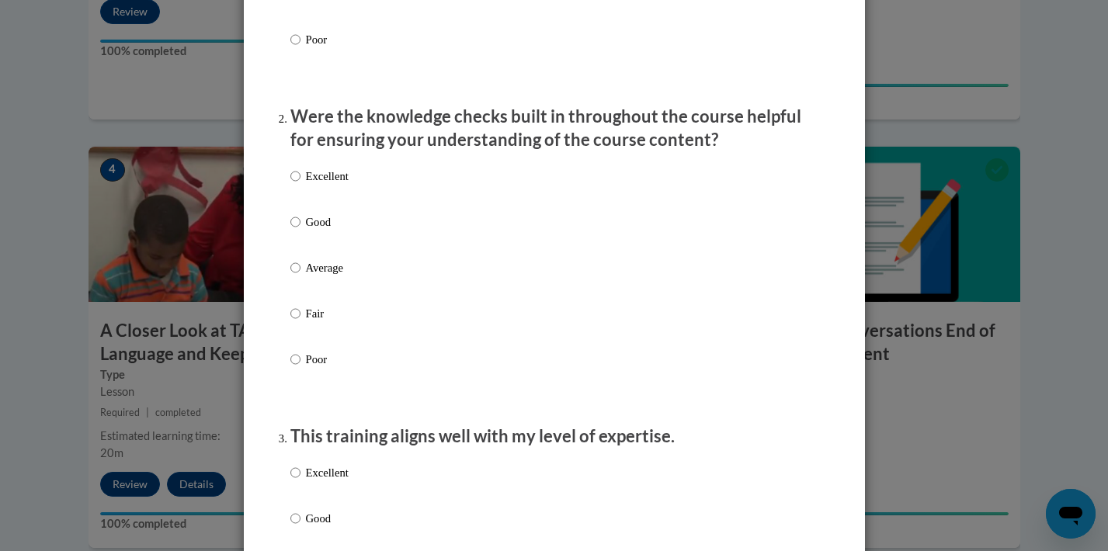
scroll to position [410, 0]
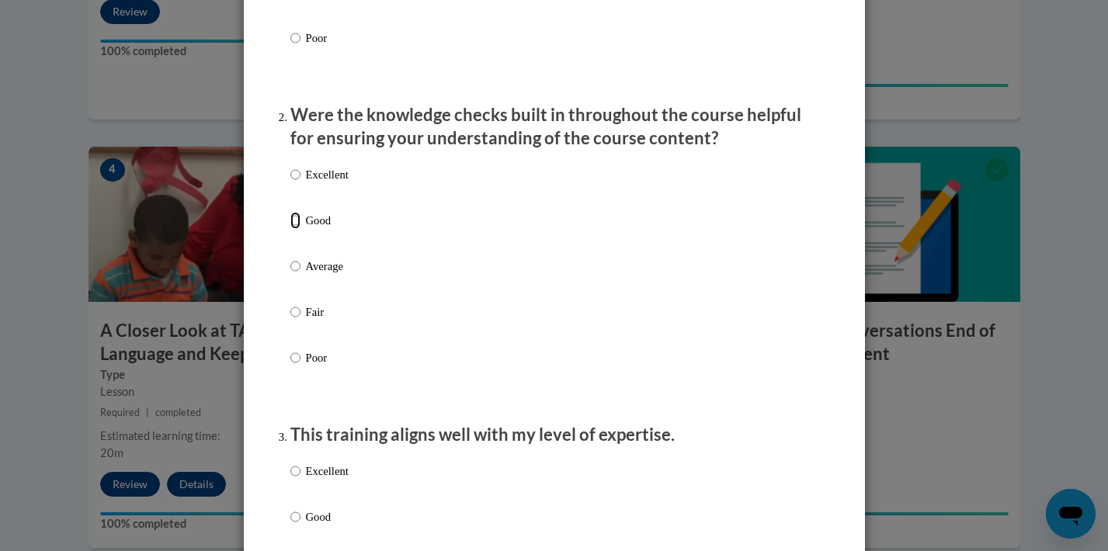
click at [295, 229] on input "Good" at bounding box center [296, 220] width 10 height 17
radio input "true"
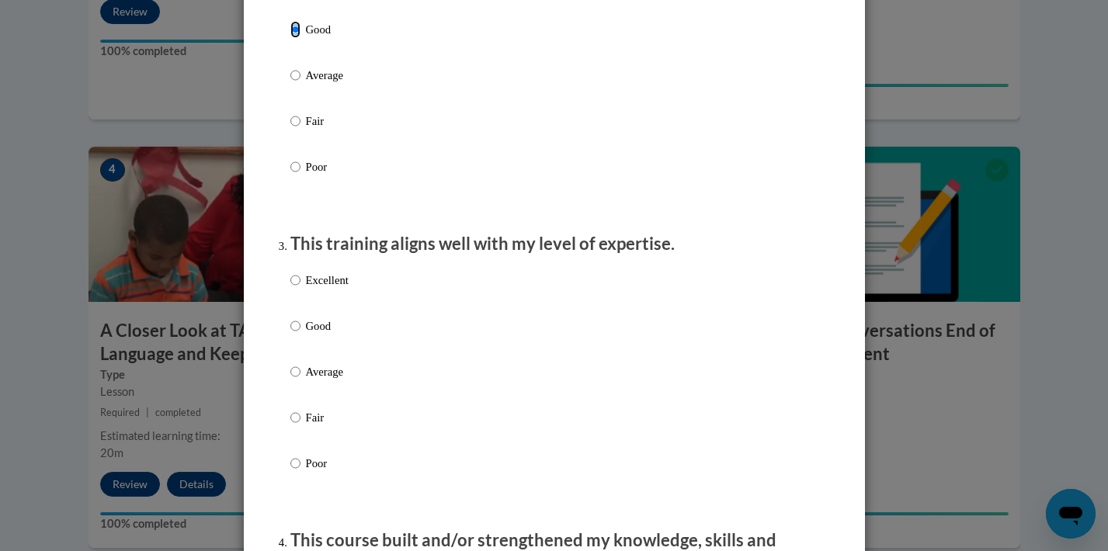
scroll to position [605, 0]
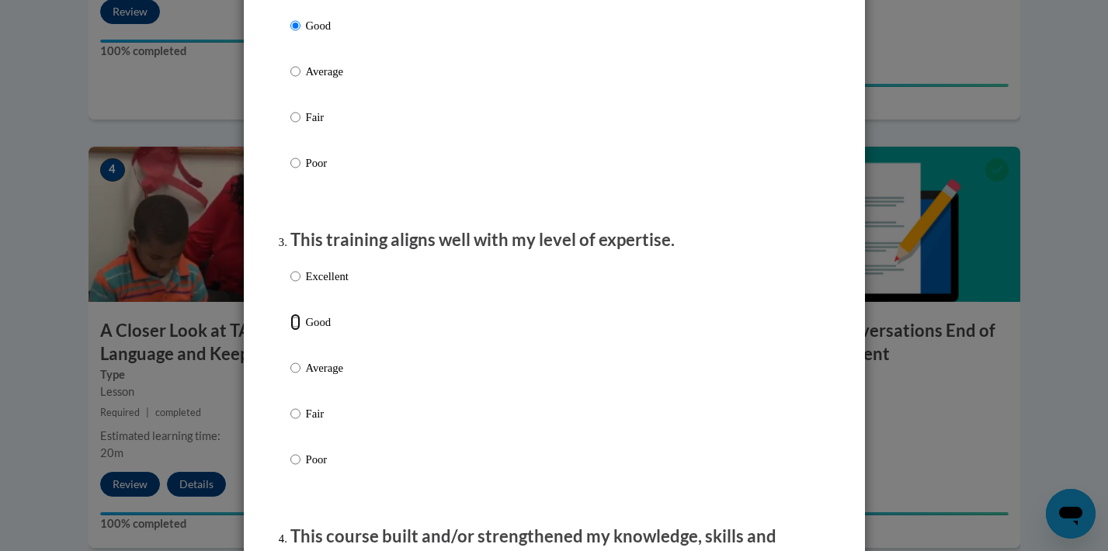
click at [295, 330] on input "Good" at bounding box center [296, 322] width 10 height 17
radio input "true"
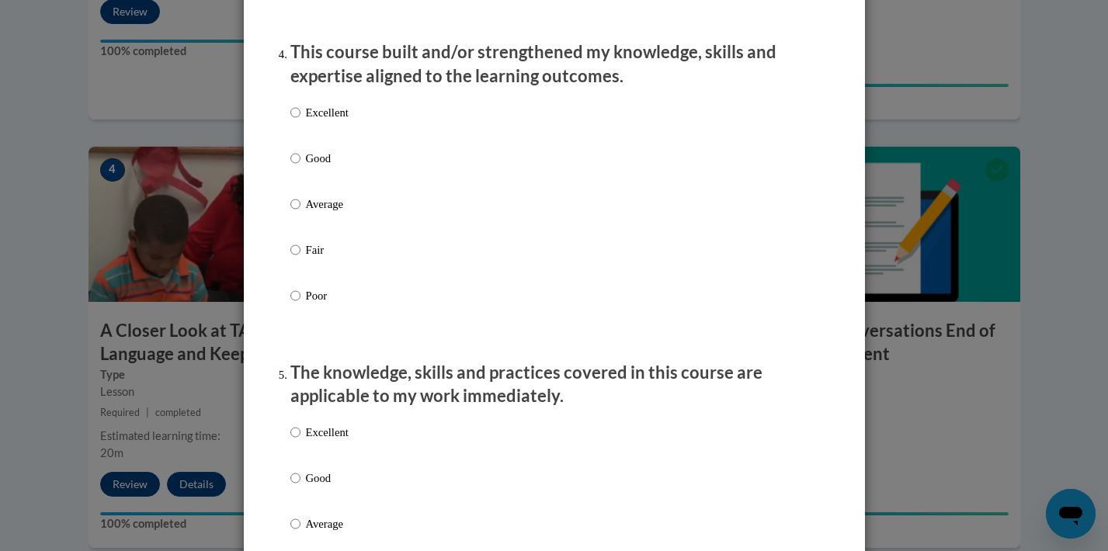
scroll to position [1092, 0]
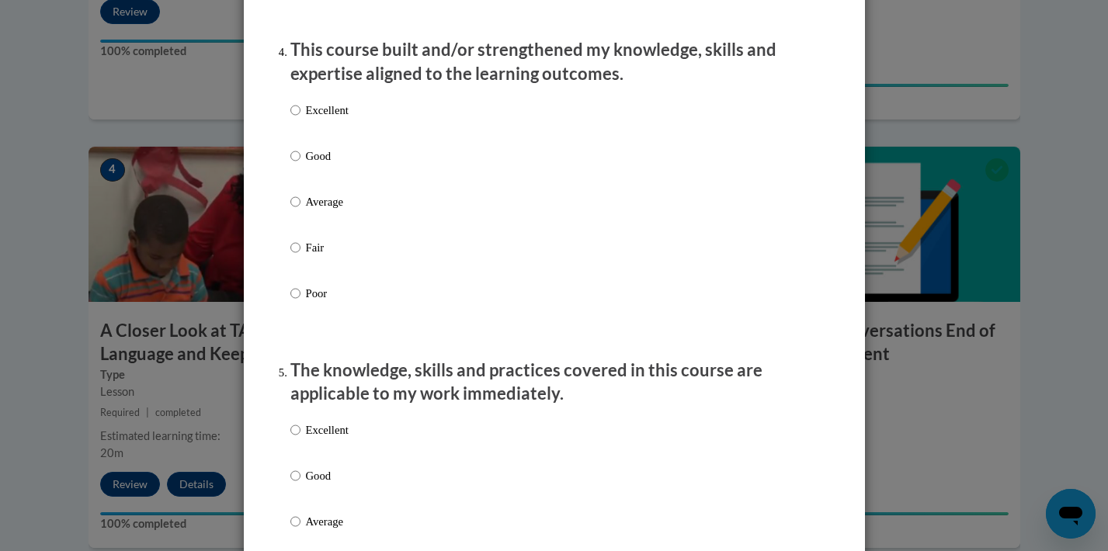
click at [310, 165] on p "Good" at bounding box center [327, 156] width 43 height 17
click at [301, 165] on input "Good" at bounding box center [296, 156] width 10 height 17
radio input "true"
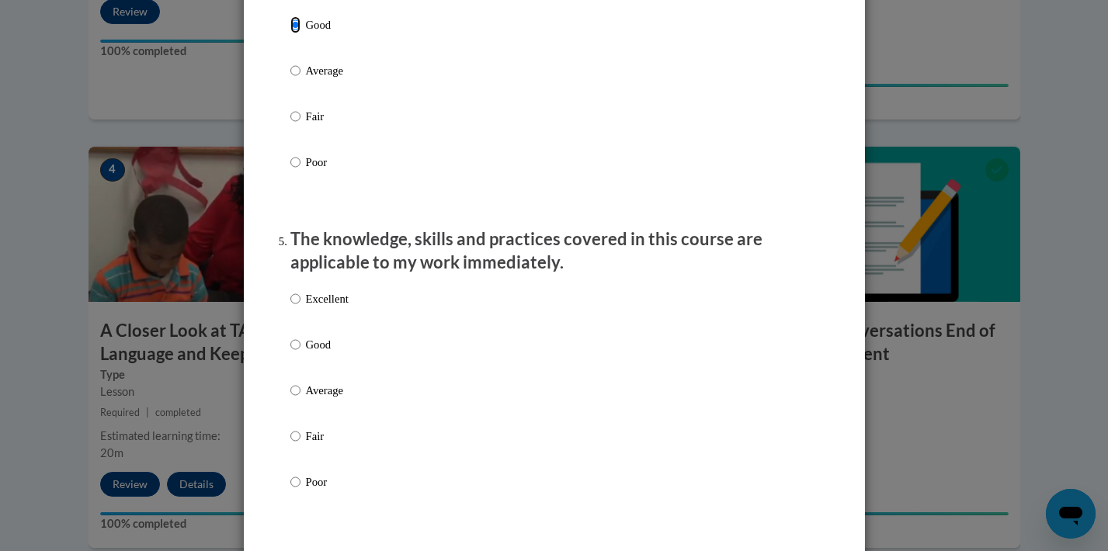
scroll to position [1227, 0]
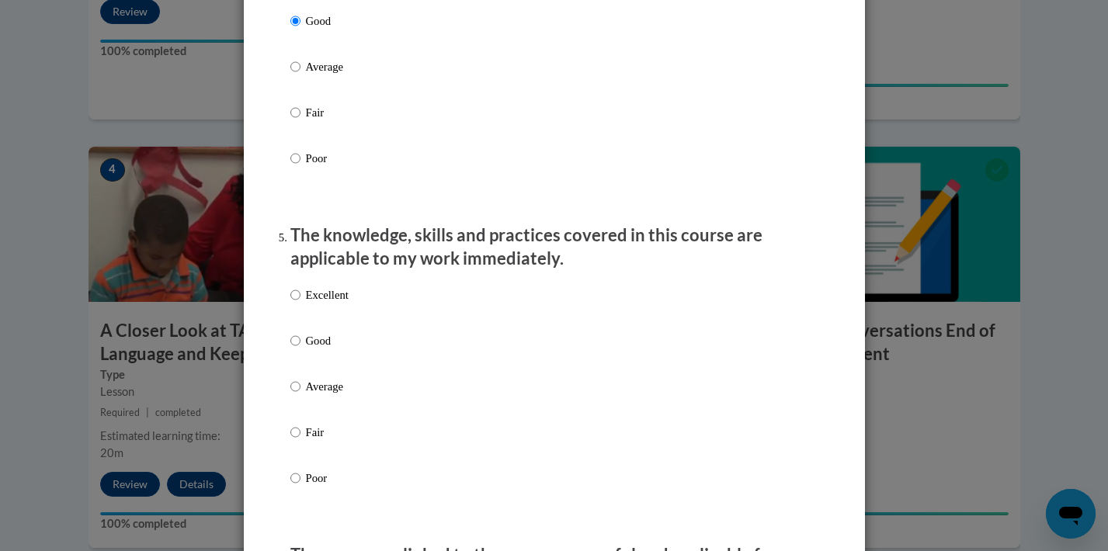
click at [312, 350] on p "Good" at bounding box center [327, 340] width 43 height 17
click at [301, 350] on input "Good" at bounding box center [296, 340] width 10 height 17
radio input "true"
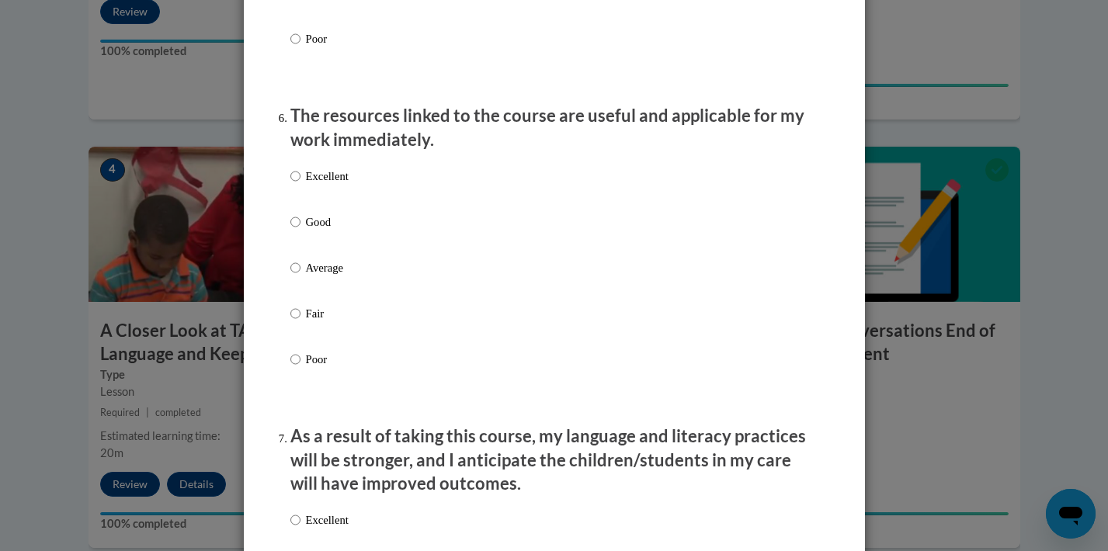
scroll to position [1687, 0]
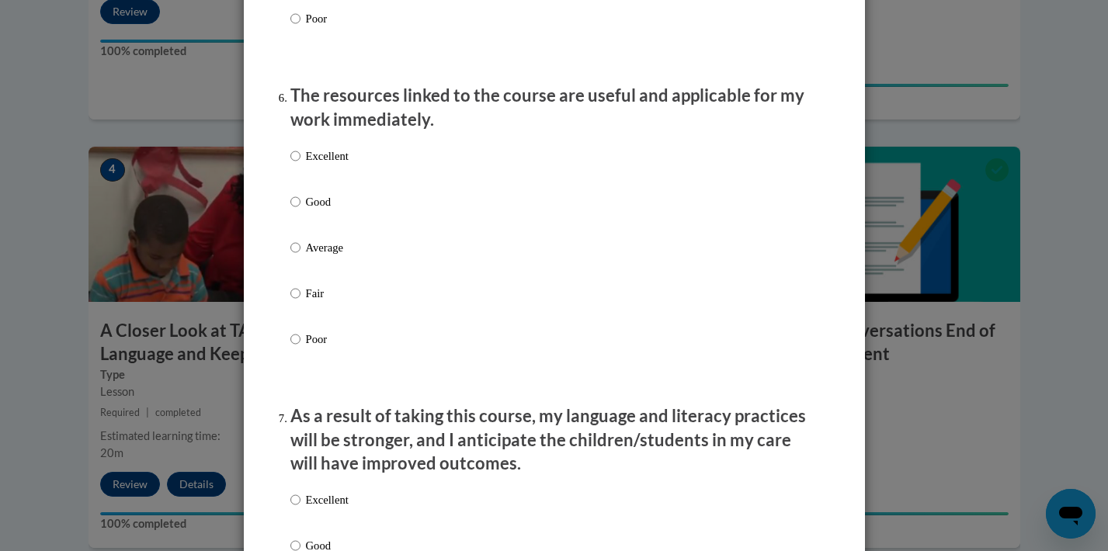
click at [315, 190] on label "Excellent" at bounding box center [320, 169] width 58 height 42
click at [301, 165] on input "Excellent" at bounding box center [296, 156] width 10 height 17
radio input "true"
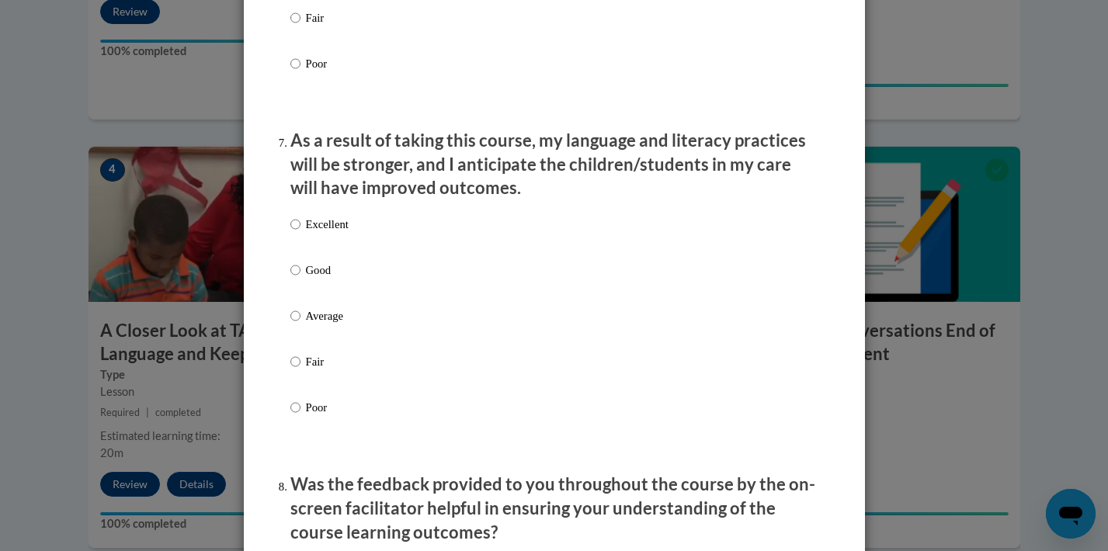
scroll to position [2044, 0]
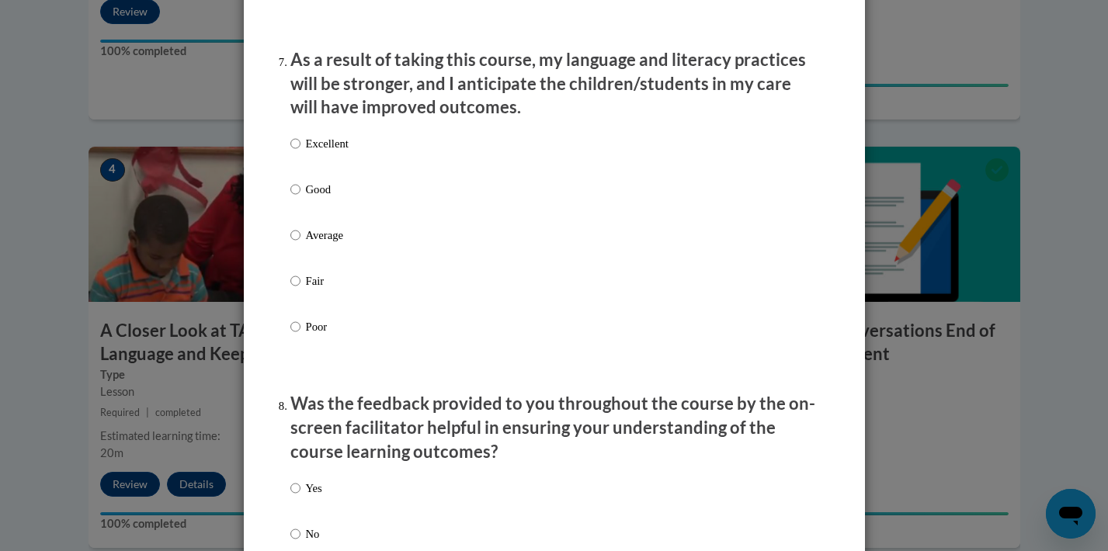
click at [303, 204] on label "Good" at bounding box center [320, 202] width 58 height 42
click at [301, 198] on input "Good" at bounding box center [296, 189] width 10 height 17
radio input "true"
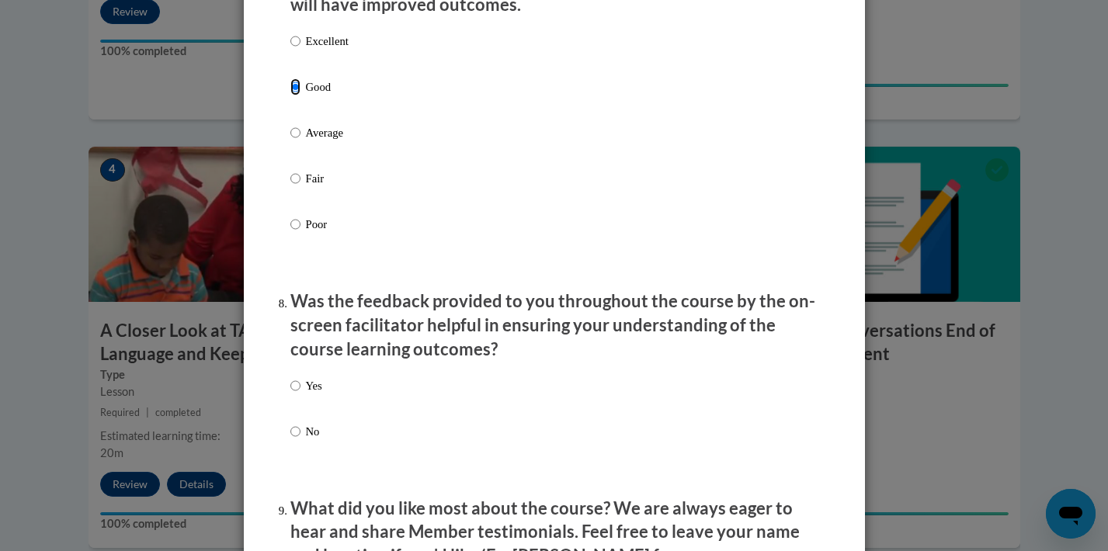
scroll to position [2169, 0]
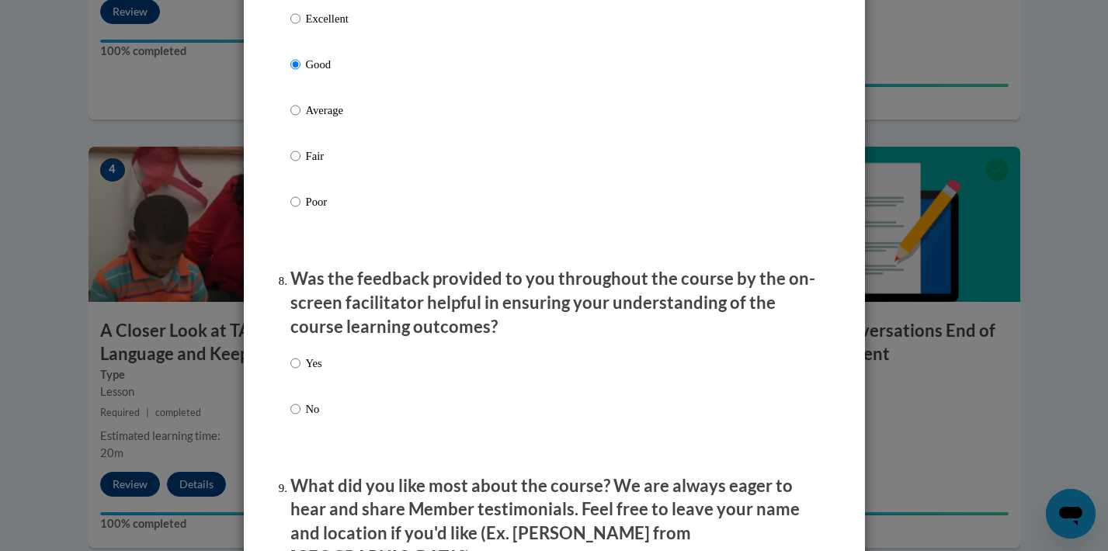
click at [312, 372] on p "Yes" at bounding box center [314, 363] width 16 height 17
click at [301, 372] on input "Yes" at bounding box center [296, 363] width 10 height 17
radio input "true"
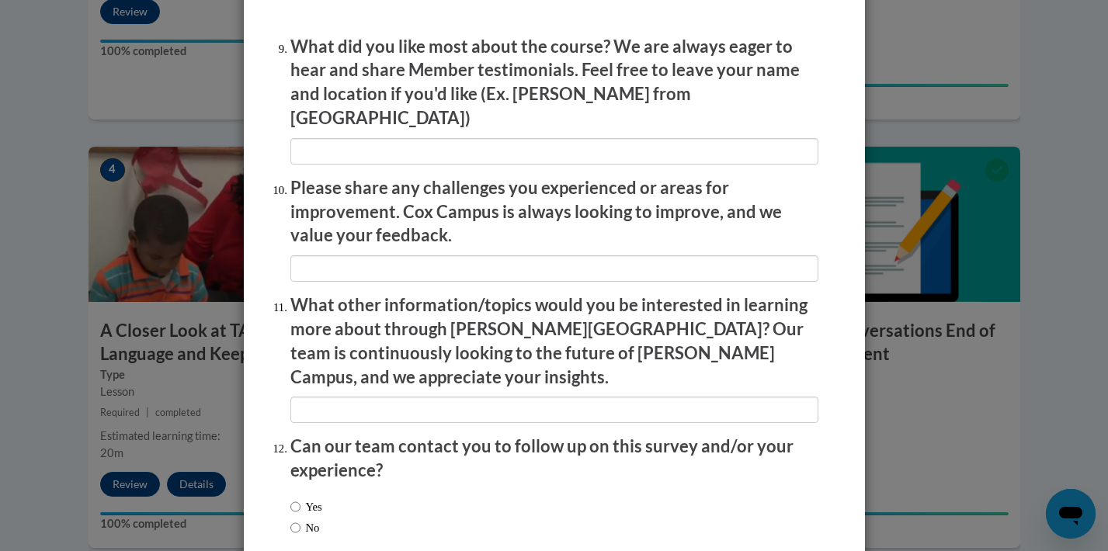
scroll to position [2611, 0]
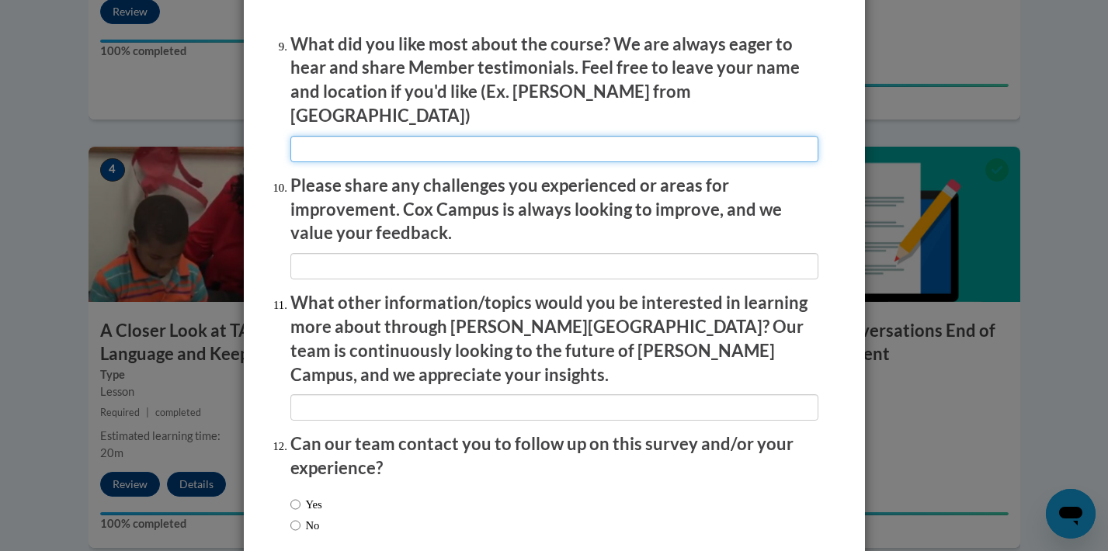
click at [413, 137] on input "textbox" at bounding box center [555, 149] width 528 height 26
type input "talking to kids"
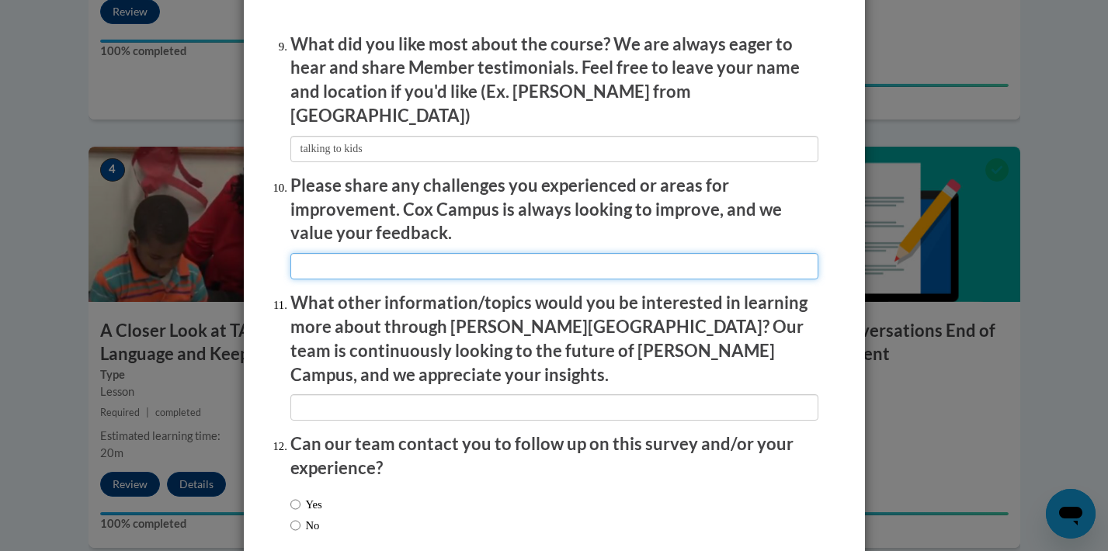
click at [460, 253] on input "textbox" at bounding box center [555, 266] width 528 height 26
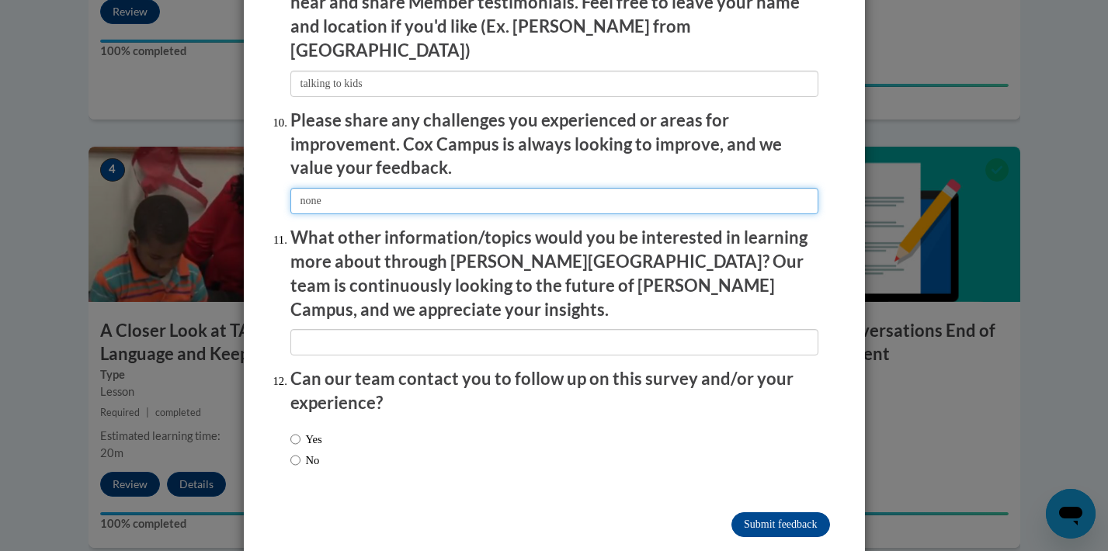
type input "none"
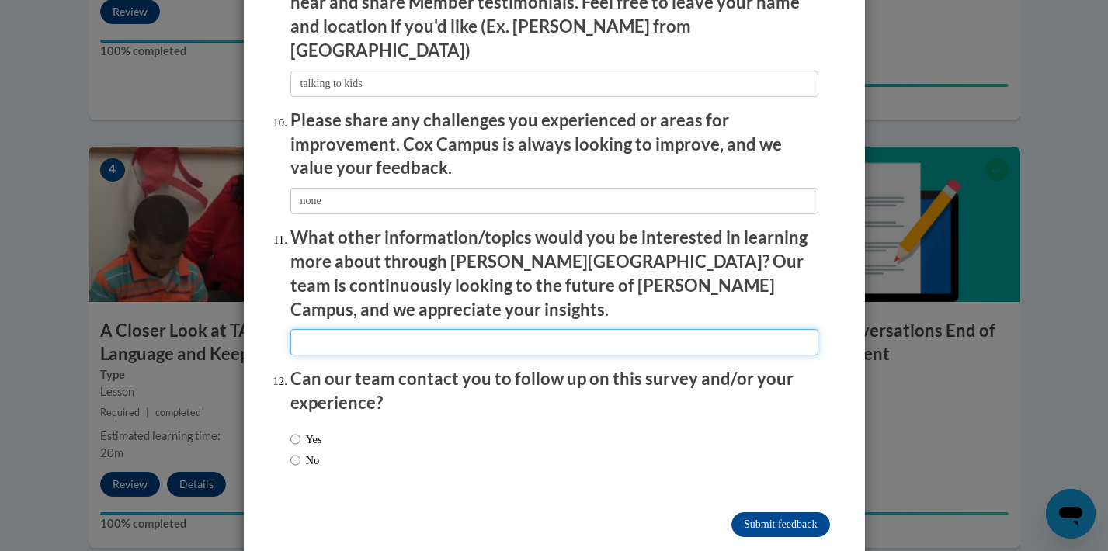
click at [464, 329] on input "textbox" at bounding box center [555, 342] width 528 height 26
type input "none"
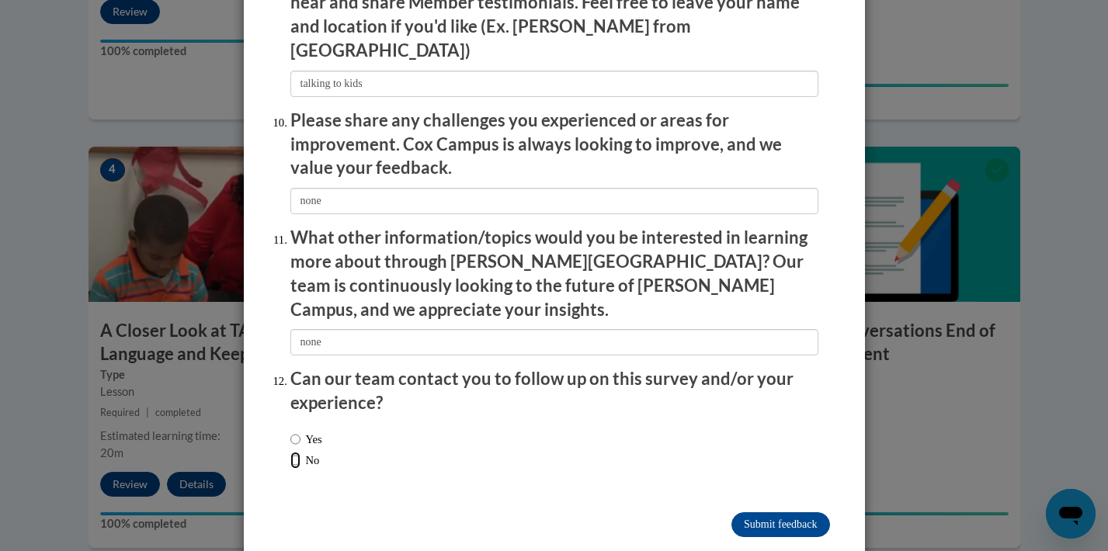
click at [298, 452] on input "No" at bounding box center [296, 460] width 10 height 17
radio input "true"
click at [805, 513] on input "Submit feedback" at bounding box center [781, 525] width 98 height 25
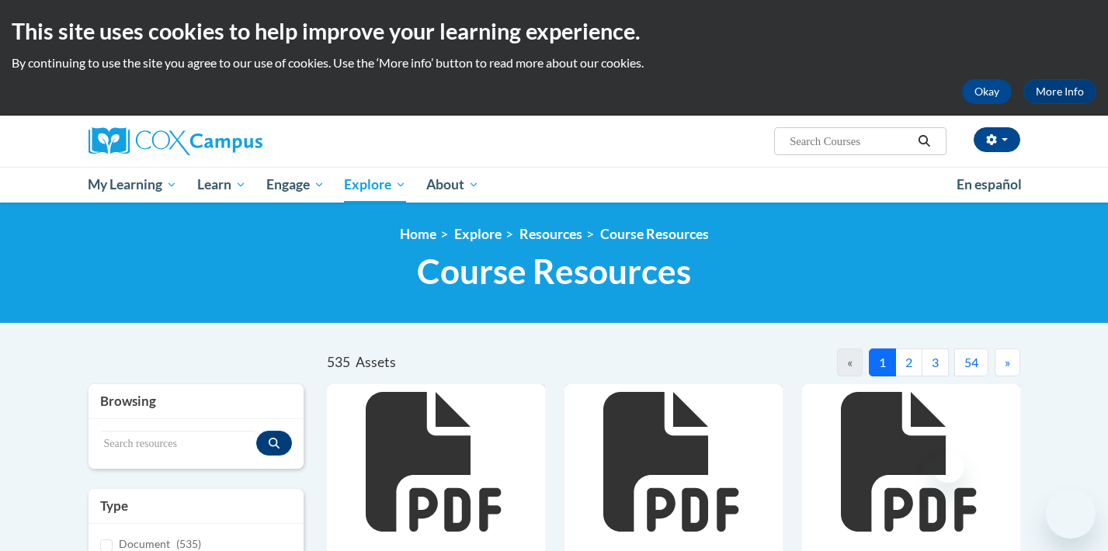
click at [579, 118] on div "[PERSON_NAME] (Pacific Daylight Time GMT-0700 ) My Profile Inbox My Transcripts…" at bounding box center [713, 136] width 637 height 40
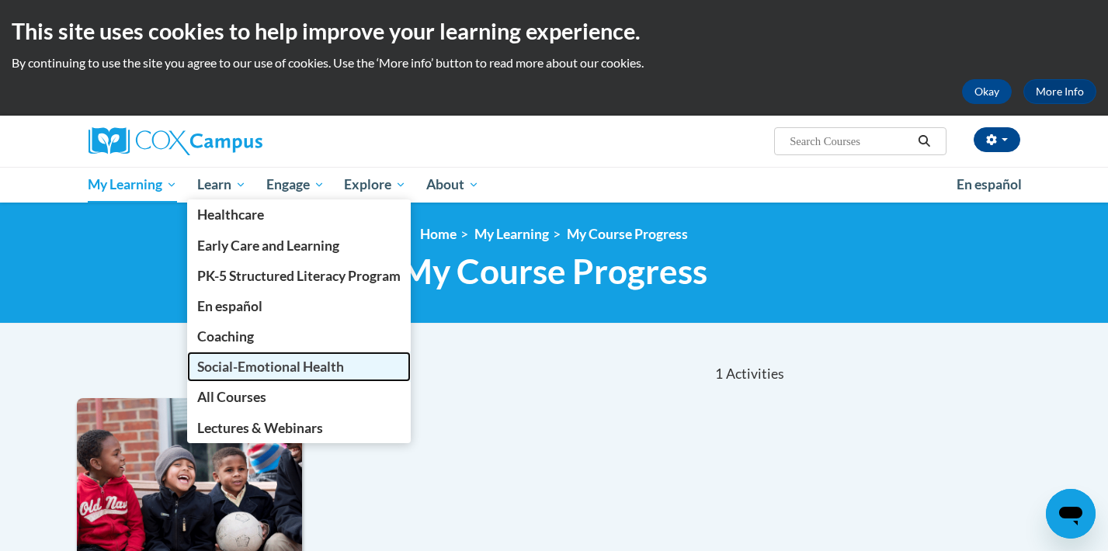
click at [318, 366] on span "Social-Emotional Health" at bounding box center [270, 367] width 147 height 16
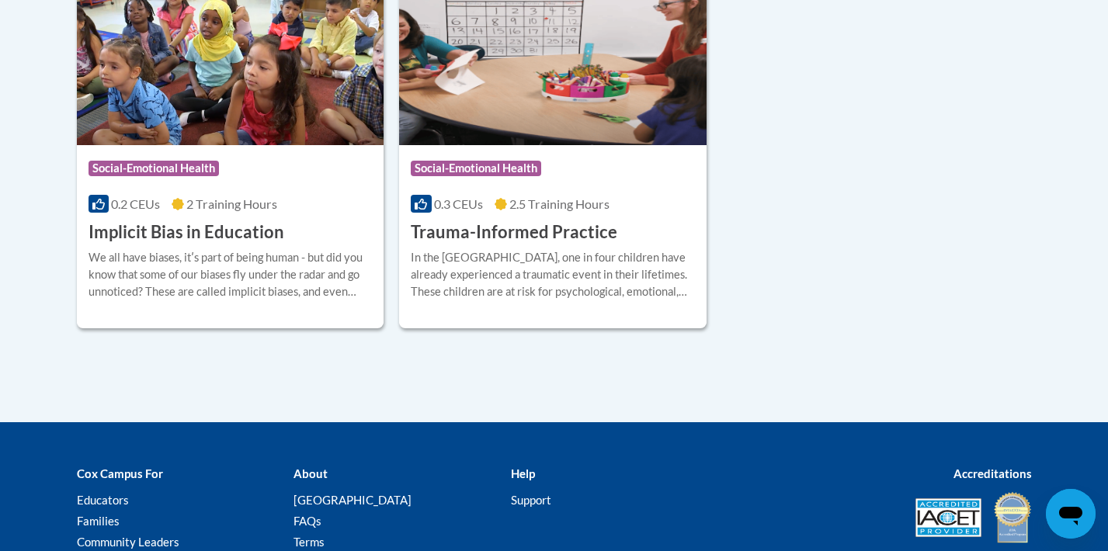
scroll to position [412, 0]
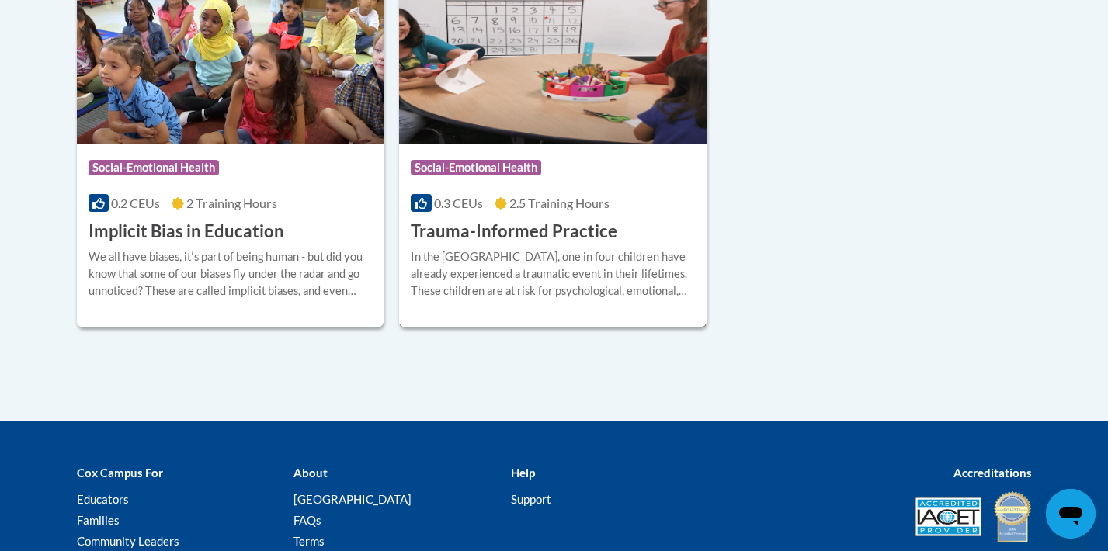
click at [542, 65] on img at bounding box center [553, 65] width 308 height 158
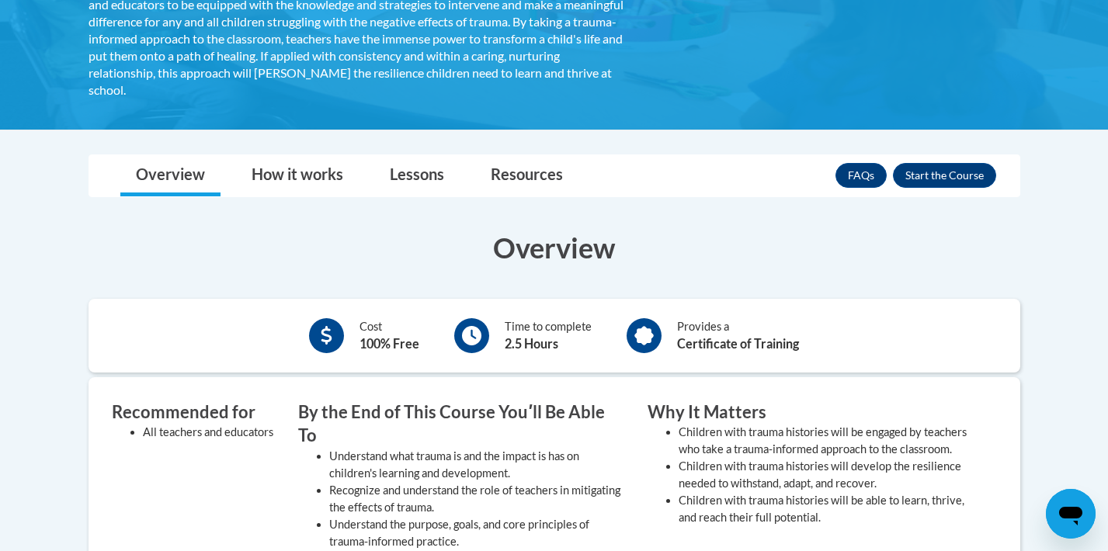
scroll to position [407, 0]
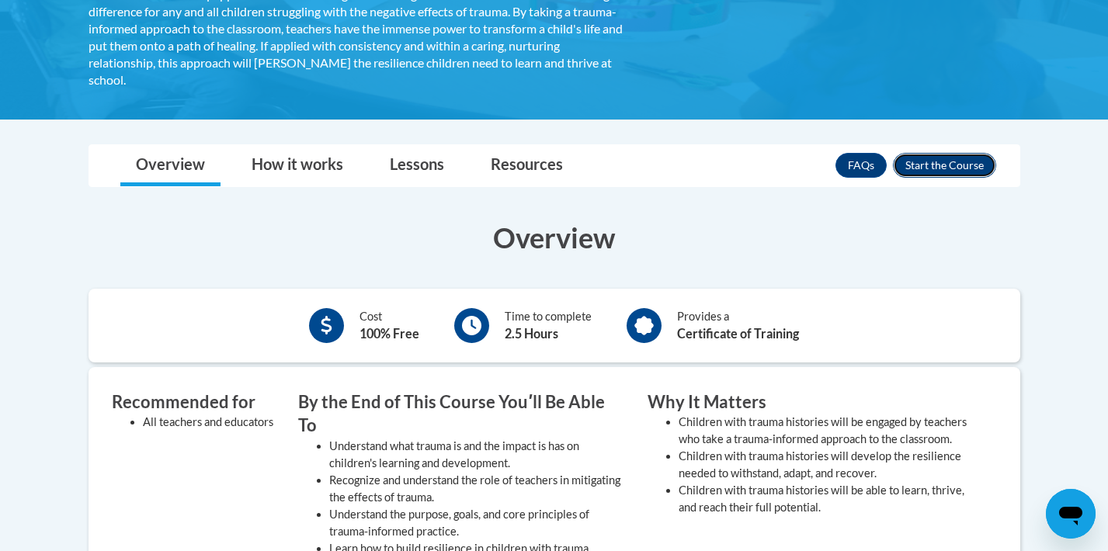
click at [940, 167] on button "Enroll" at bounding box center [944, 165] width 103 height 25
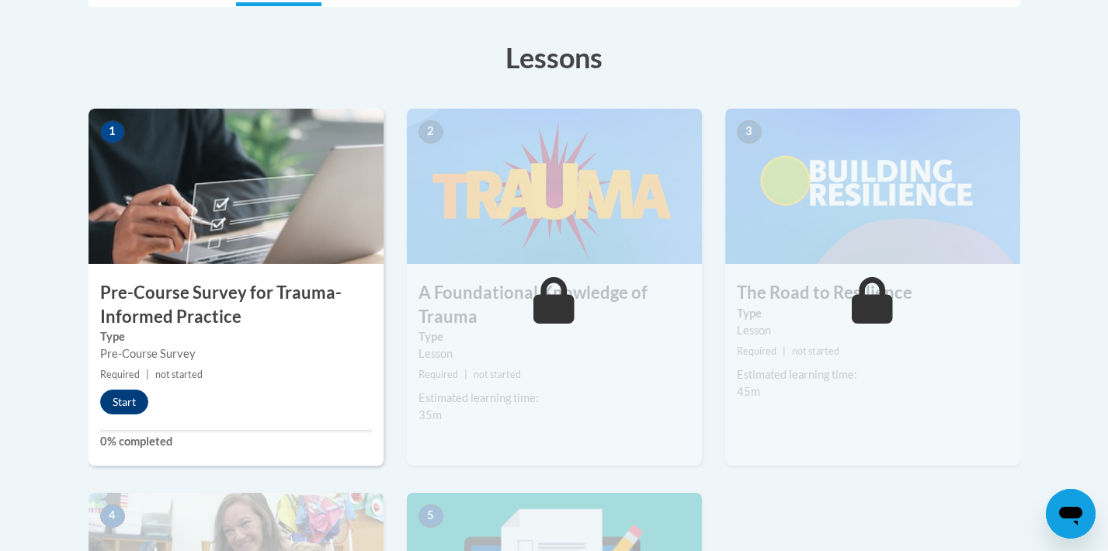
scroll to position [416, 0]
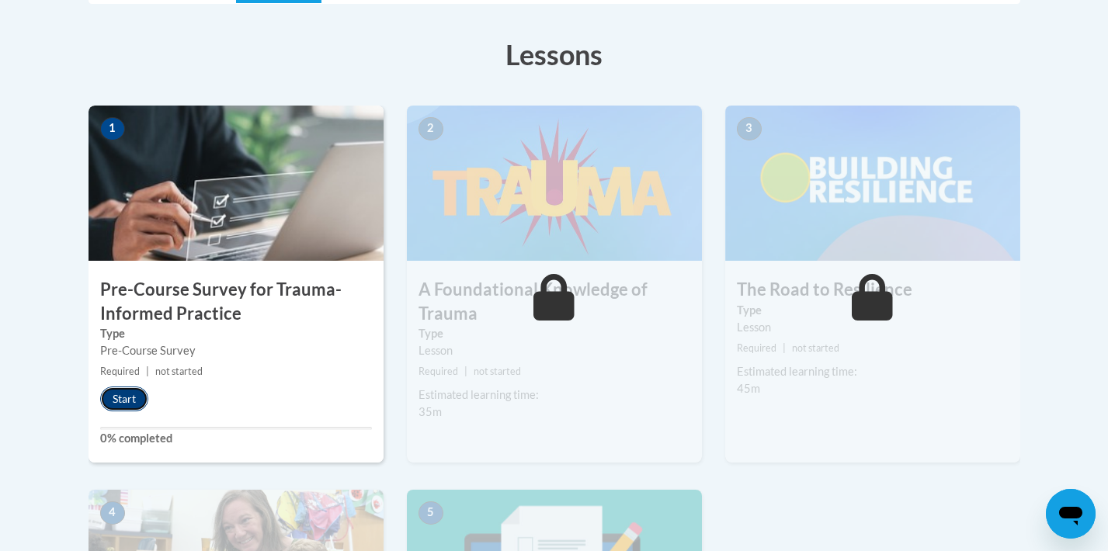
click at [134, 395] on button "Start" at bounding box center [124, 399] width 48 height 25
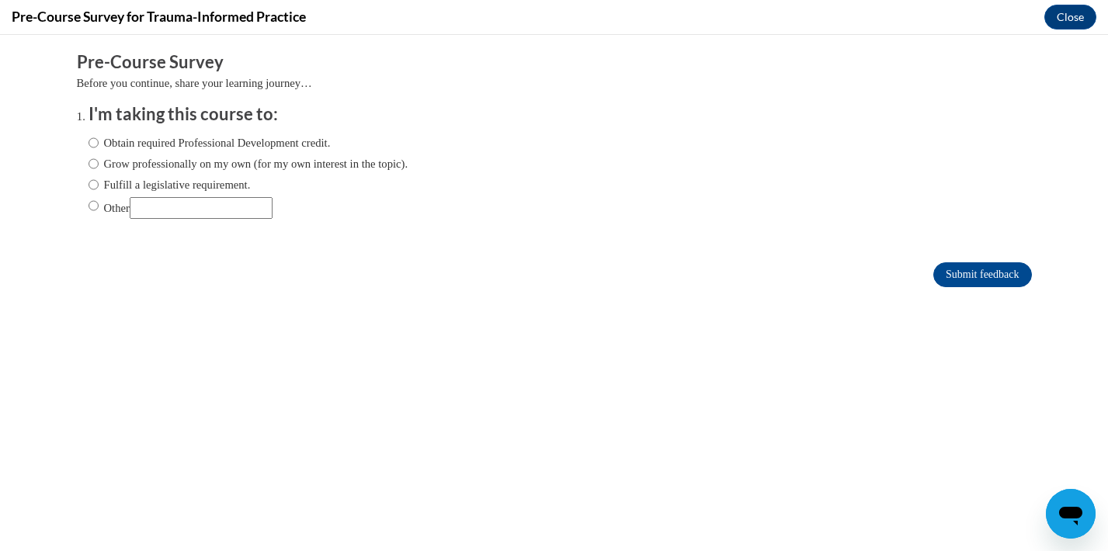
scroll to position [0, 0]
click at [95, 168] on input "Grow professionally on my own (for my own interest in the topic)." at bounding box center [94, 163] width 10 height 17
radio input "true"
click at [982, 276] on input "Submit feedback" at bounding box center [983, 275] width 98 height 25
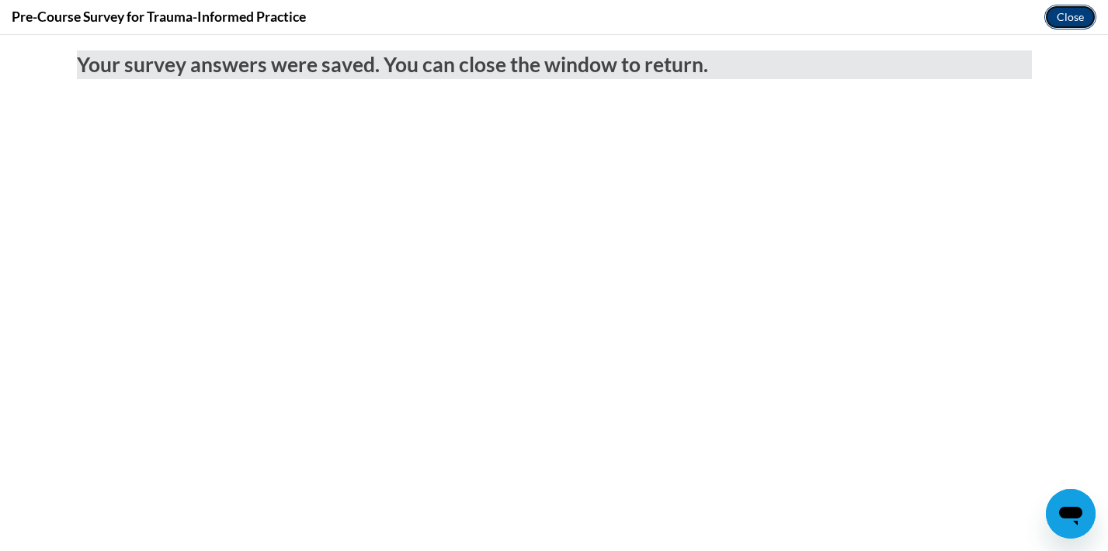
click at [1059, 13] on button "Close" at bounding box center [1071, 17] width 52 height 25
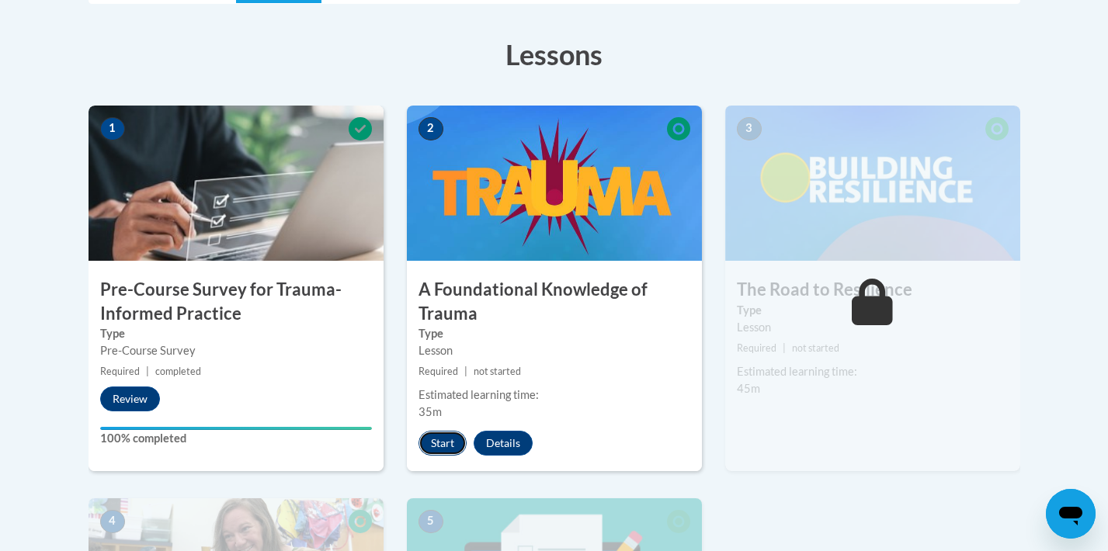
click at [440, 446] on button "Start" at bounding box center [443, 443] width 48 height 25
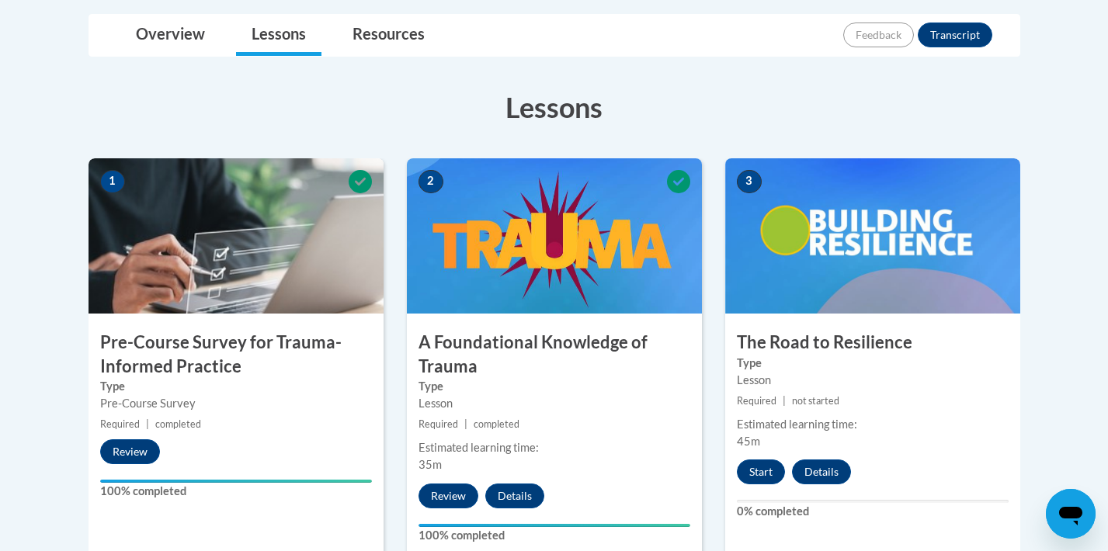
scroll to position [377, 0]
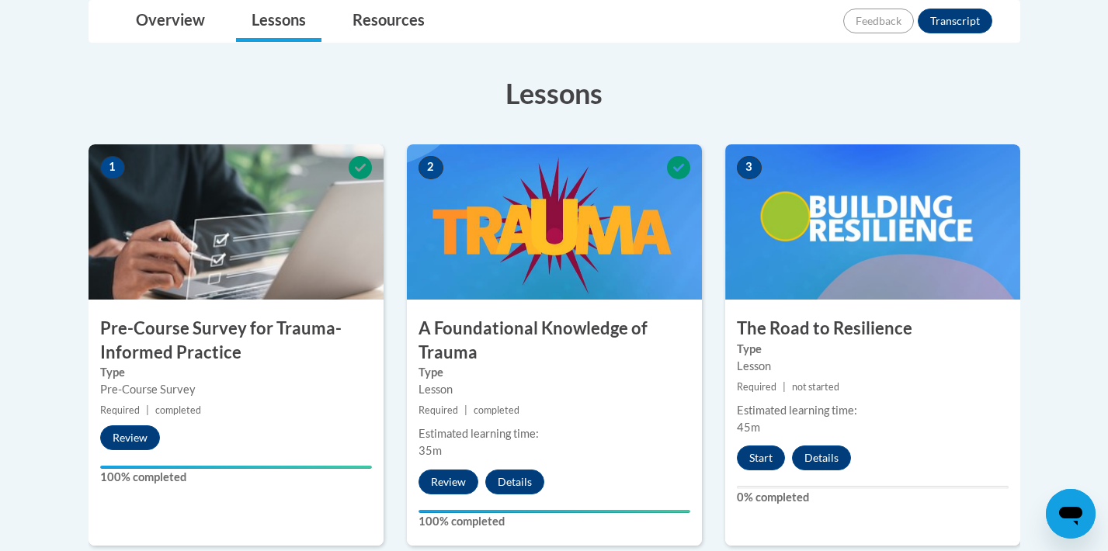
click at [845, 245] on img at bounding box center [872, 221] width 295 height 155
click at [767, 457] on button "Start" at bounding box center [761, 458] width 48 height 25
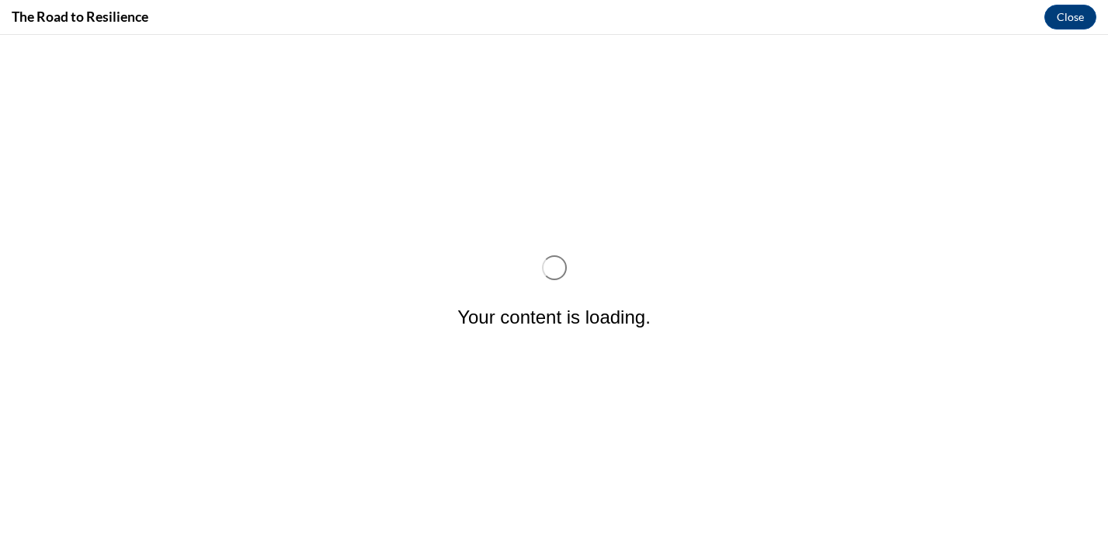
scroll to position [0, 0]
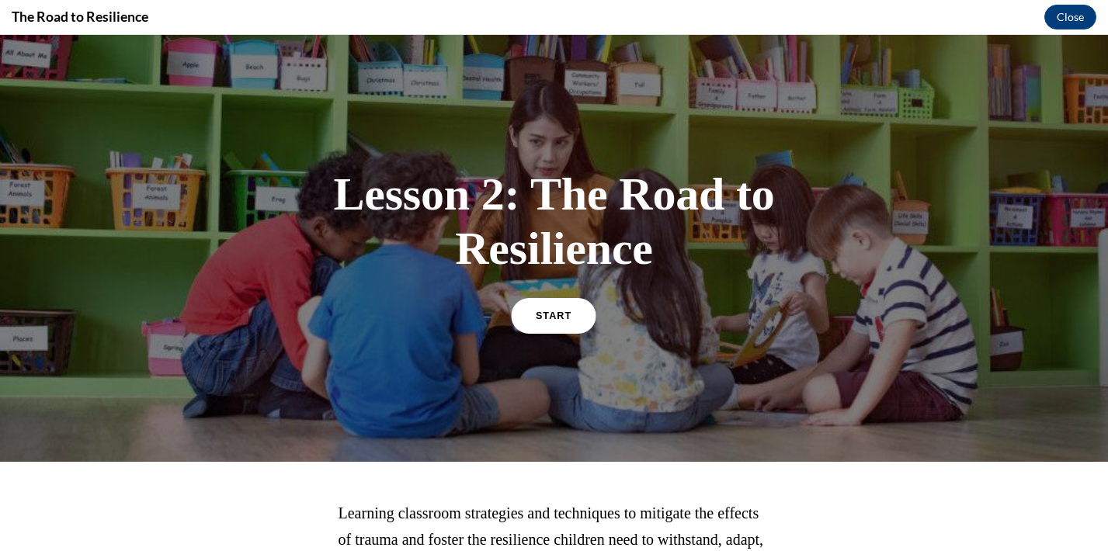
click at [551, 317] on span "START" at bounding box center [554, 316] width 36 height 12
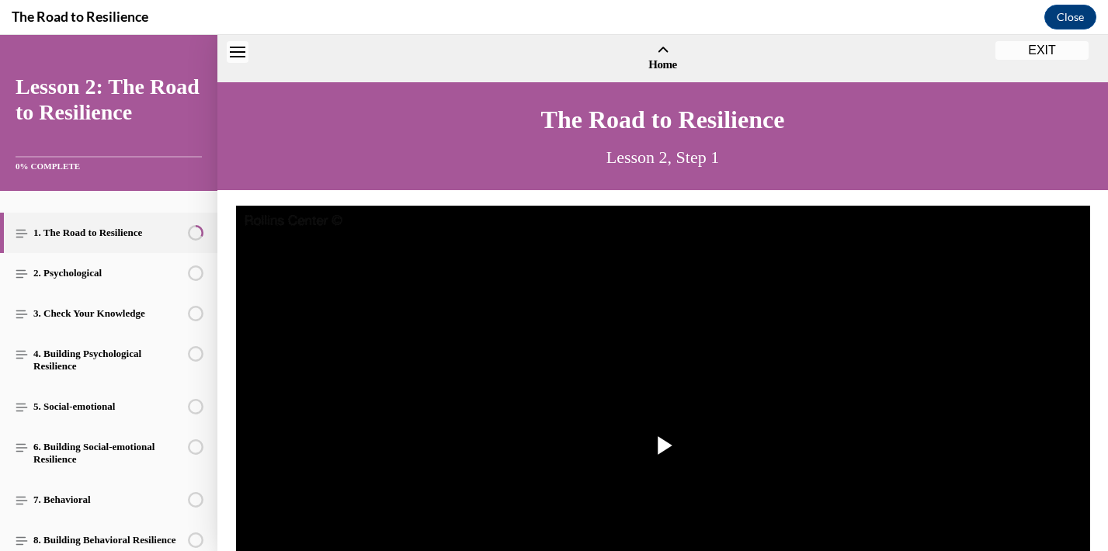
scroll to position [47, 0]
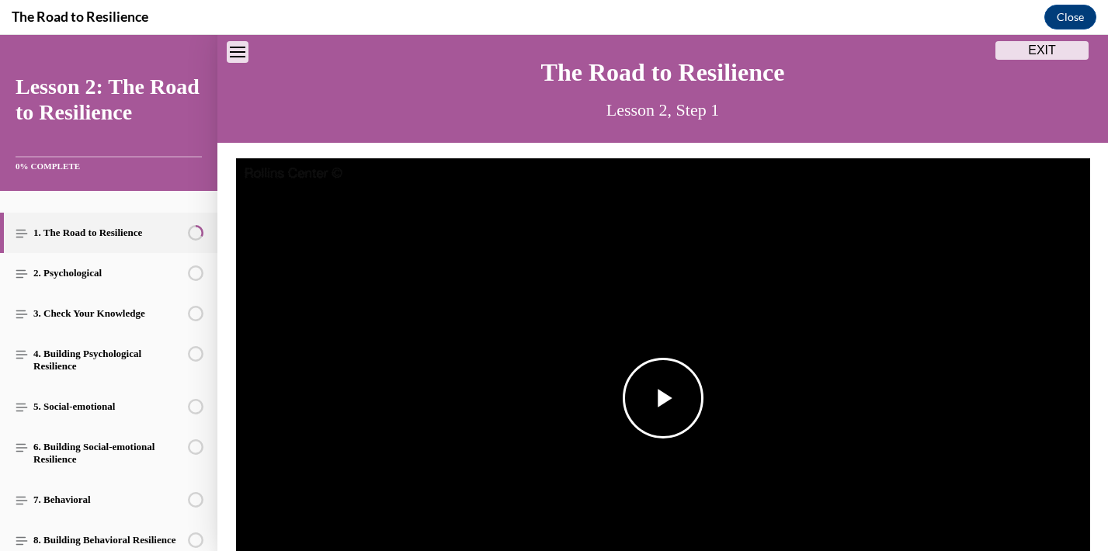
click at [663, 398] on span "Video player" at bounding box center [663, 398] width 0 height 0
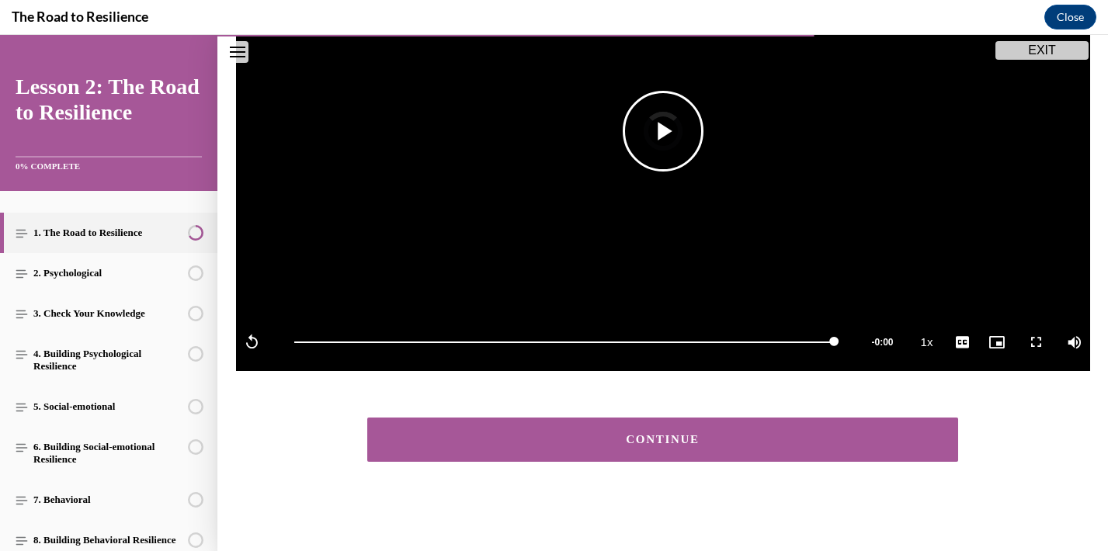
scroll to position [315, 0]
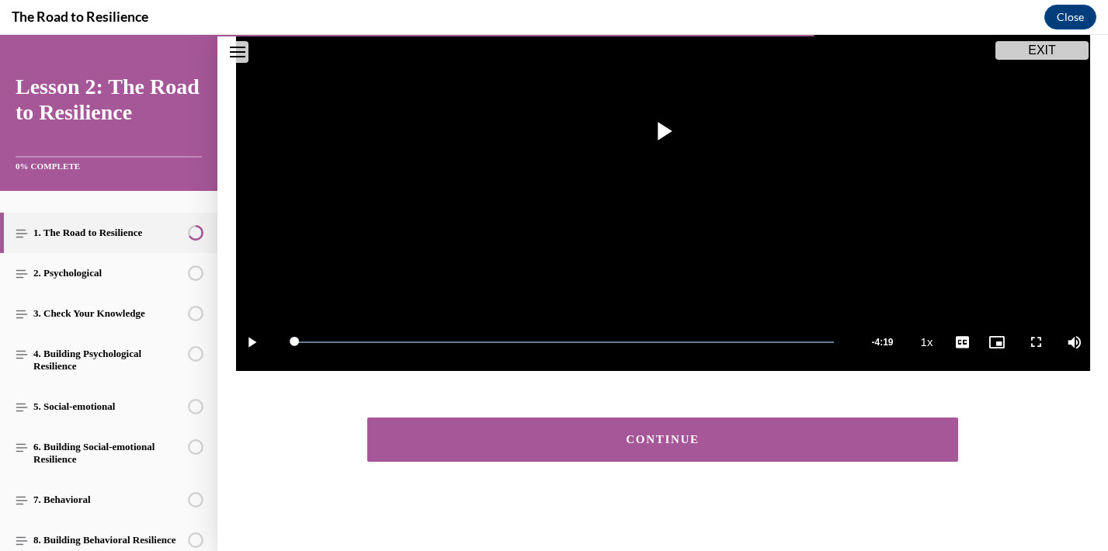
click at [656, 444] on div "CONTINUE" at bounding box center [663, 440] width 544 height 12
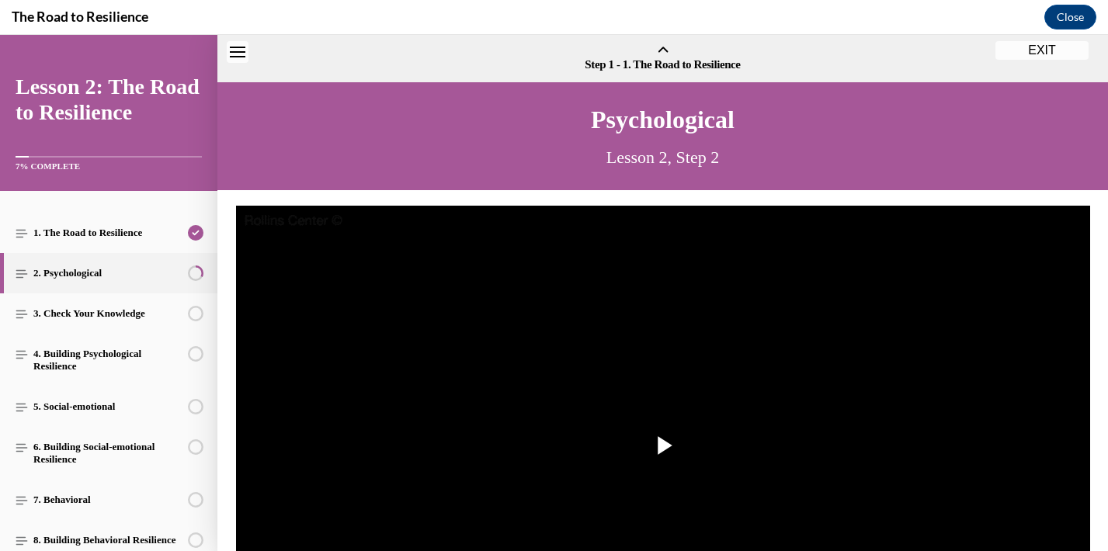
scroll to position [48, 0]
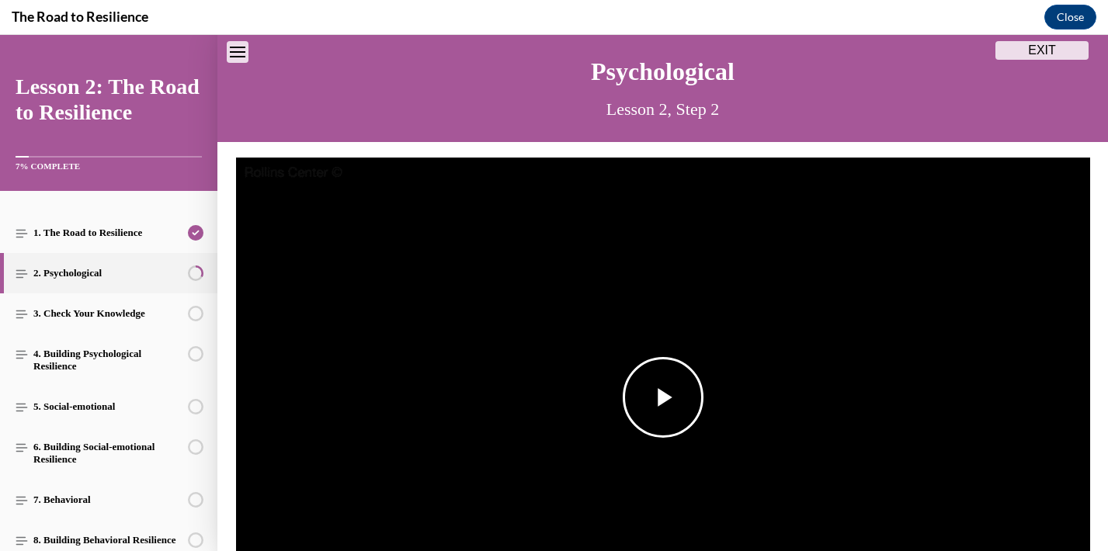
click at [663, 398] on span "Video player" at bounding box center [663, 398] width 0 height 0
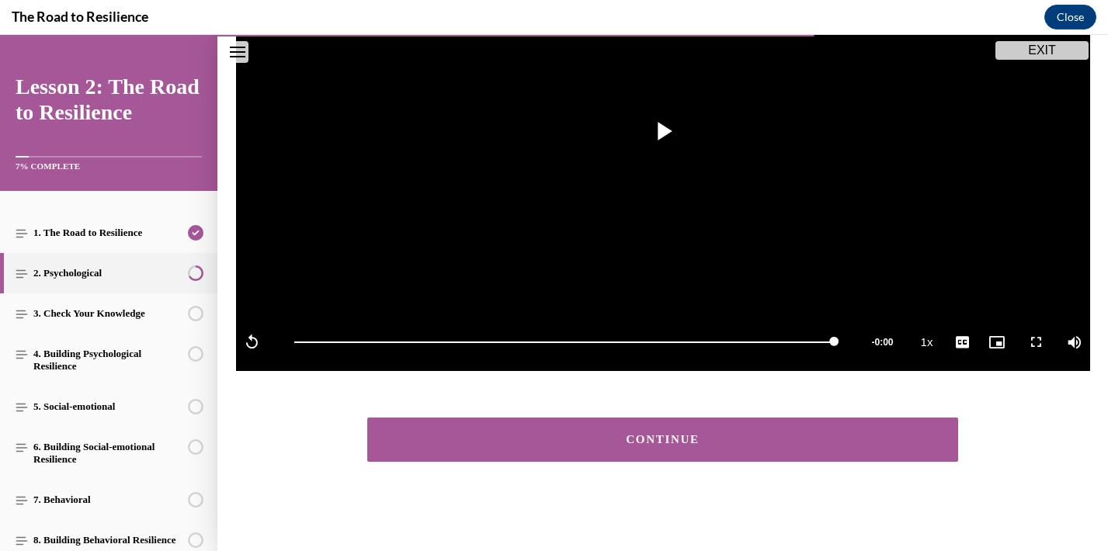
scroll to position [315, 0]
click at [764, 457] on button "CONTINUE" at bounding box center [663, 440] width 592 height 44
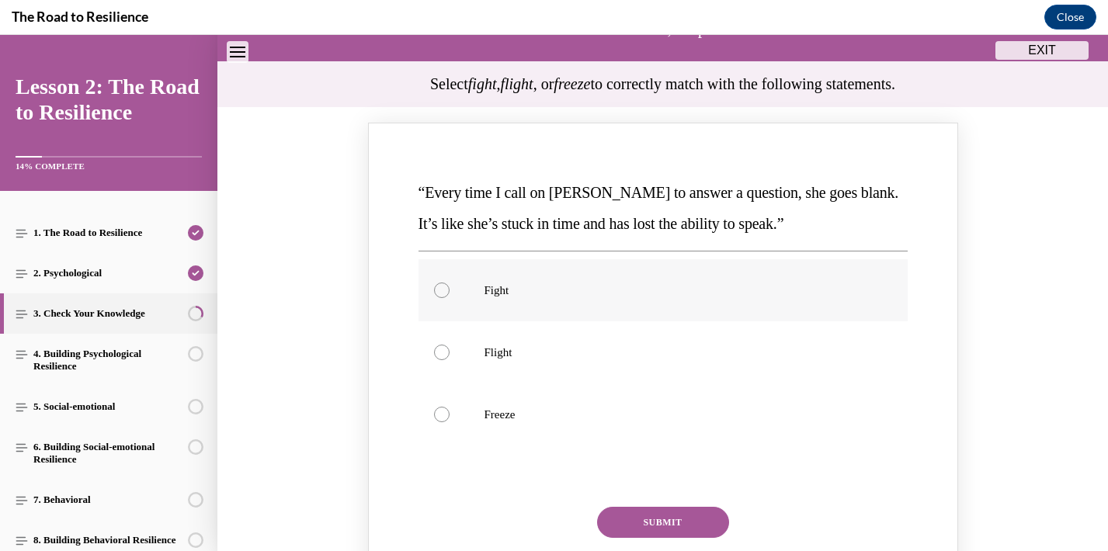
scroll to position [130, 0]
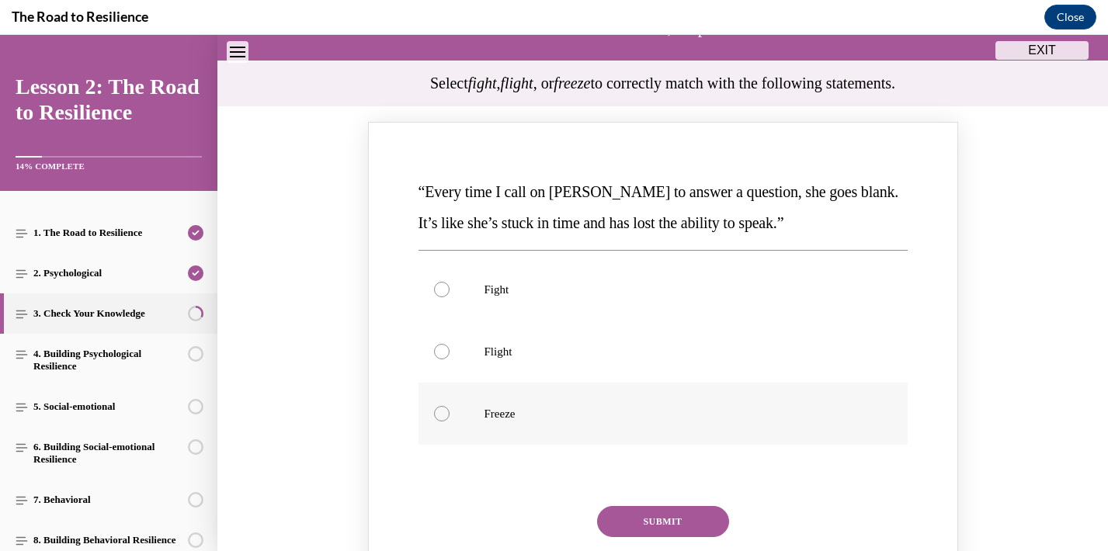
click at [447, 411] on div "Knowledge check: Multiple choice" at bounding box center [442, 414] width 16 height 16
click at [447, 411] on input "Freeze" at bounding box center [442, 414] width 16 height 16
radio input "true"
click at [706, 516] on button "SUBMIT" at bounding box center [663, 521] width 132 height 31
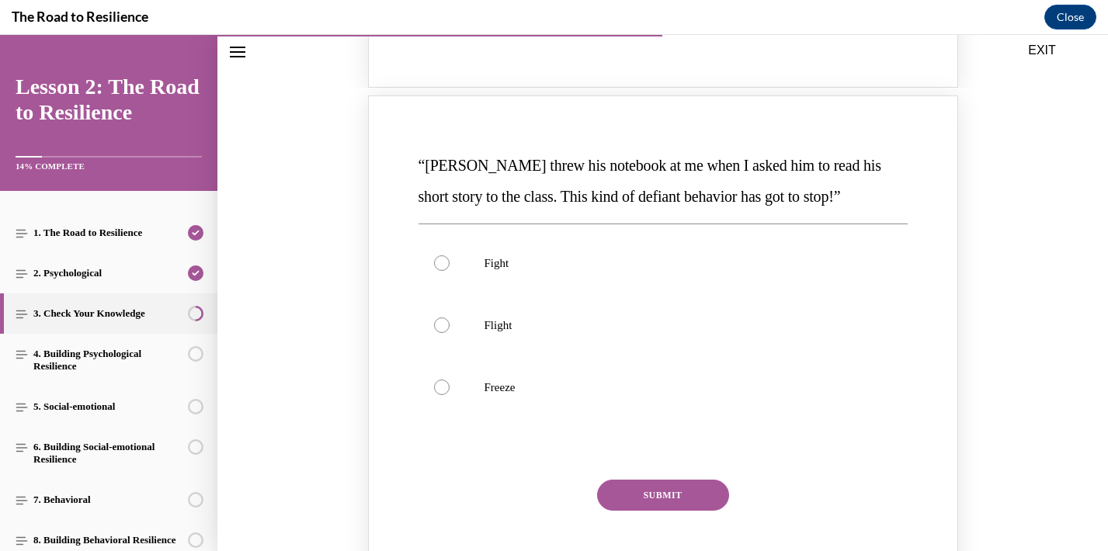
scroll to position [802, 0]
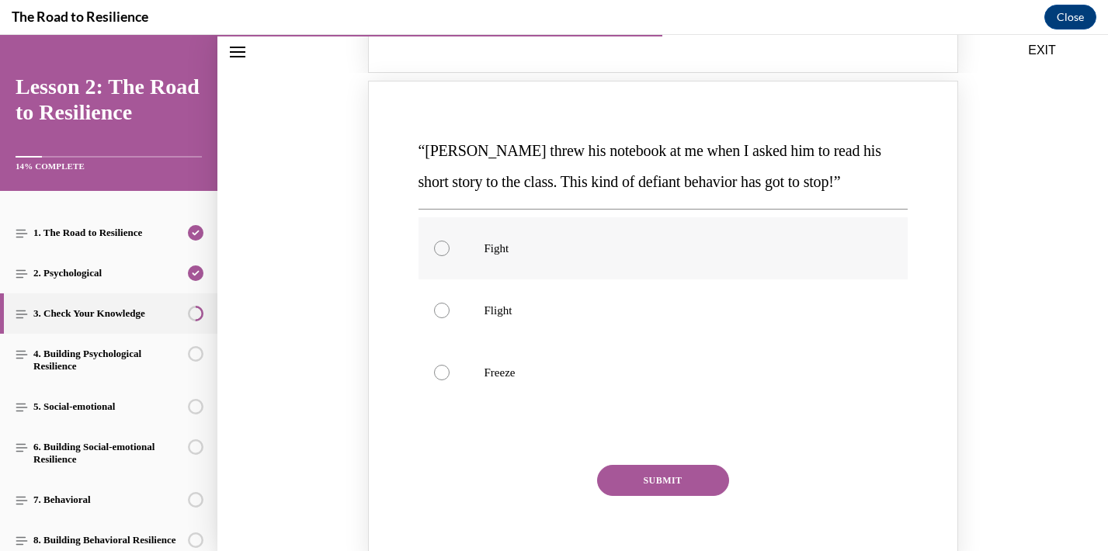
click at [540, 259] on label "Fight" at bounding box center [663, 248] width 489 height 62
click at [450, 256] on input "Fight" at bounding box center [442, 249] width 16 height 16
radio input "true"
click at [670, 485] on button "SUBMIT" at bounding box center [663, 480] width 132 height 31
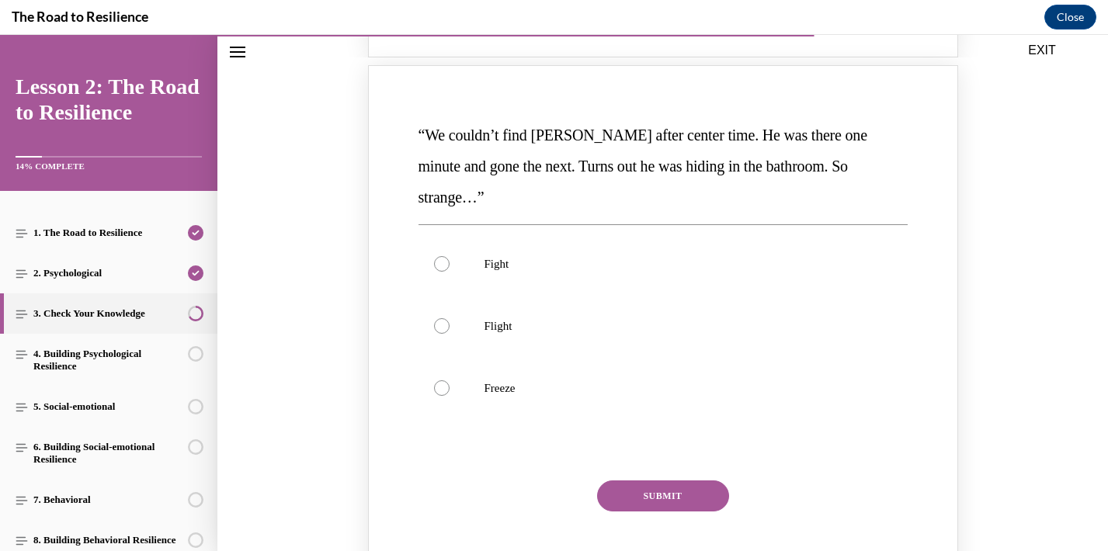
scroll to position [1449, 0]
click at [444, 318] on div "Knowledge check: Multiple choice" at bounding box center [442, 326] width 16 height 16
click at [444, 318] on input "Flight" at bounding box center [442, 326] width 16 height 16
radio input "true"
click at [638, 480] on button "SUBMIT" at bounding box center [663, 495] width 132 height 31
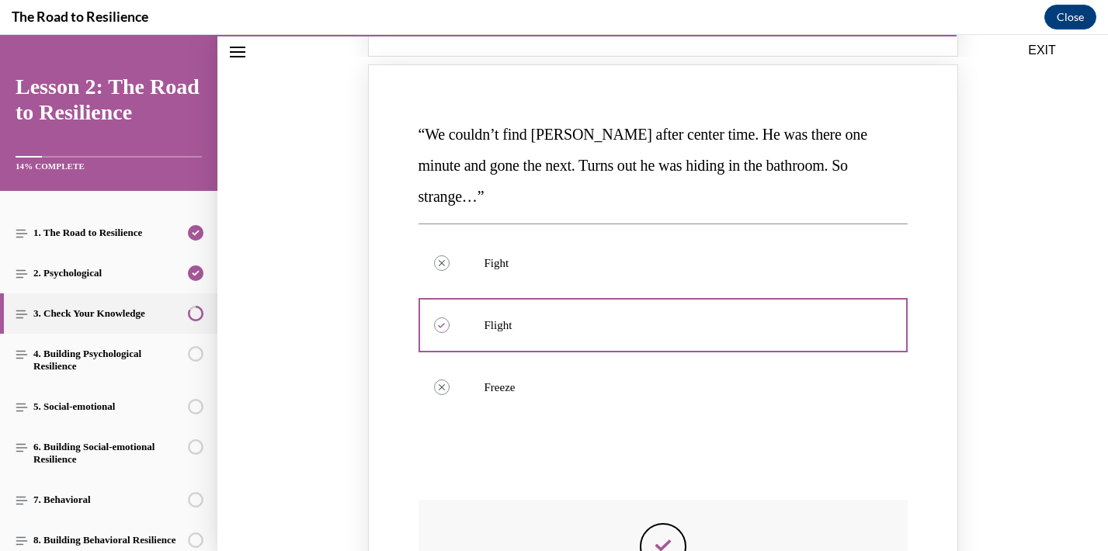
scroll to position [1751, 0]
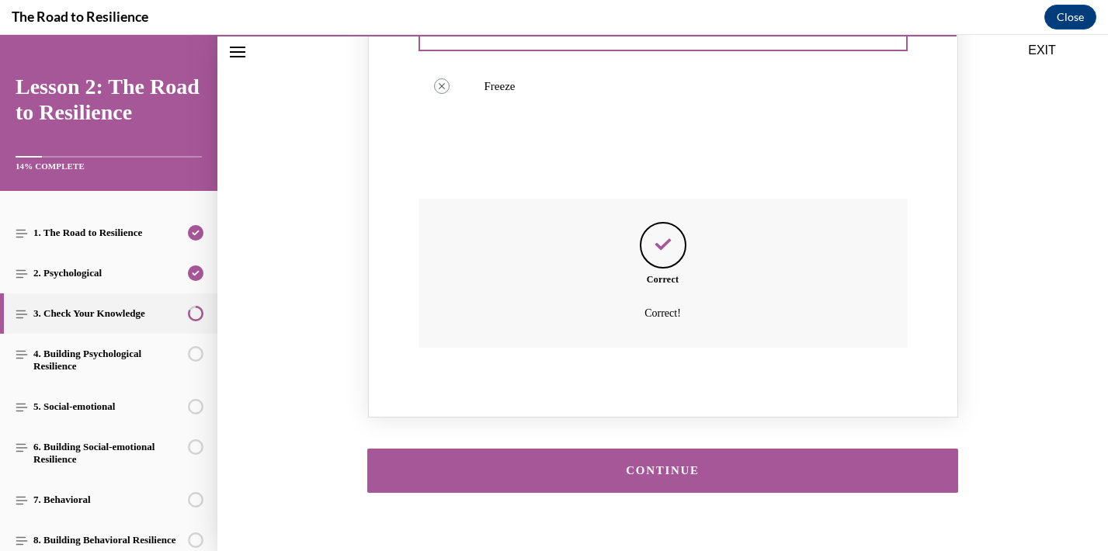
click at [639, 456] on button "CONTINUE" at bounding box center [663, 471] width 592 height 44
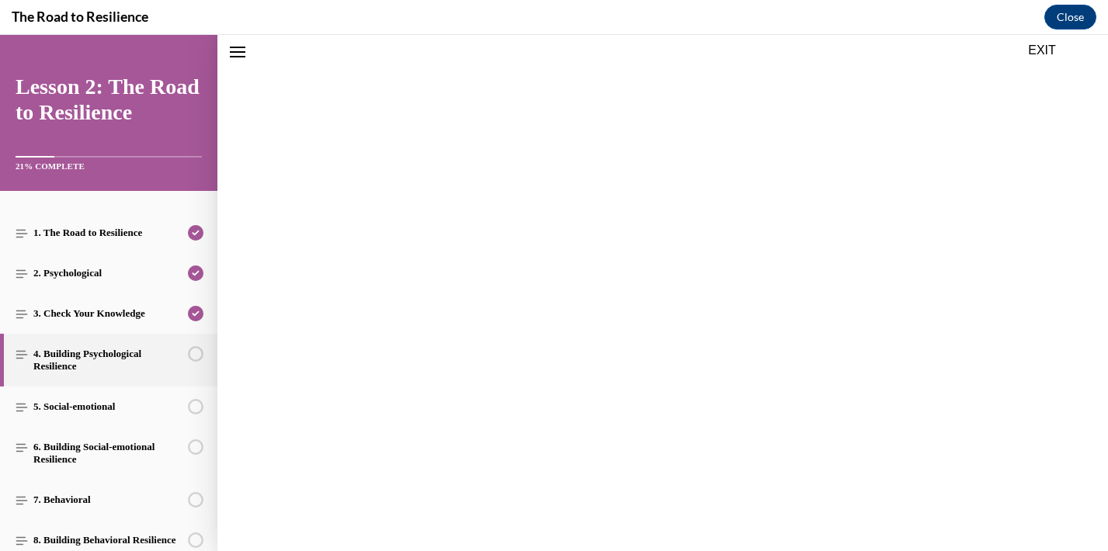
scroll to position [48, 0]
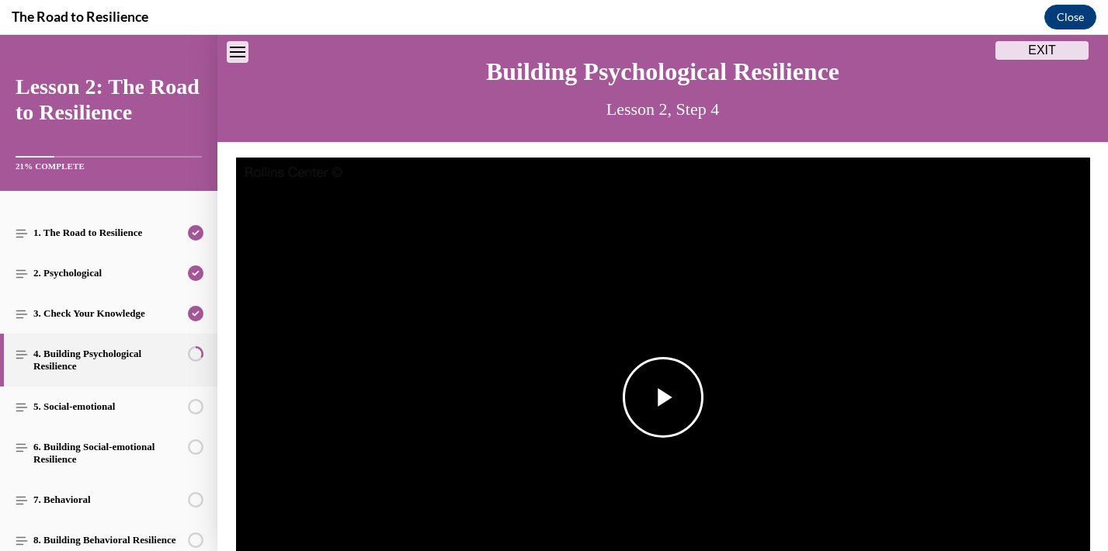
click at [663, 398] on span "Video player" at bounding box center [663, 398] width 0 height 0
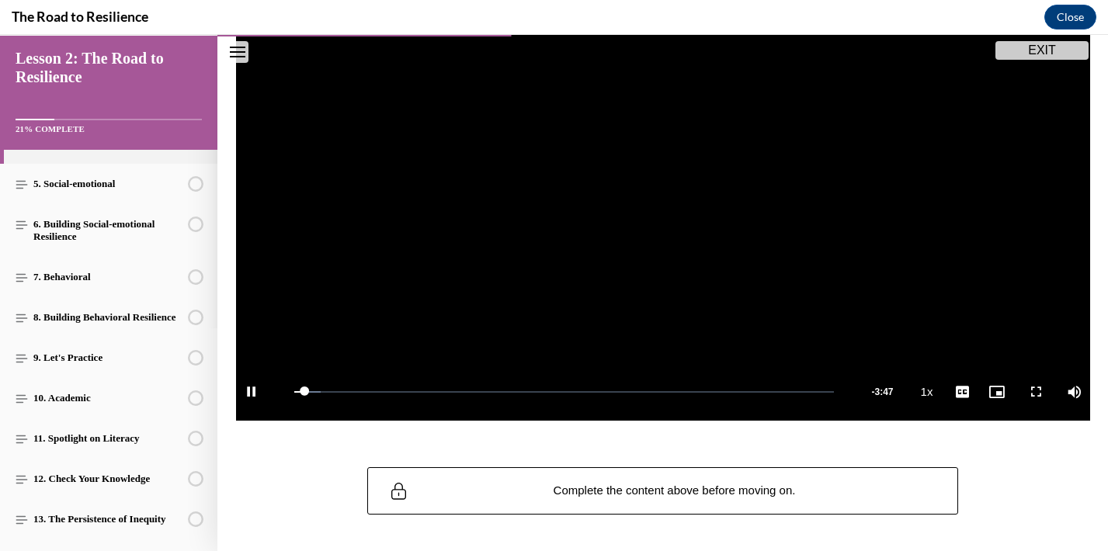
scroll to position [134, 0]
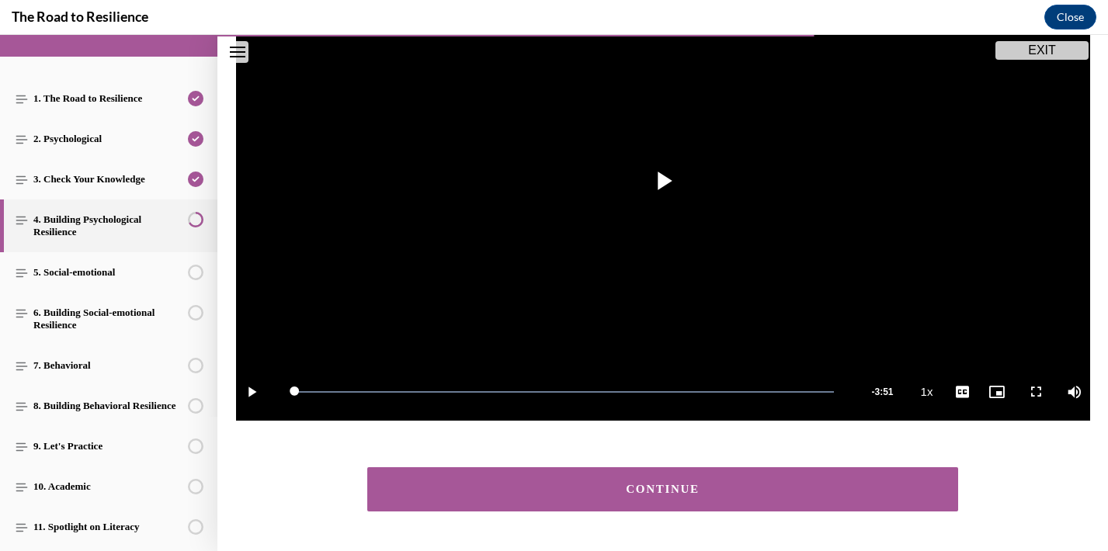
click at [428, 477] on button "CONTINUE" at bounding box center [663, 490] width 592 height 44
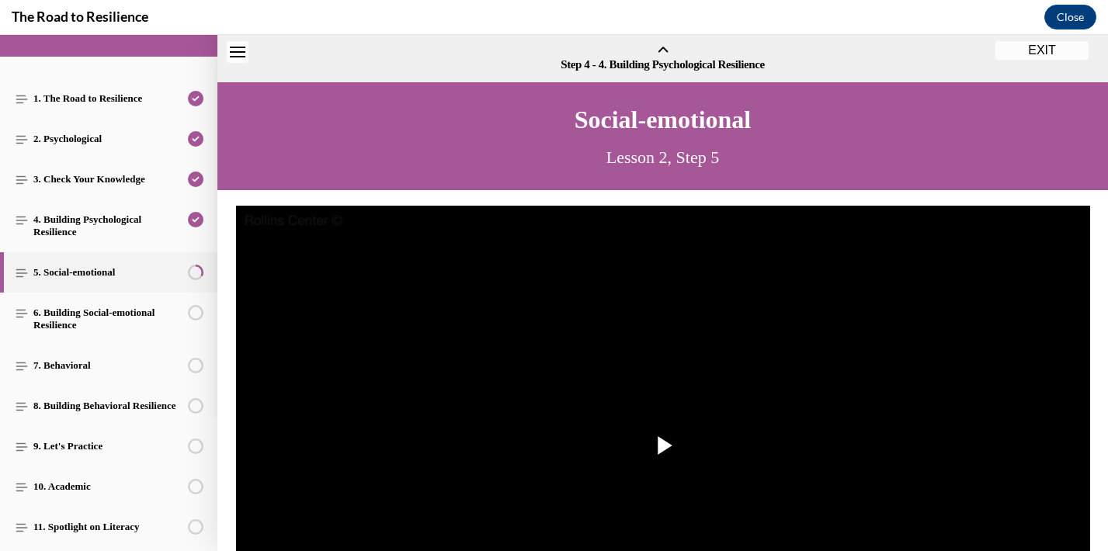
scroll to position [48, 0]
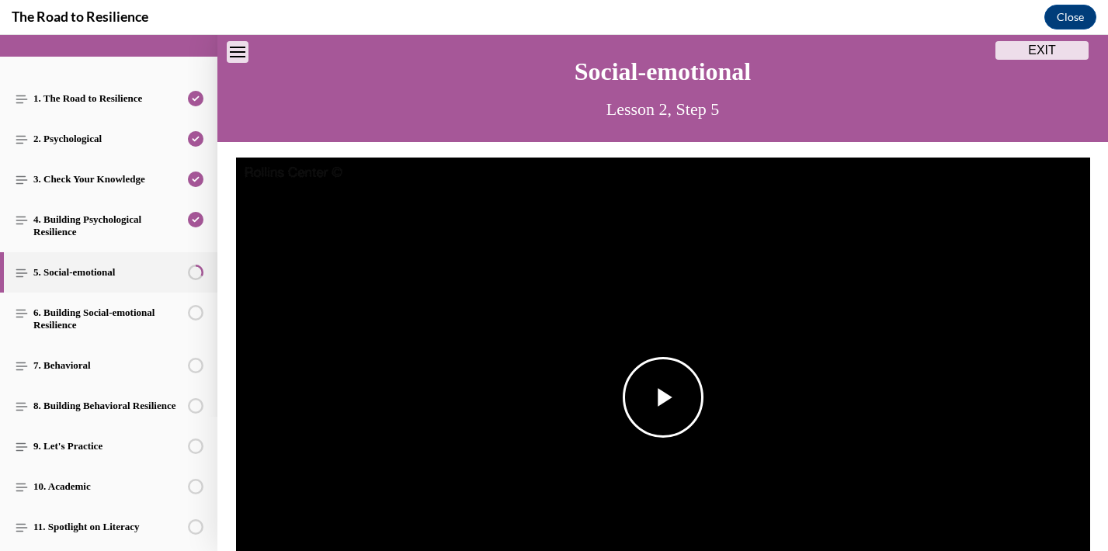
click at [663, 398] on span "Video player" at bounding box center [663, 398] width 0 height 0
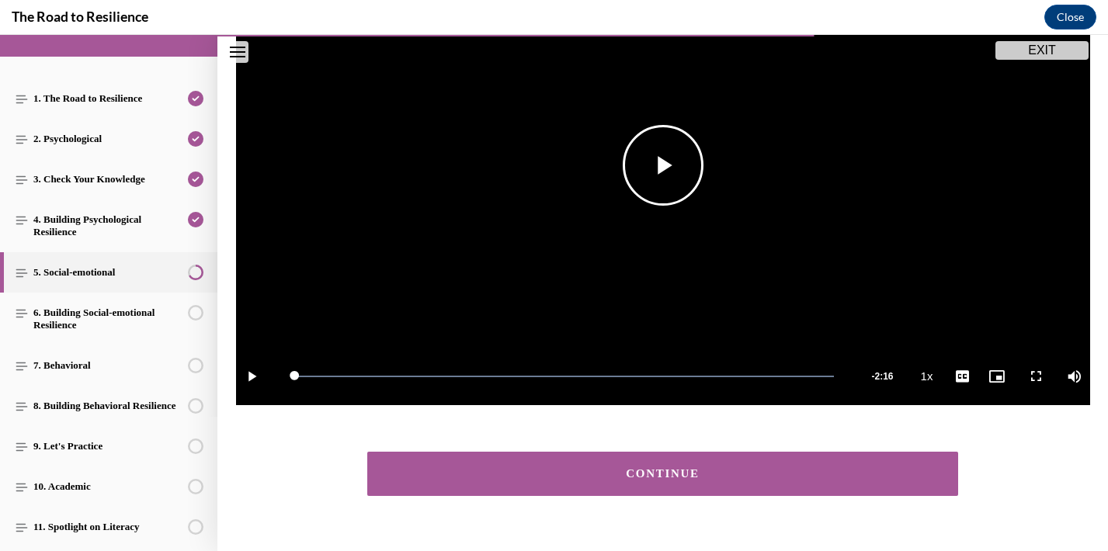
scroll to position [315, 0]
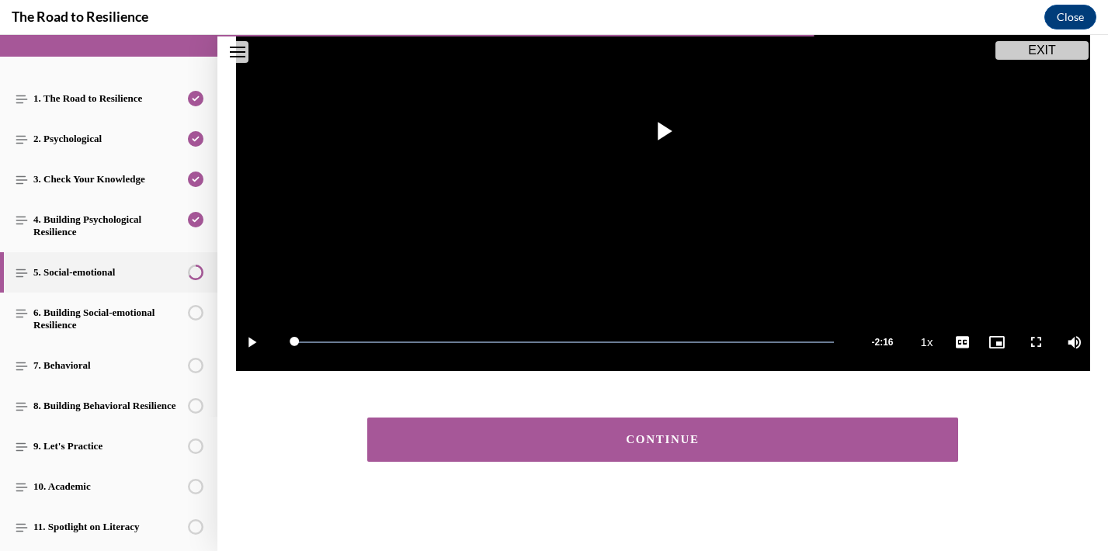
click at [665, 434] on div "CONTINUE" at bounding box center [663, 440] width 544 height 12
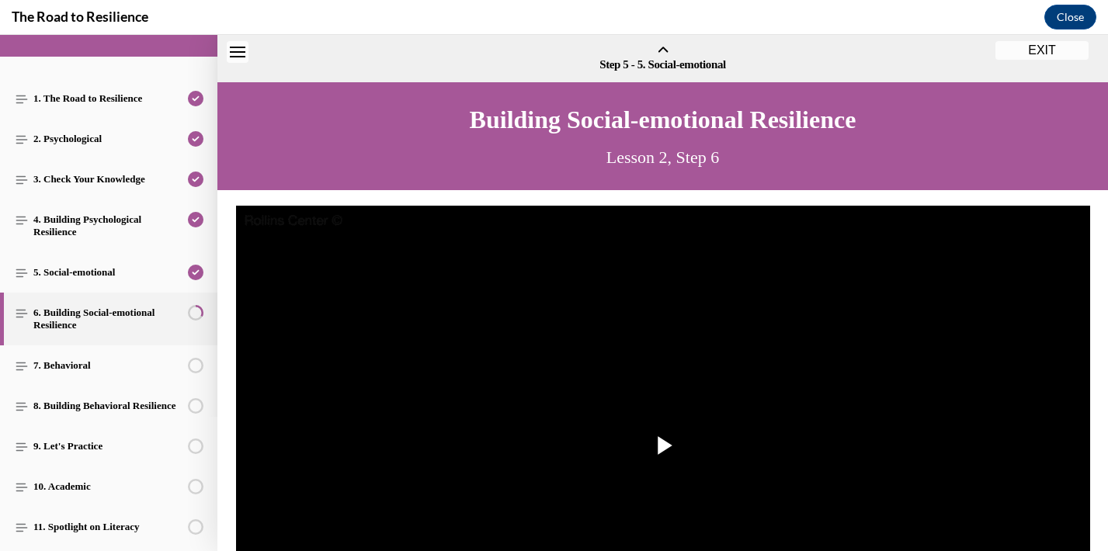
scroll to position [48, 0]
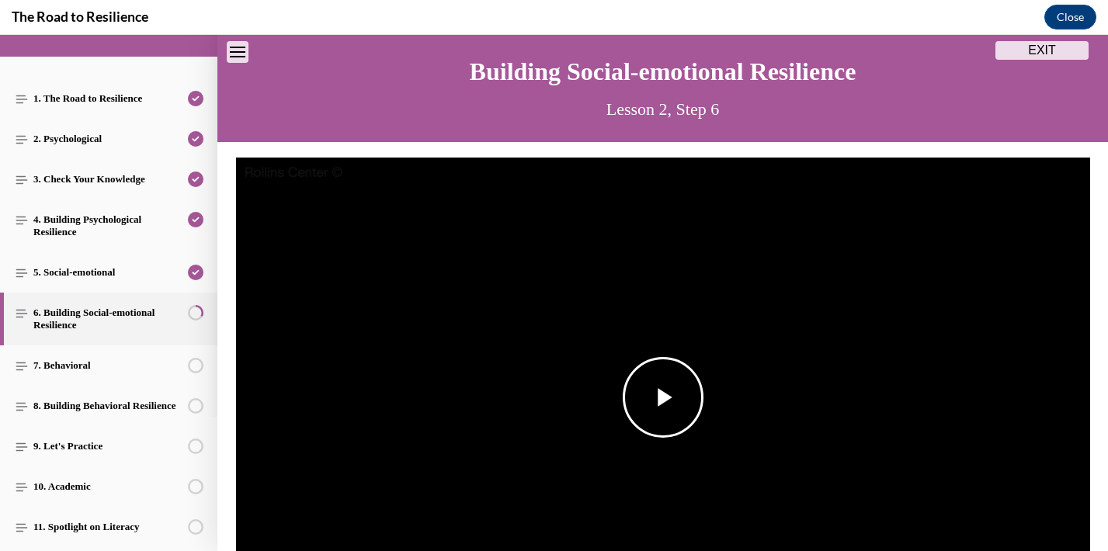
click at [663, 398] on span "Video player" at bounding box center [663, 398] width 0 height 0
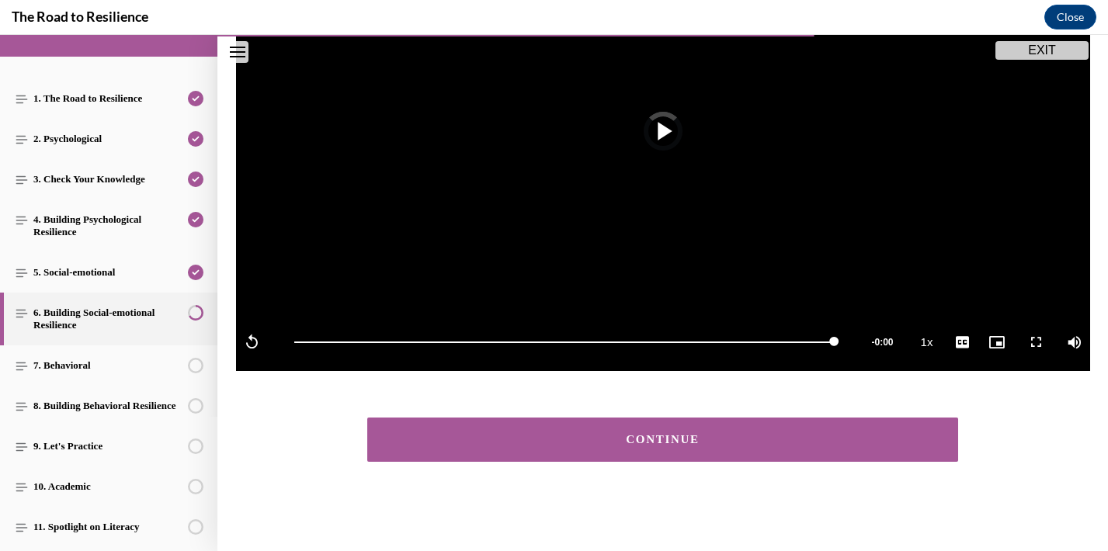
scroll to position [315, 0]
click at [611, 439] on div "CONTINUE" at bounding box center [663, 440] width 544 height 12
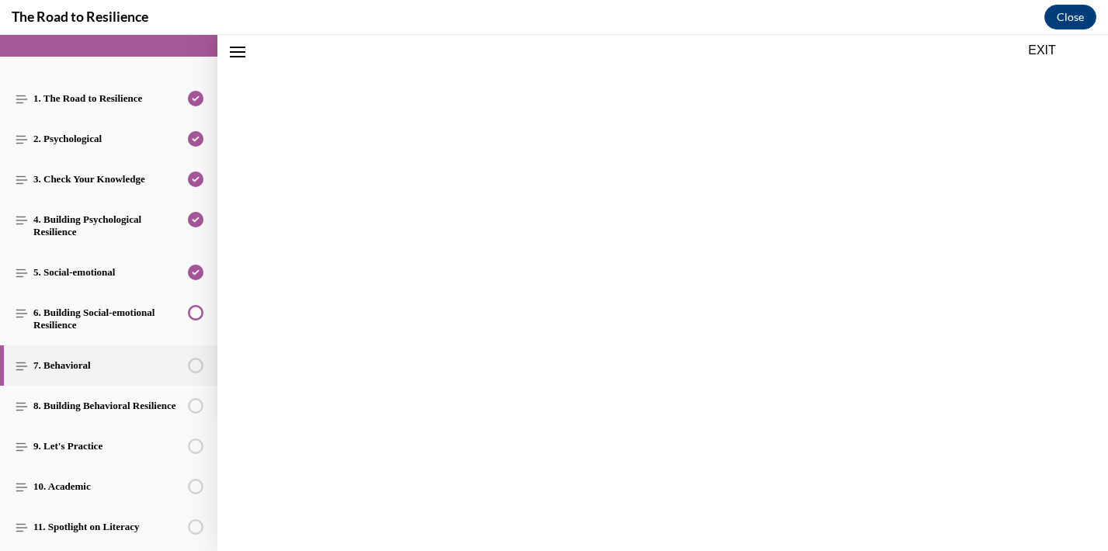
scroll to position [267, 0]
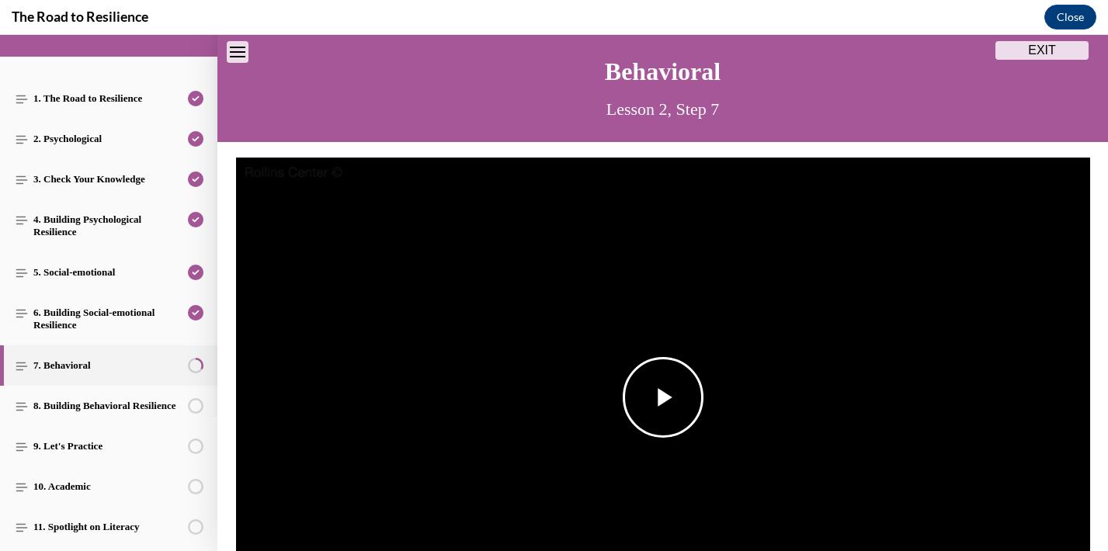
click at [663, 398] on span "Video player" at bounding box center [663, 398] width 0 height 0
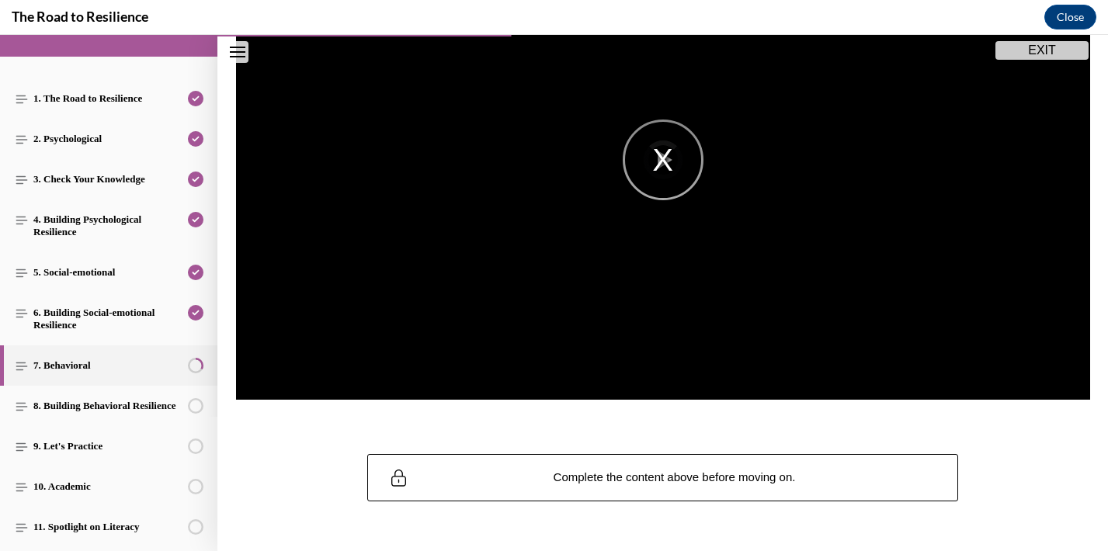
scroll to position [287, 0]
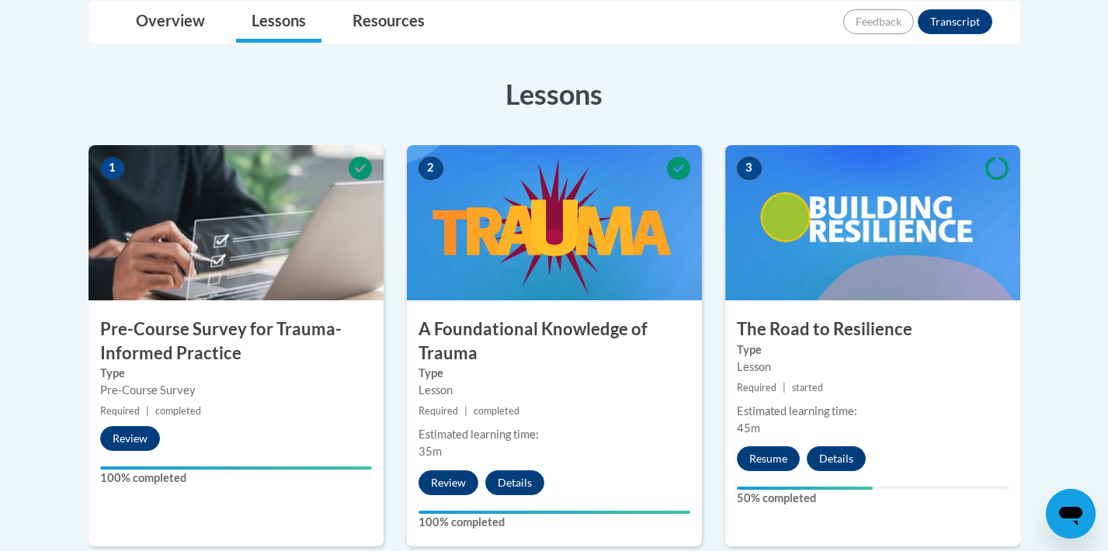
click at [856, 209] on img at bounding box center [872, 222] width 295 height 155
click at [767, 456] on button "Resume" at bounding box center [768, 459] width 63 height 25
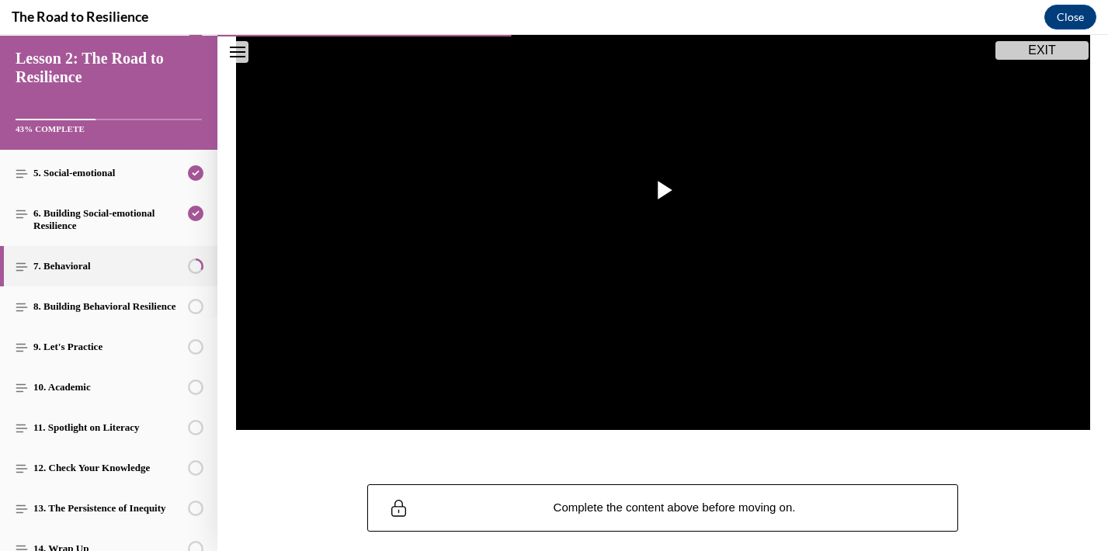
scroll to position [236, 0]
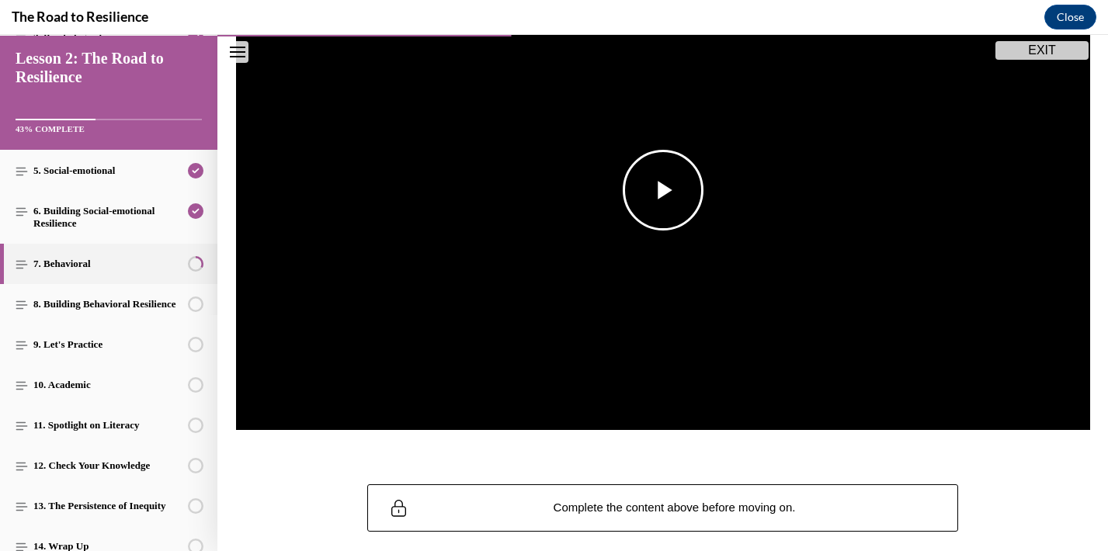
click at [663, 190] on span "Video player" at bounding box center [663, 190] width 0 height 0
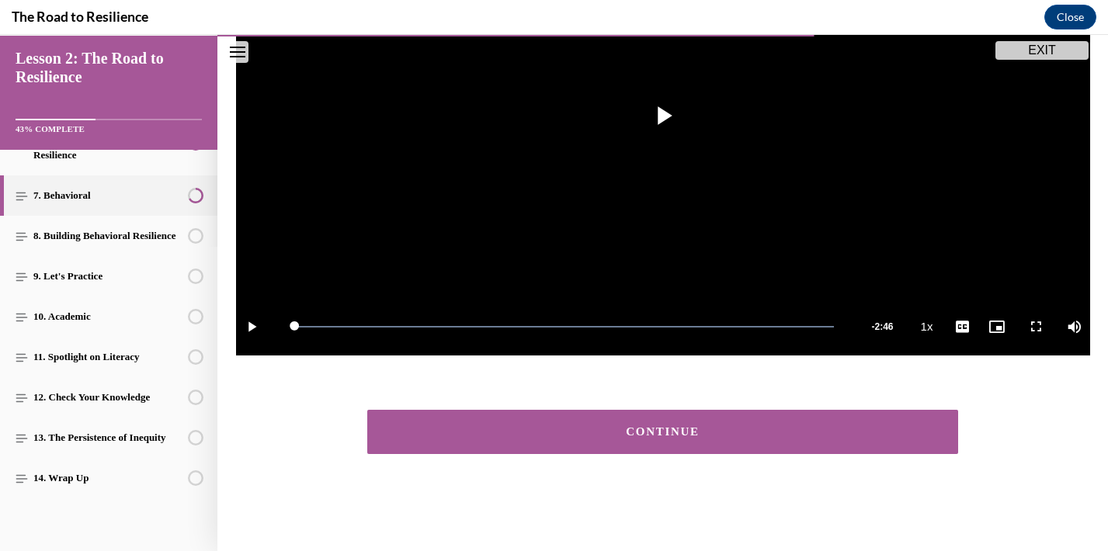
scroll to position [330, 0]
click at [591, 426] on div "CONTINUE" at bounding box center [663, 432] width 544 height 12
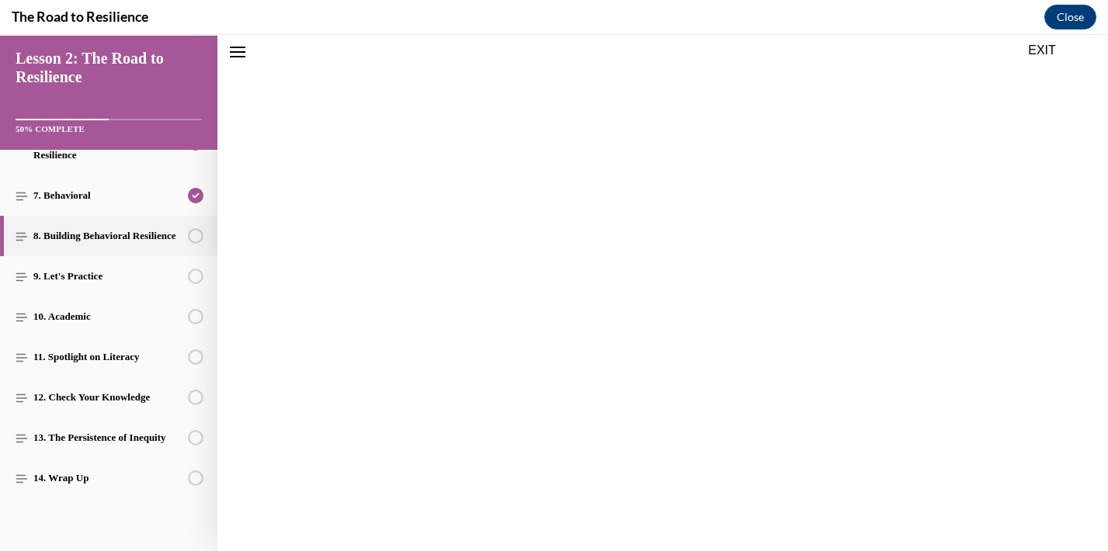
scroll to position [48, 0]
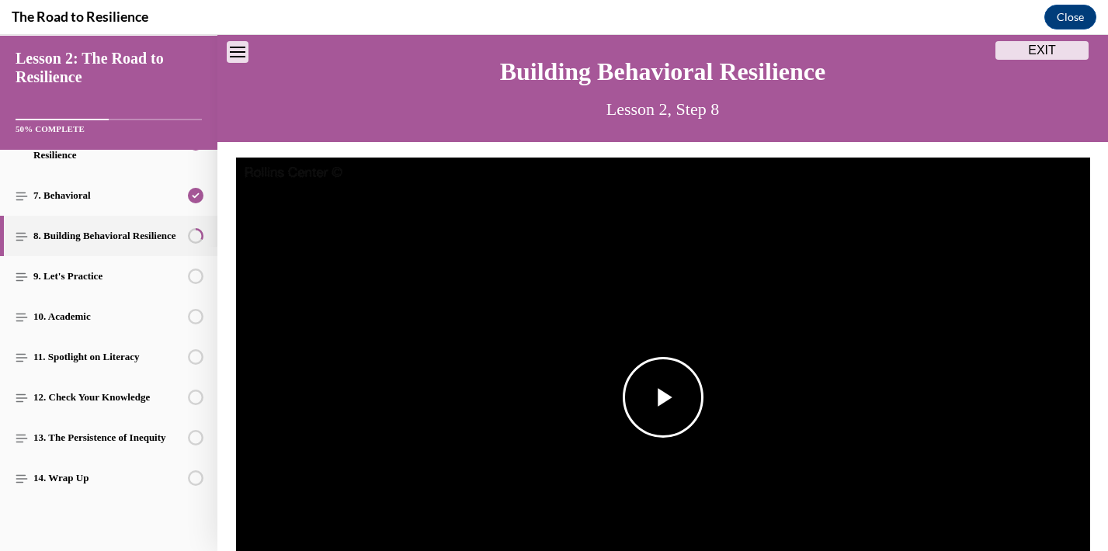
click at [663, 398] on span "Video player" at bounding box center [663, 398] width 0 height 0
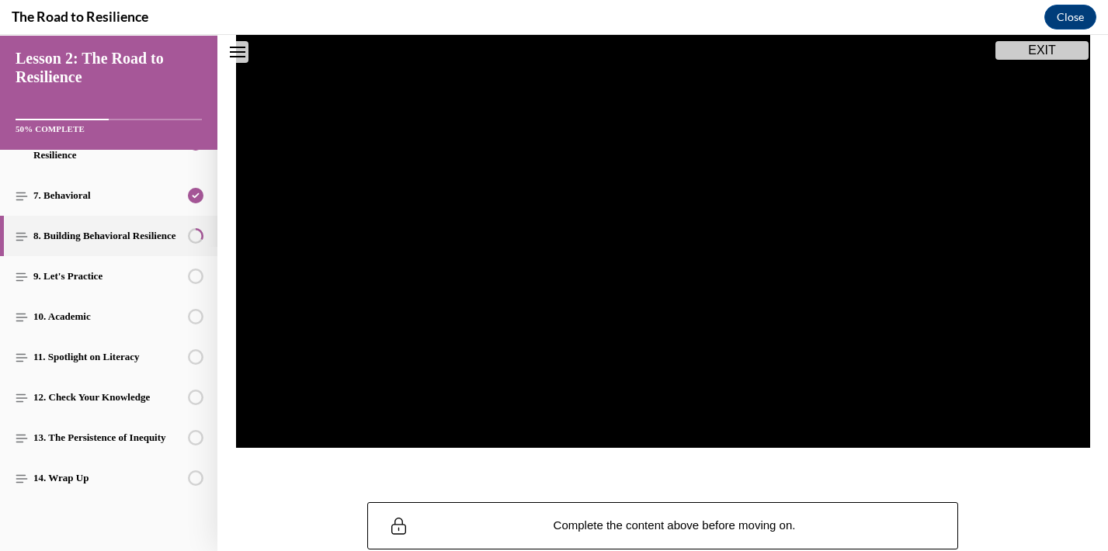
scroll to position [238, 0]
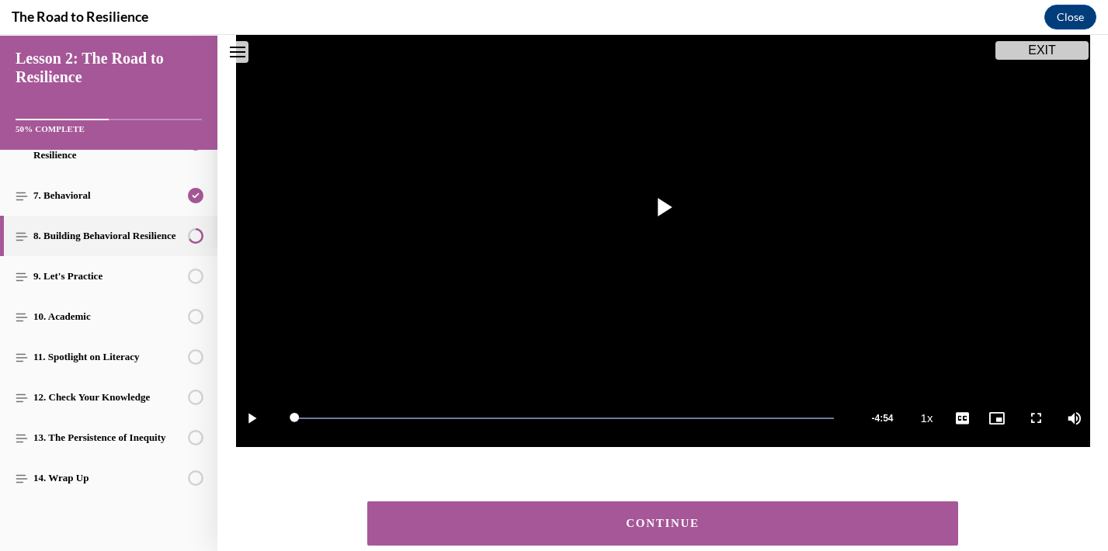
click at [659, 537] on button "CONTINUE" at bounding box center [663, 524] width 592 height 44
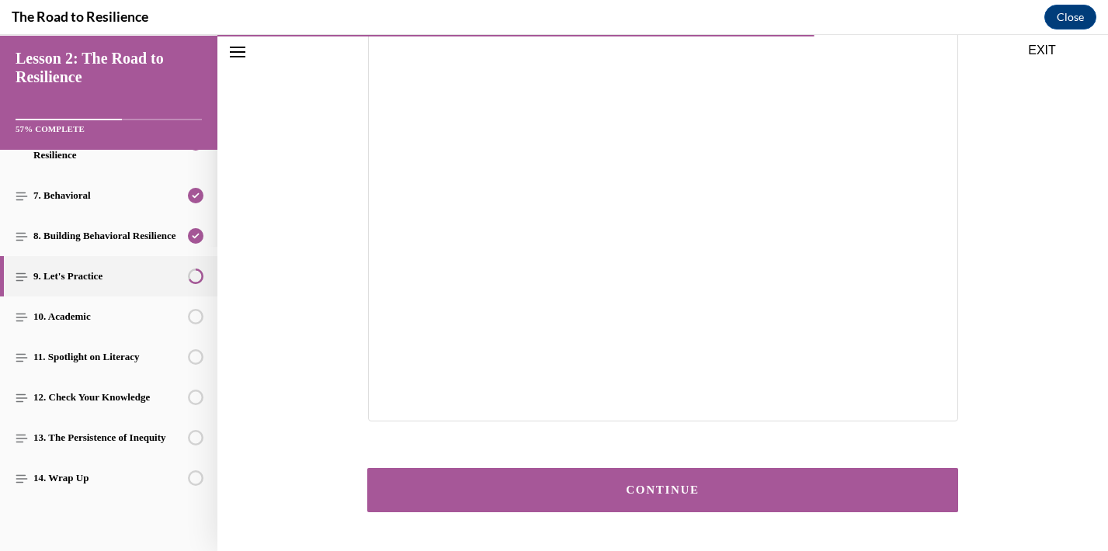
scroll to position [270, 0]
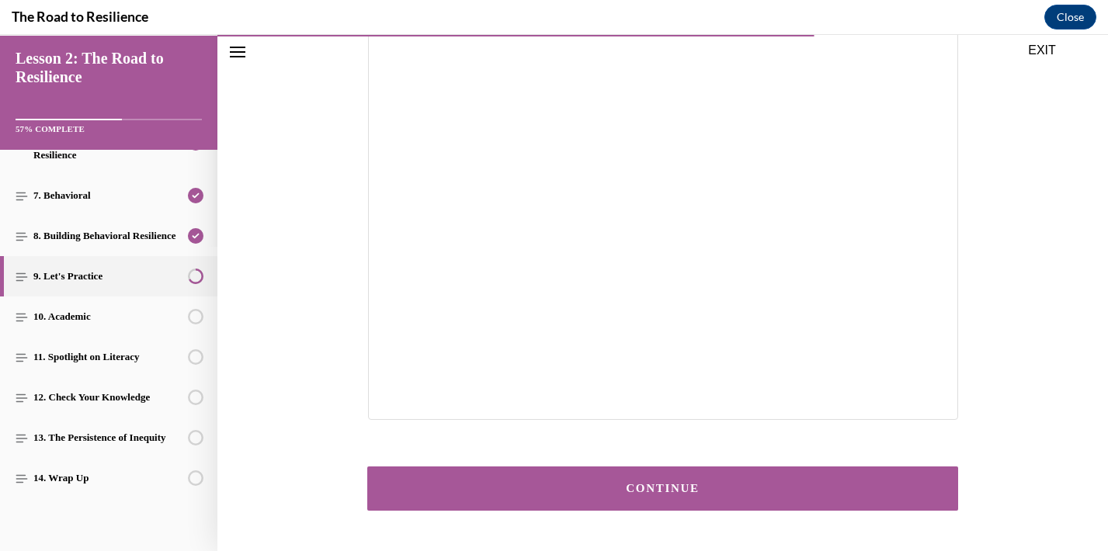
click at [674, 481] on button "CONTINUE" at bounding box center [663, 489] width 592 height 44
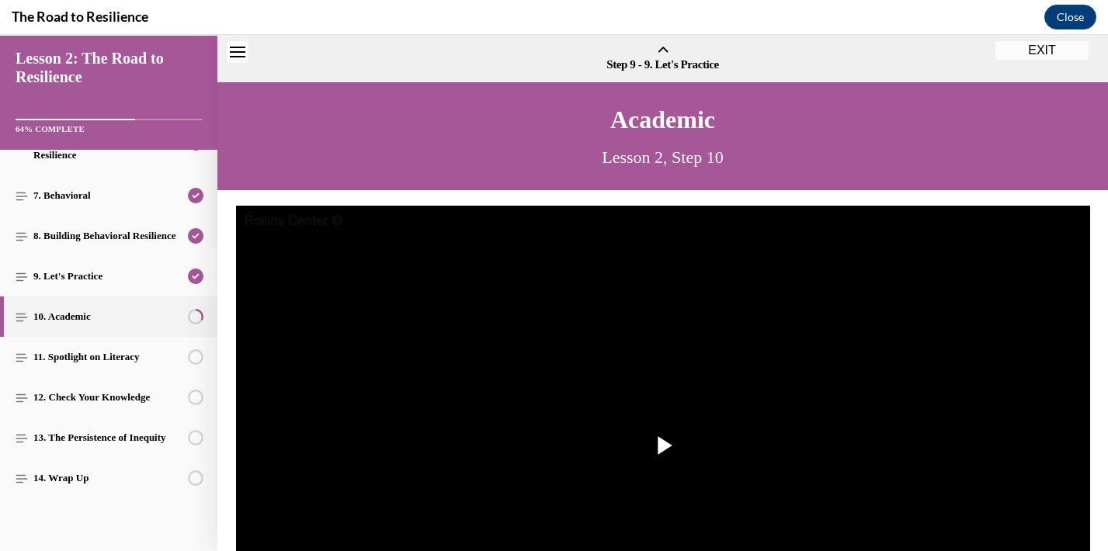
scroll to position [48, 0]
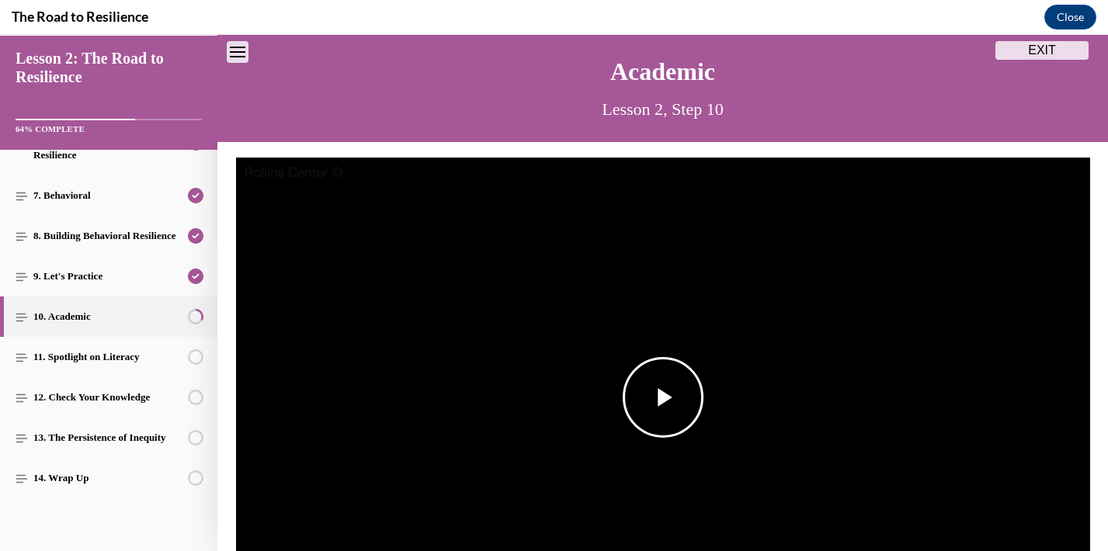
click at [663, 398] on span "Video player" at bounding box center [663, 398] width 0 height 0
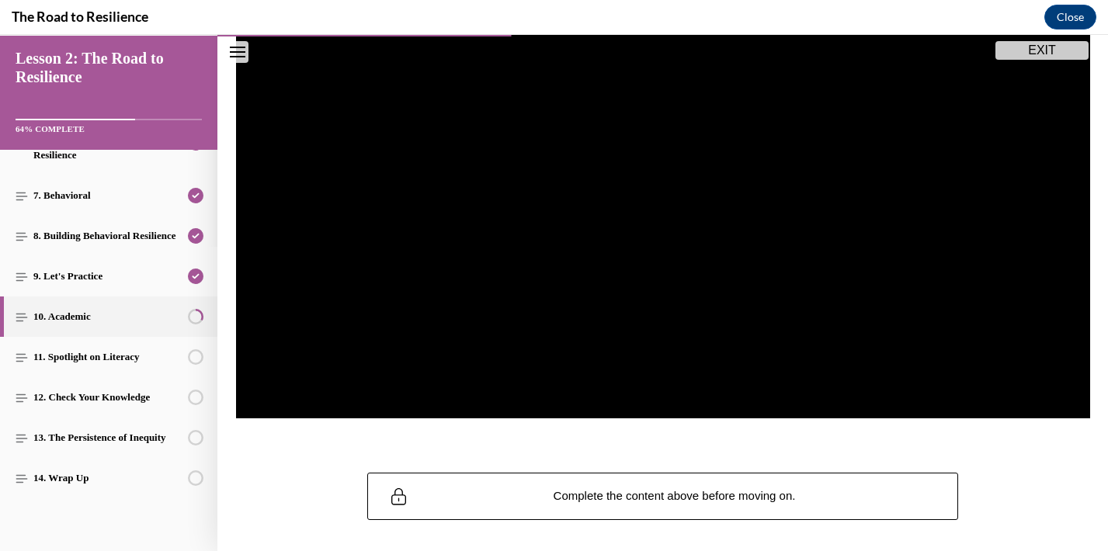
scroll to position [283, 0]
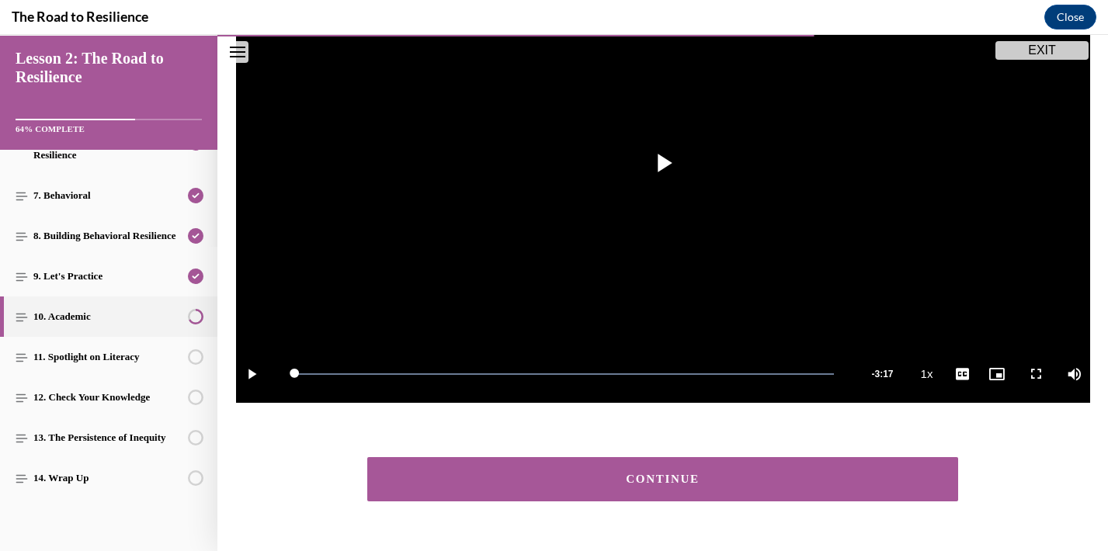
click at [659, 484] on div "CONTINUE" at bounding box center [663, 480] width 544 height 12
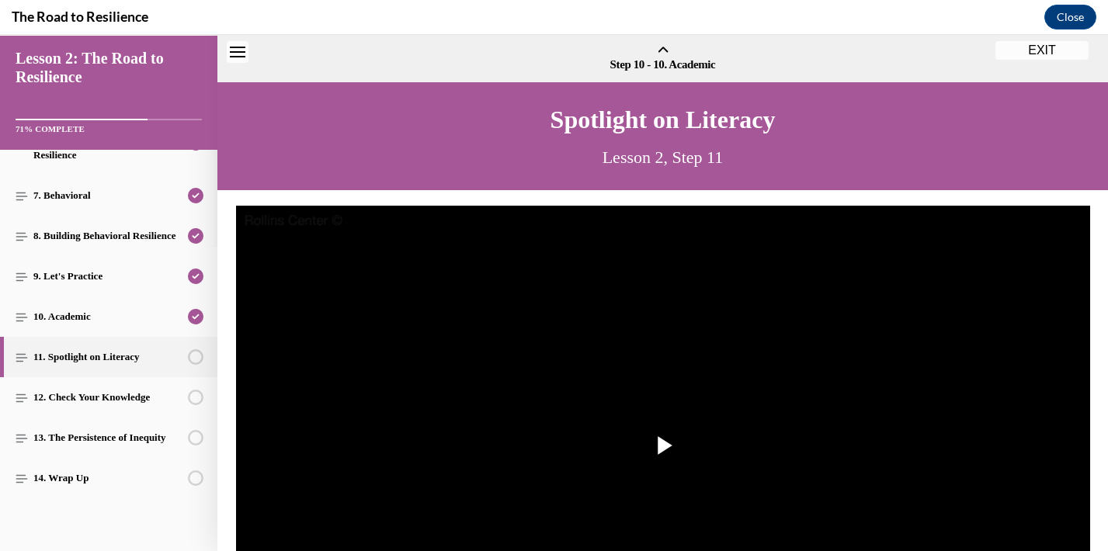
scroll to position [48, 0]
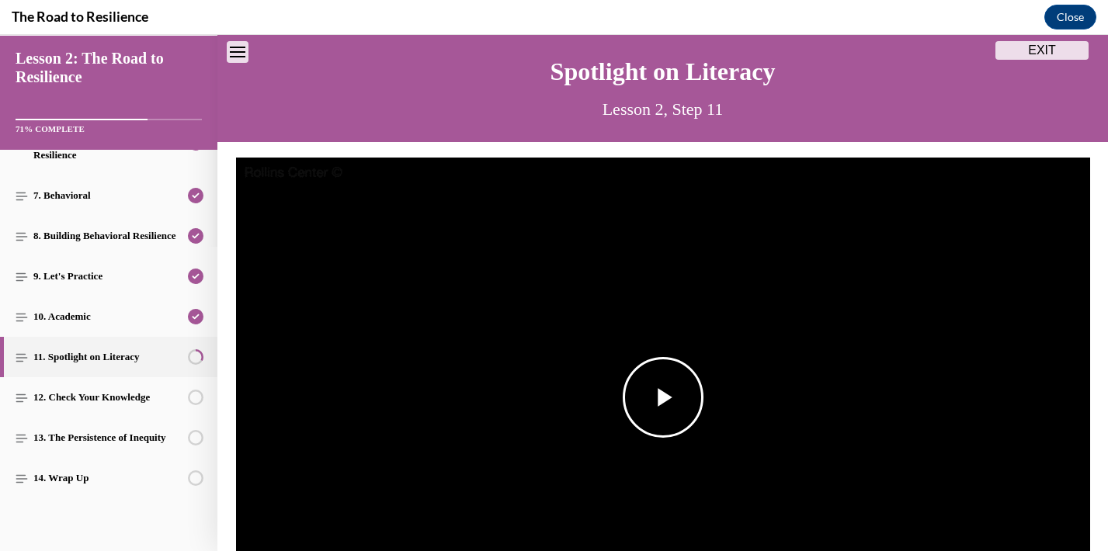
click at [663, 398] on span "Video player" at bounding box center [663, 398] width 0 height 0
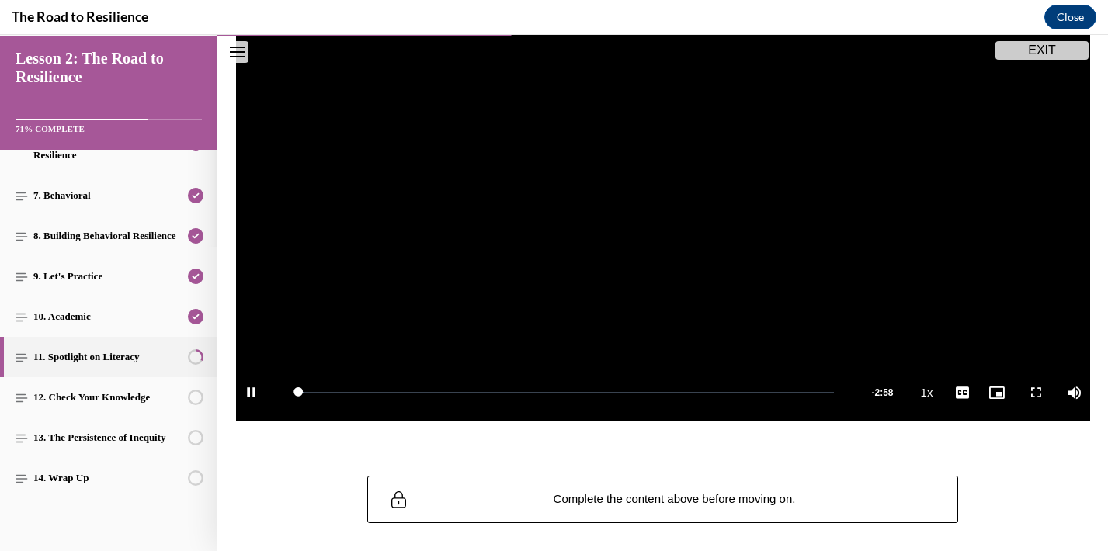
scroll to position [270, 0]
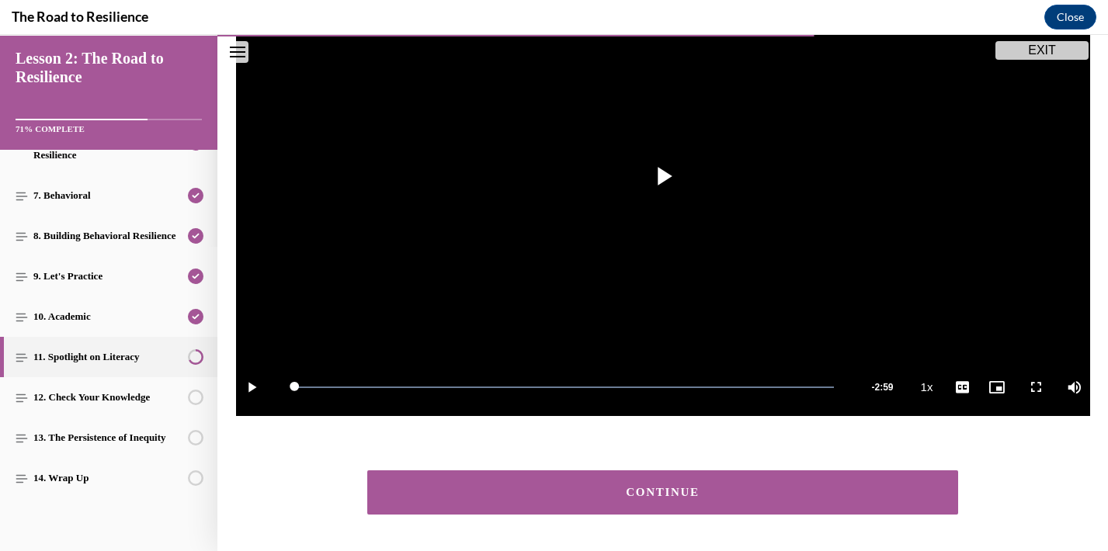
click at [682, 477] on button "CONTINUE" at bounding box center [663, 493] width 592 height 44
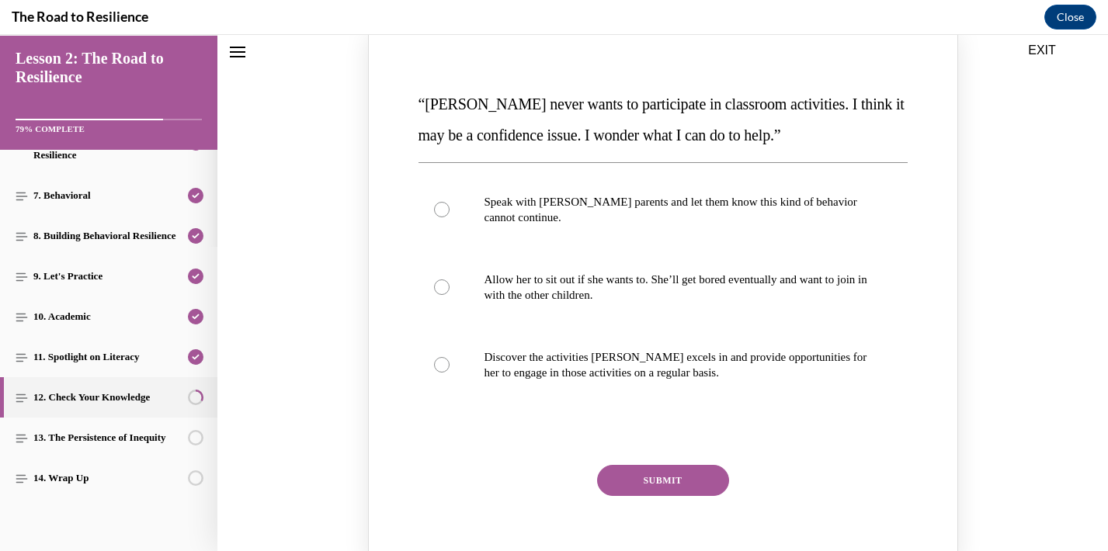
scroll to position [218, 0]
click at [444, 362] on div "Knowledge check: Multiple choice" at bounding box center [442, 365] width 16 height 16
click at [444, 362] on input "Discover the activities [PERSON_NAME] excels in and provide opportunities for h…" at bounding box center [442, 365] width 16 height 16
radio input "true"
click at [627, 479] on button "SUBMIT" at bounding box center [663, 479] width 132 height 31
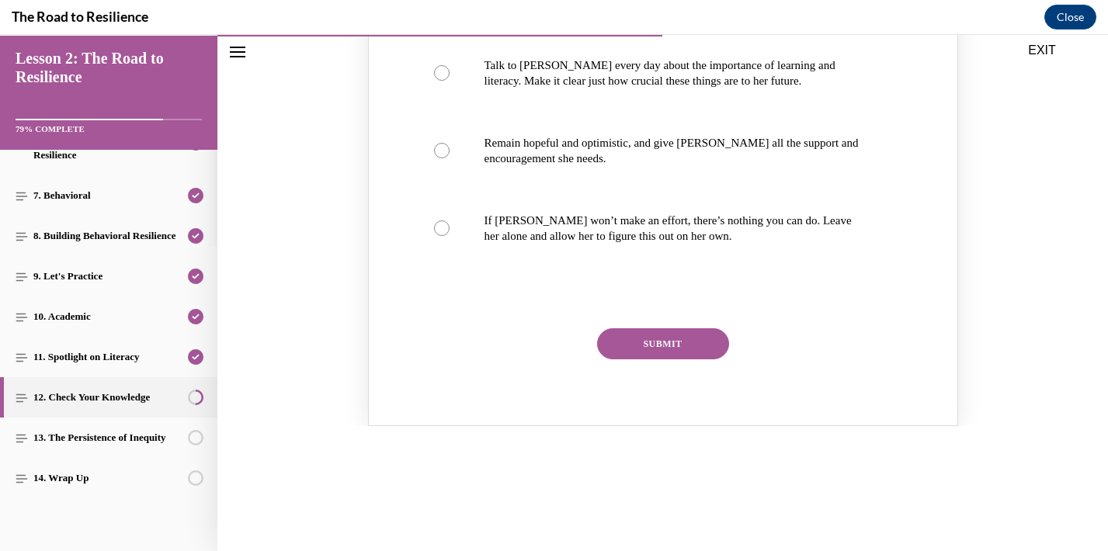
scroll to position [892, 0]
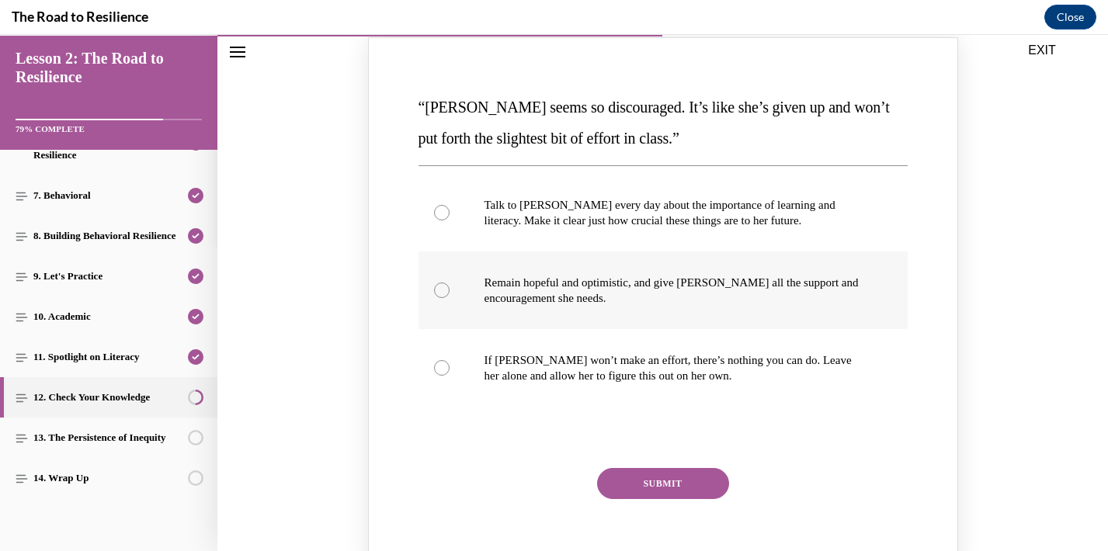
click at [439, 289] on div "Knowledge check: Multiple choice" at bounding box center [442, 291] width 16 height 16
click at [439, 289] on input "Remain hopeful and optimistic, and give [PERSON_NAME] all the support and encou…" at bounding box center [442, 291] width 16 height 16
radio input "true"
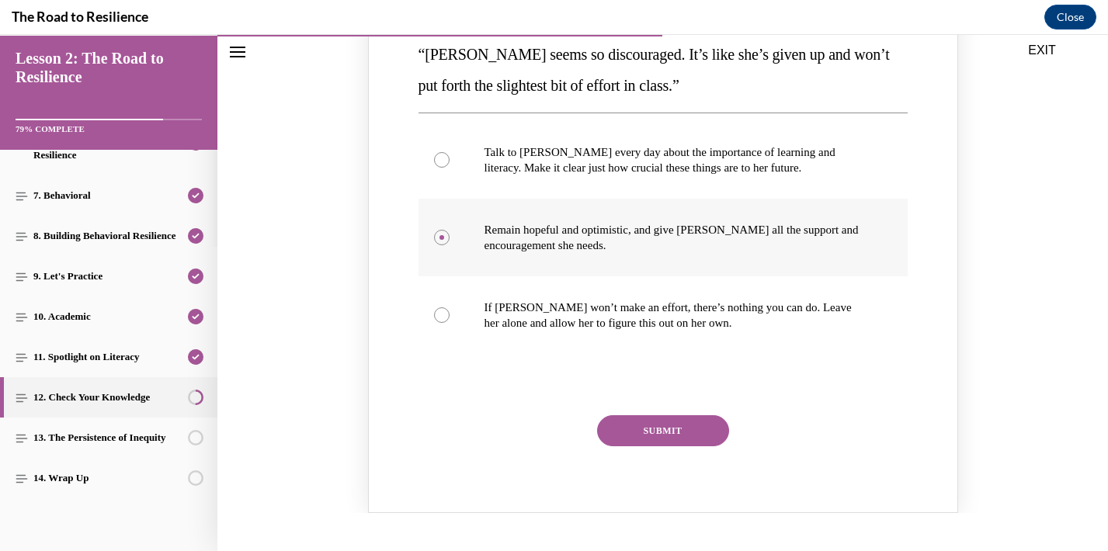
scroll to position [945, 0]
click at [627, 435] on button "SUBMIT" at bounding box center [663, 430] width 132 height 31
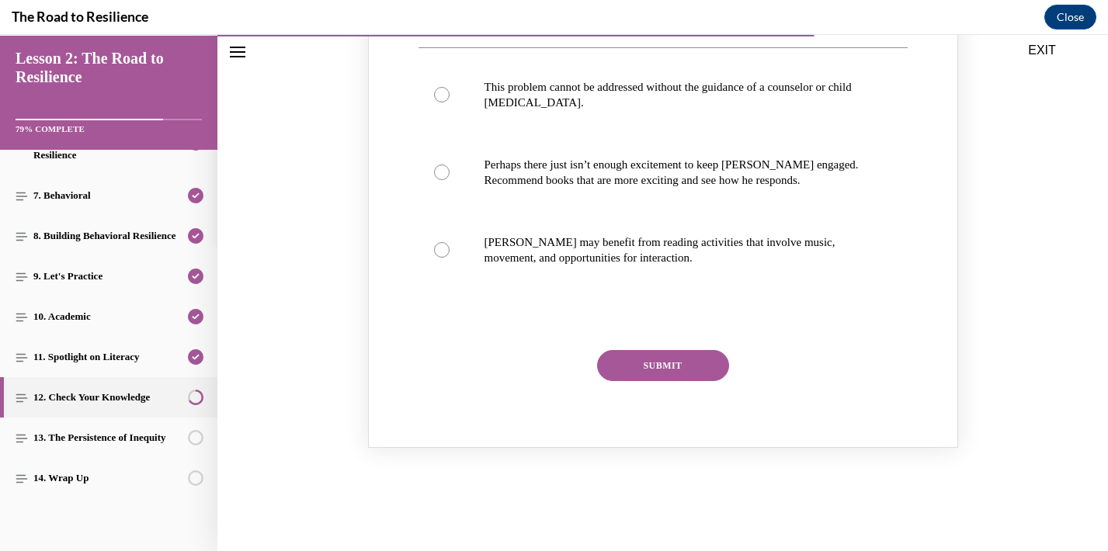
scroll to position [1582, 0]
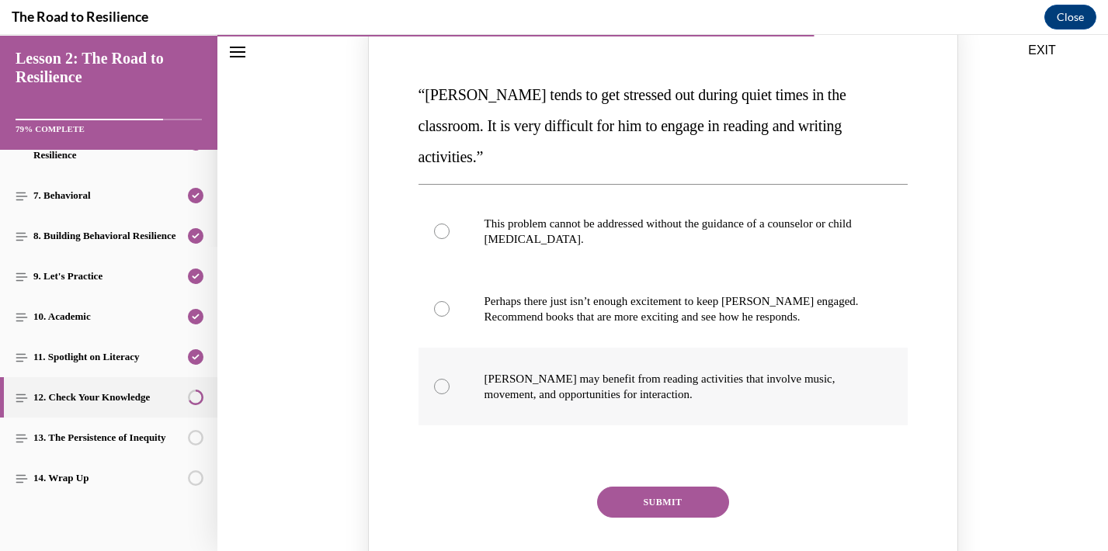
click at [461, 356] on label "[PERSON_NAME] may benefit from reading activities that involve music, movement,…" at bounding box center [663, 387] width 489 height 78
click at [450, 379] on input "[PERSON_NAME] may benefit from reading activities that involve music, movement,…" at bounding box center [442, 387] width 16 height 16
radio input "true"
click at [695, 487] on button "SUBMIT" at bounding box center [663, 502] width 132 height 31
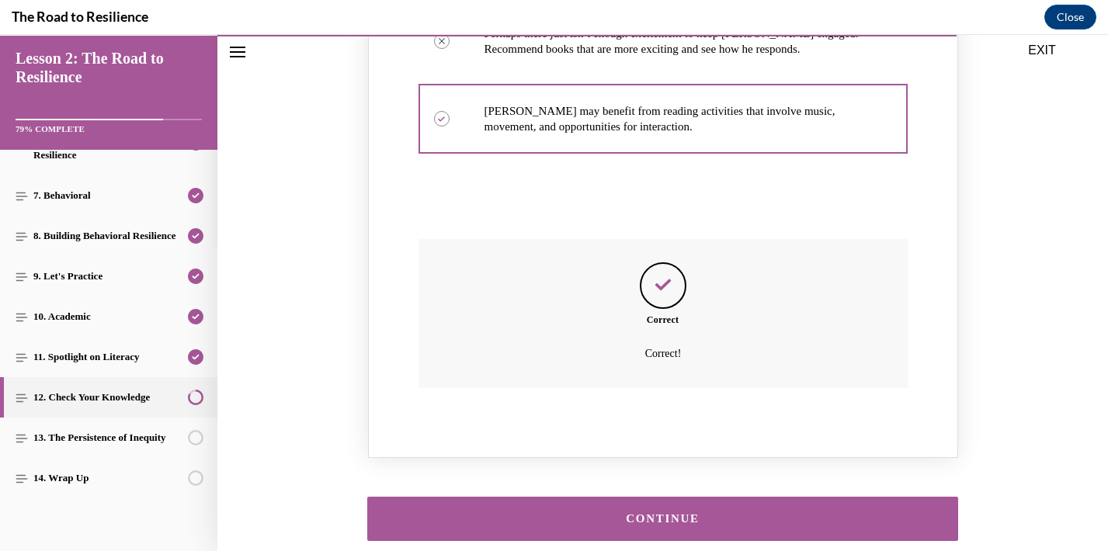
scroll to position [1906, 0]
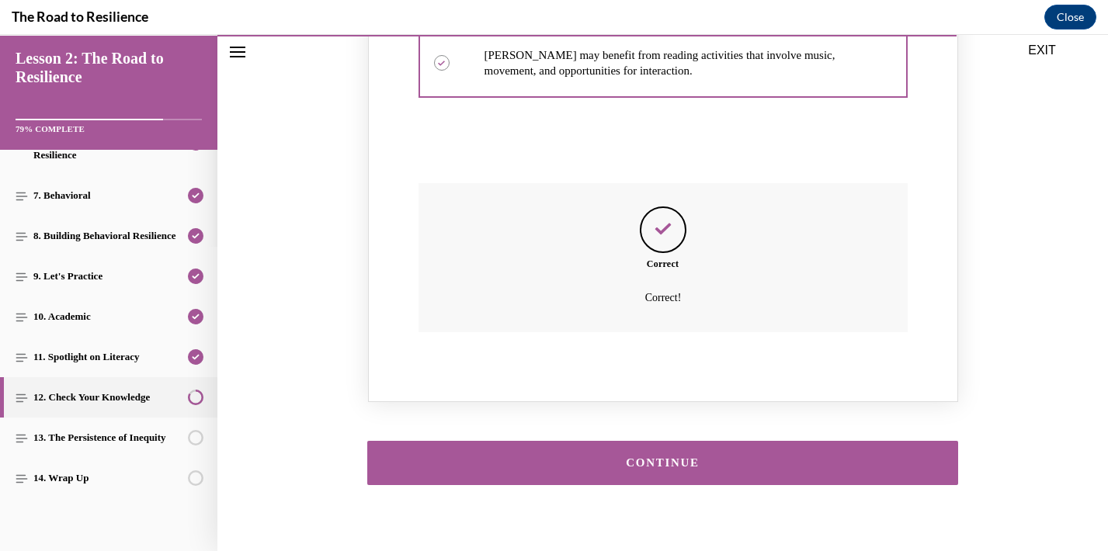
click at [736, 457] on div "CONTINUE" at bounding box center [663, 463] width 544 height 12
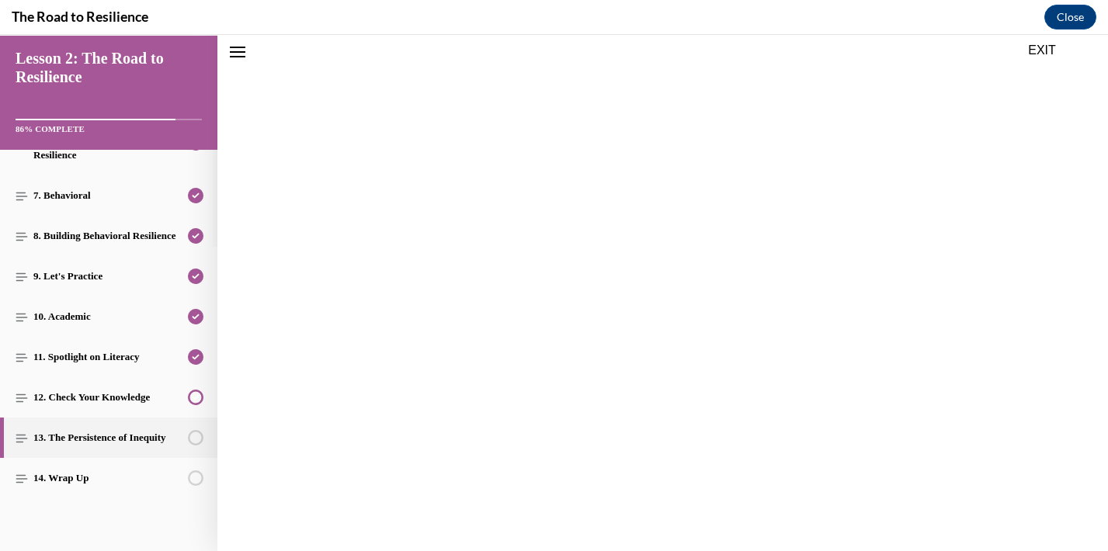
scroll to position [1859, 0]
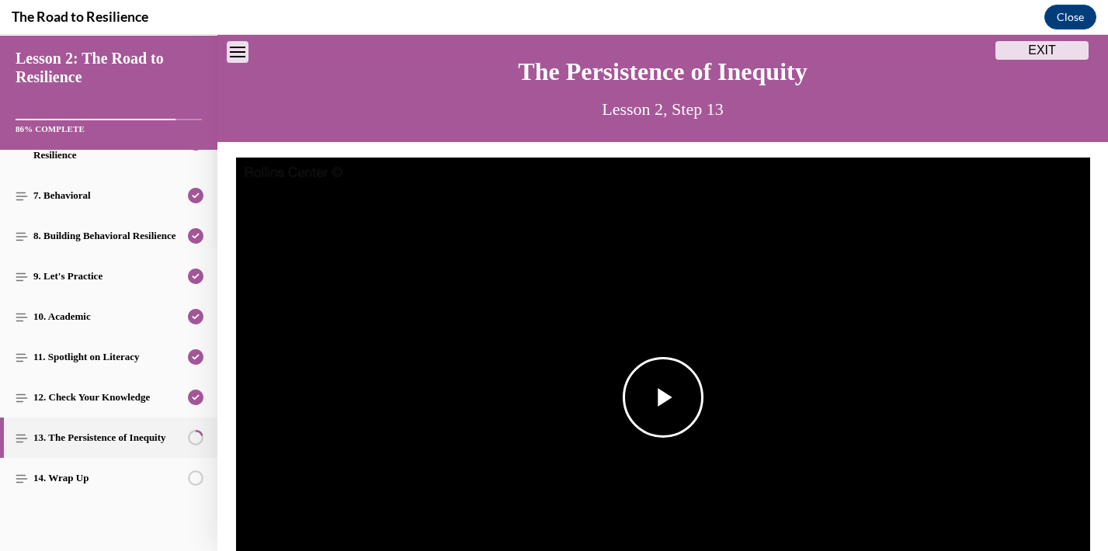
click at [663, 398] on span "Video player" at bounding box center [663, 398] width 0 height 0
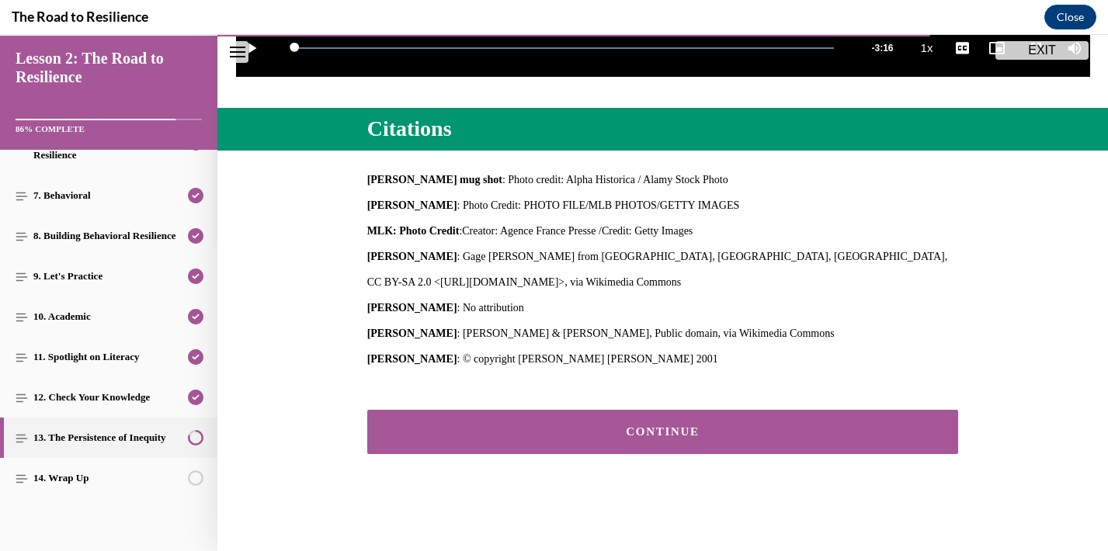
scroll to position [609, 0]
click at [823, 433] on div "CONTINUE" at bounding box center [663, 432] width 544 height 12
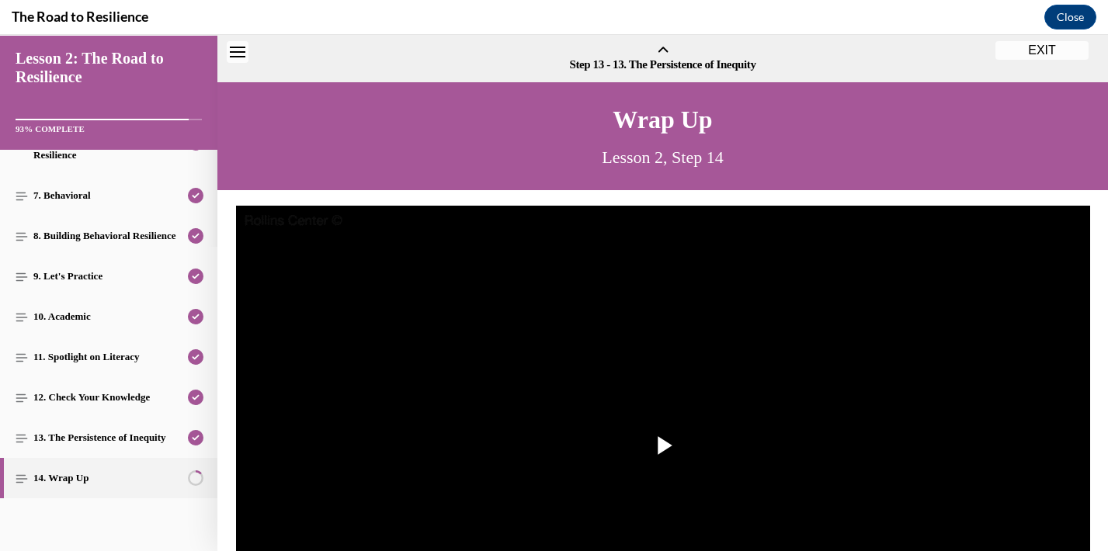
scroll to position [48, 0]
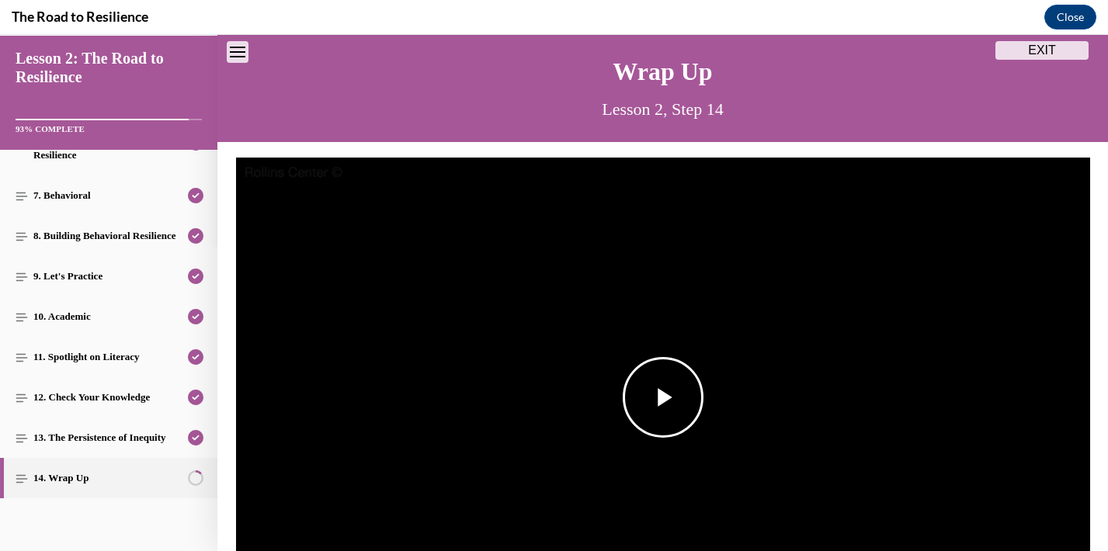
click at [663, 398] on span "Video player" at bounding box center [663, 398] width 0 height 0
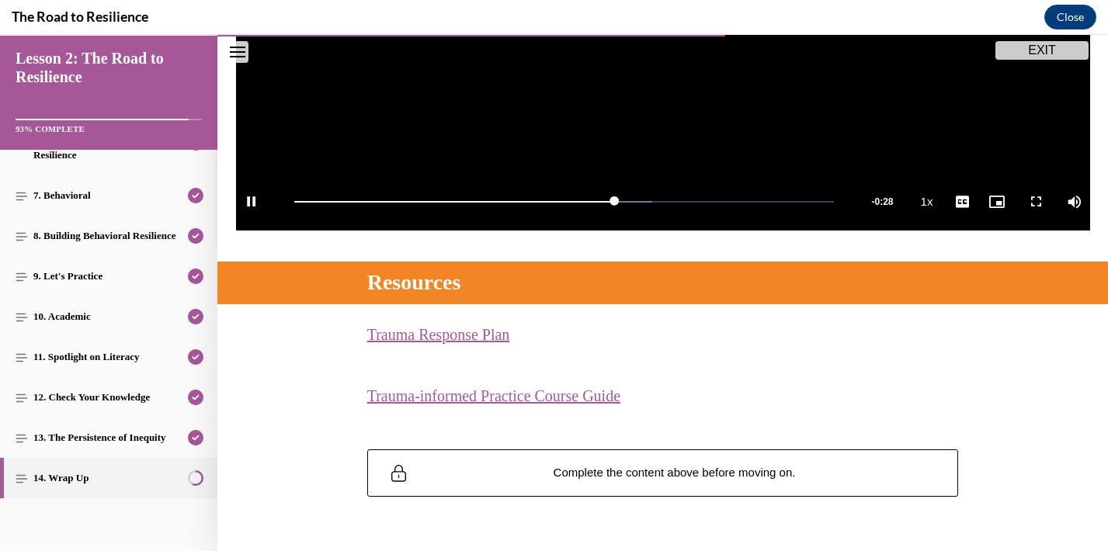
scroll to position [461, 0]
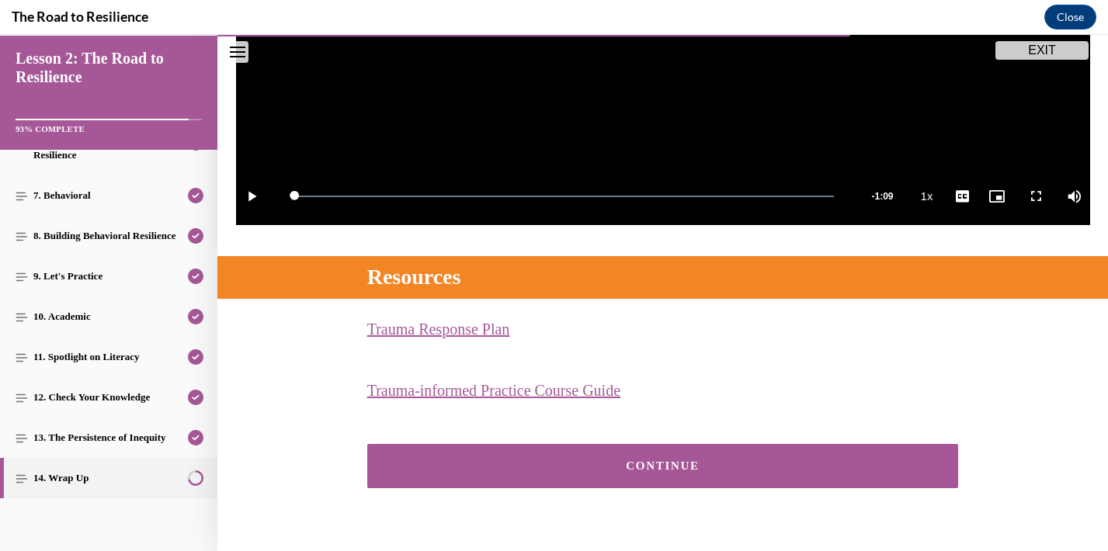
click at [680, 473] on button "CONTINUE" at bounding box center [663, 466] width 592 height 44
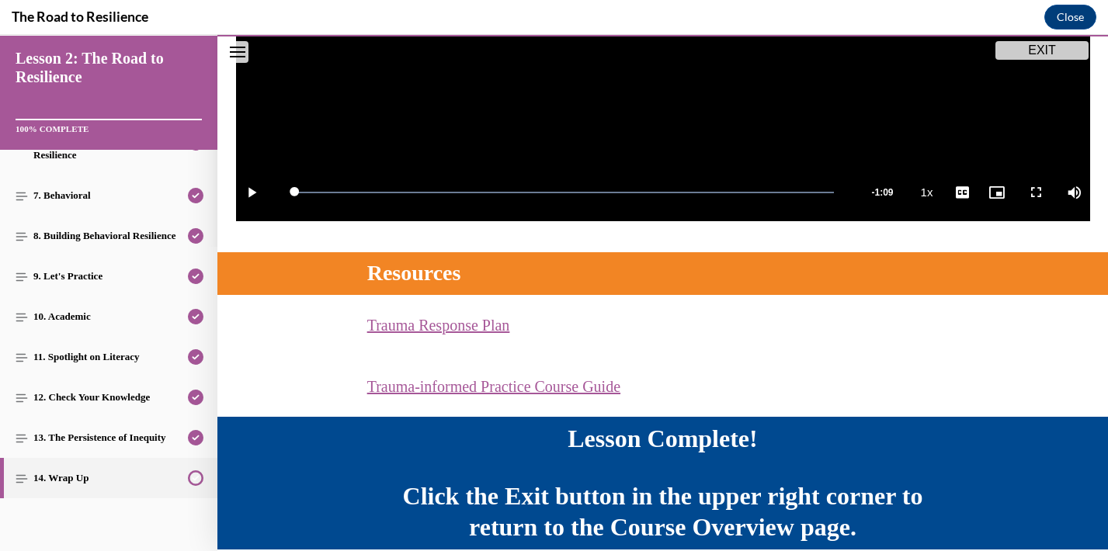
scroll to position [536, 0]
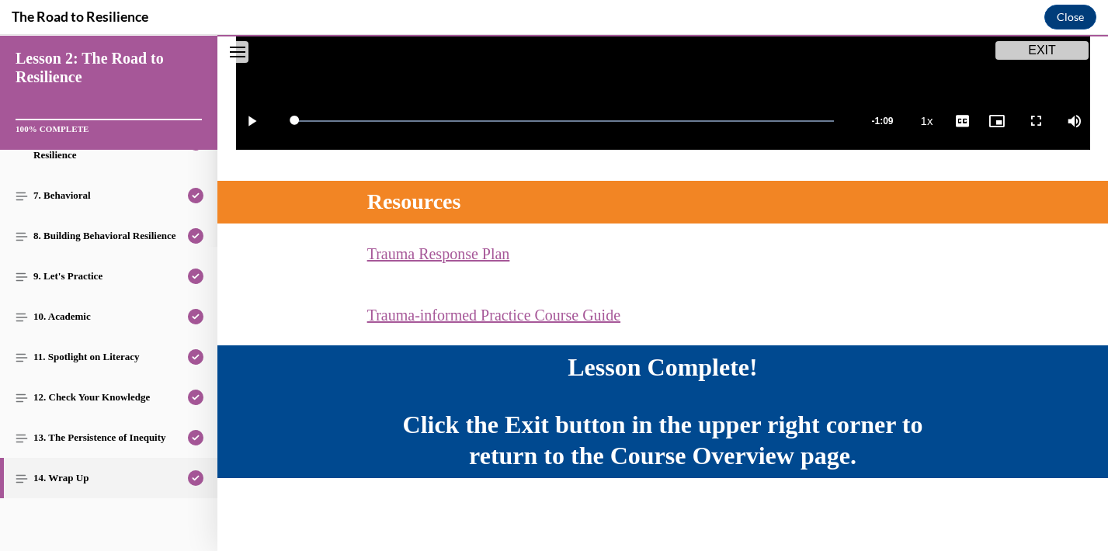
click at [1040, 50] on button "EXIT" at bounding box center [1042, 50] width 93 height 19
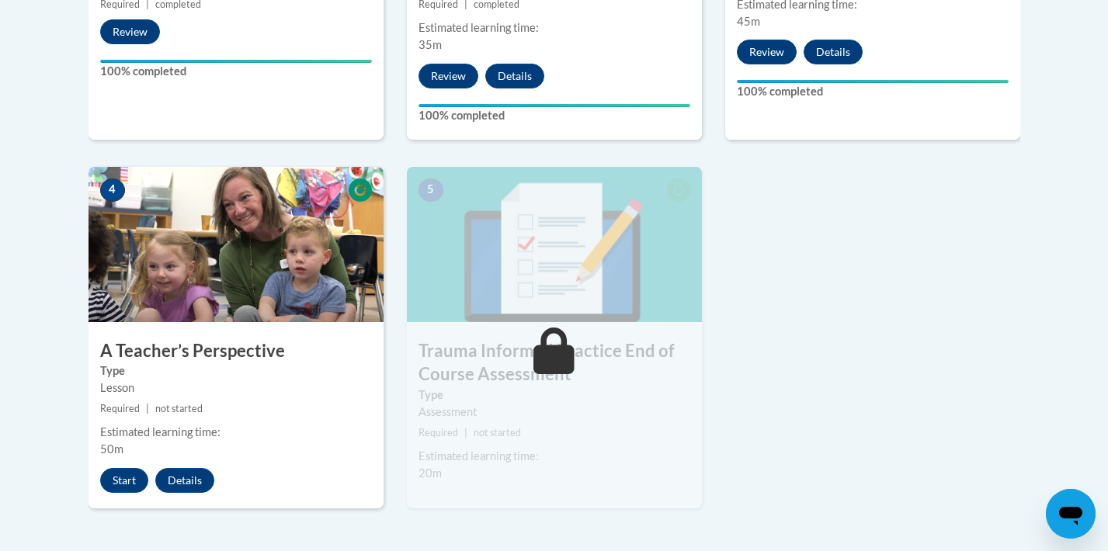
scroll to position [788, 0]
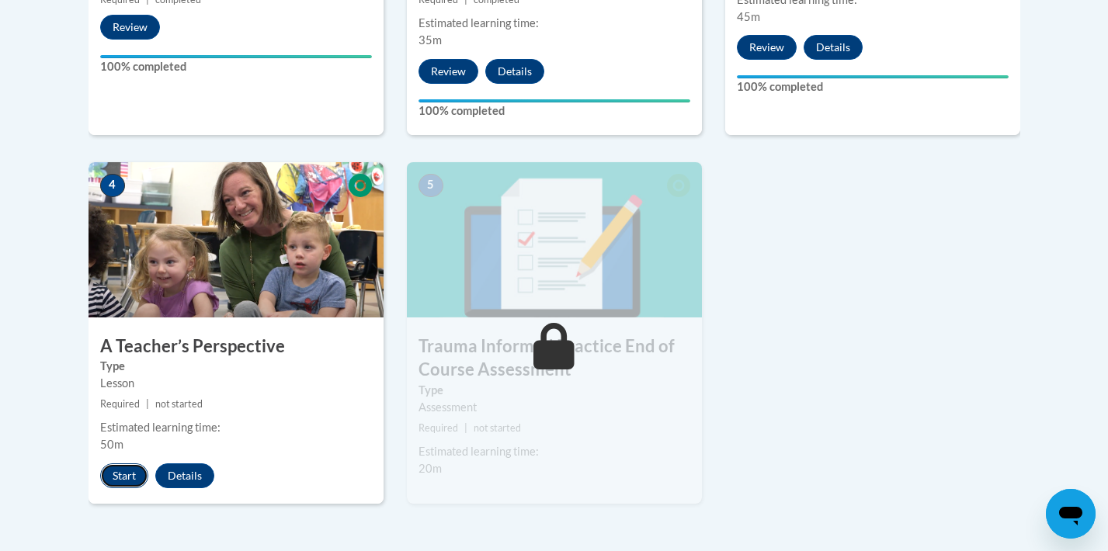
click at [125, 478] on button "Start" at bounding box center [124, 476] width 48 height 25
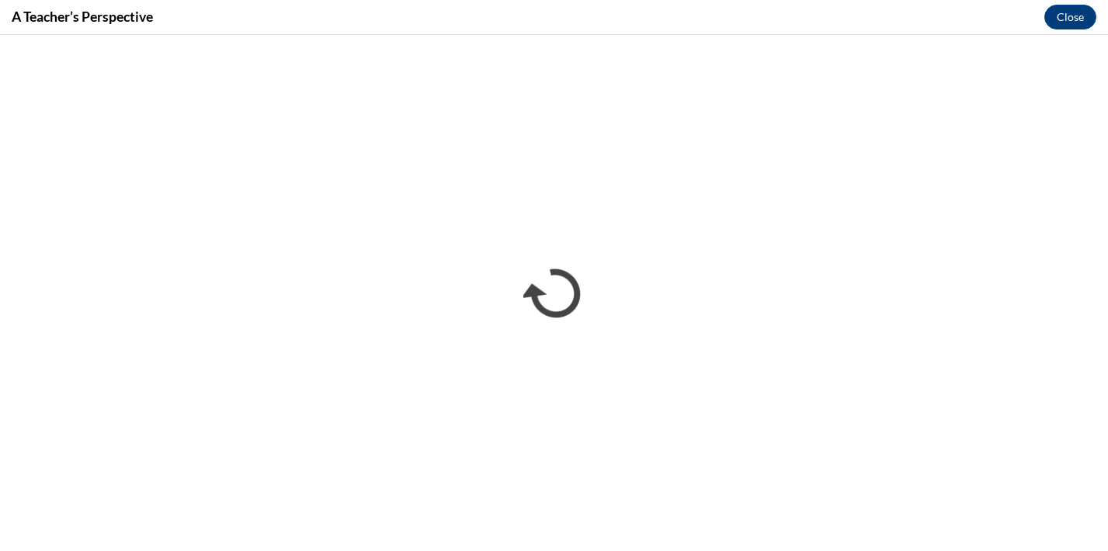
scroll to position [0, 0]
